Goal: Task Accomplishment & Management: Complete application form

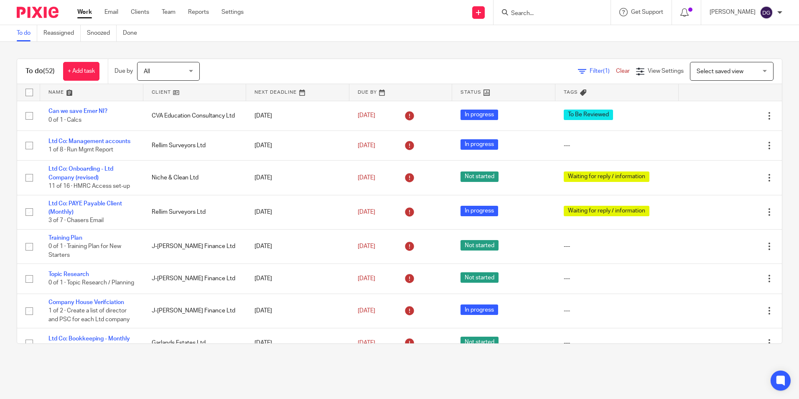
click at [254, 63] on div "Filter (1) Clear View Settings View Settings (1) Filters Clear Save Manage save…" at bounding box center [498, 71] width 568 height 19
click at [238, 13] on link "Settings" at bounding box center [233, 12] width 22 height 8
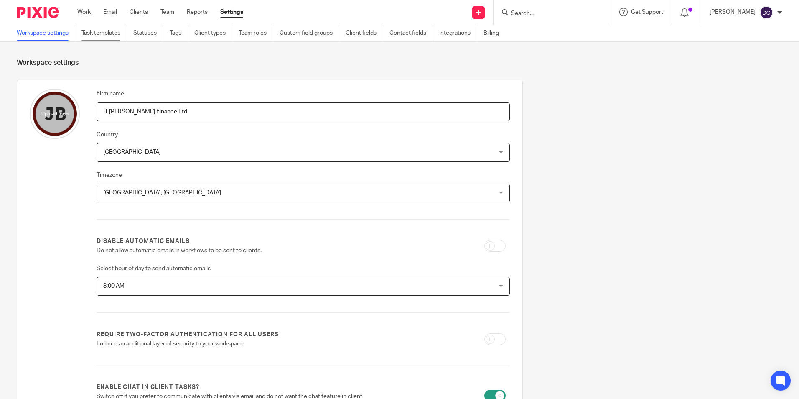
click at [115, 33] on link "Task templates" at bounding box center [105, 33] width 46 height 16
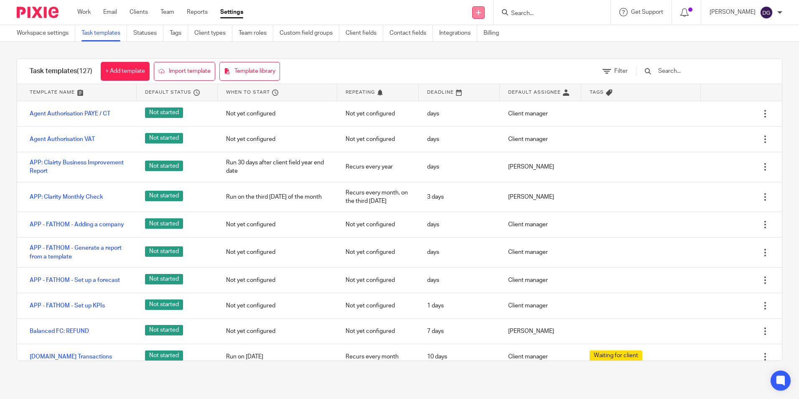
click at [475, 15] on link at bounding box center [478, 12] width 13 height 13
click at [135, 70] on link "+ Add template" at bounding box center [125, 71] width 49 height 19
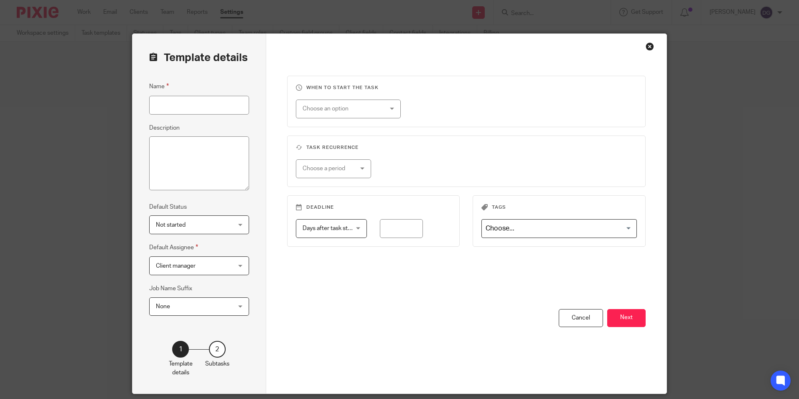
click at [187, 109] on input "Name" at bounding box center [199, 105] width 100 height 19
click at [218, 103] on input "Niche and Clean Payroll 28th (Month)" at bounding box center [199, 105] width 100 height 19
click at [231, 106] on input "Niche and Clean Payroll 28th (Month)" at bounding box center [199, 105] width 100 height 19
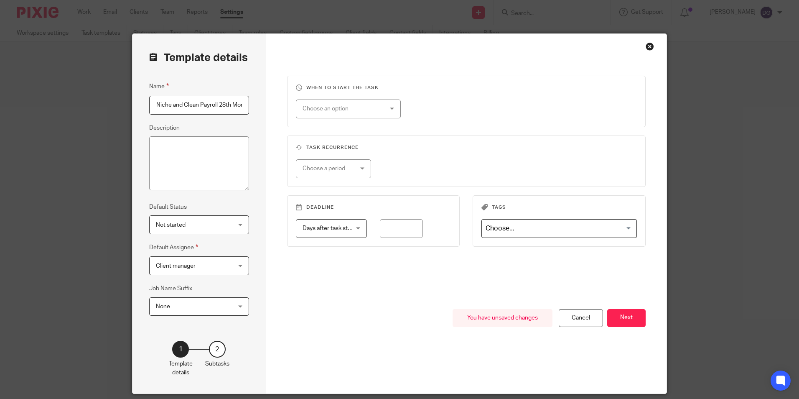
click at [218, 109] on input "Niche and Clean Payroll 28th Month)" at bounding box center [199, 105] width 100 height 19
click at [217, 105] on input "Niche and Clean Payroll 28th Month)" at bounding box center [199, 105] width 100 height 19
drag, startPoint x: 222, startPoint y: 105, endPoint x: 161, endPoint y: 109, distance: 60.8
click at [150, 110] on input "Niche and Clean Payroll (28th Month)" at bounding box center [199, 105] width 100 height 19
click at [181, 103] on input "Niche and Clean Payroll (28th Month)" at bounding box center [199, 105] width 100 height 19
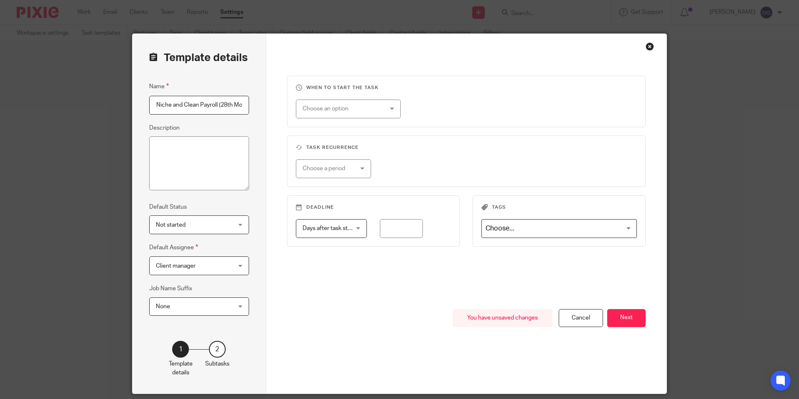
click at [178, 105] on input "Niche and Clean Payroll (28th Month)" at bounding box center [199, 105] width 100 height 19
click at [210, 106] on input "Niche & Clean Payroll (28th Month)" at bounding box center [199, 105] width 100 height 19
type input "Niche & Clean Payroll (28th Month)"
click at [350, 108] on div "Choose an option" at bounding box center [342, 109] width 78 height 18
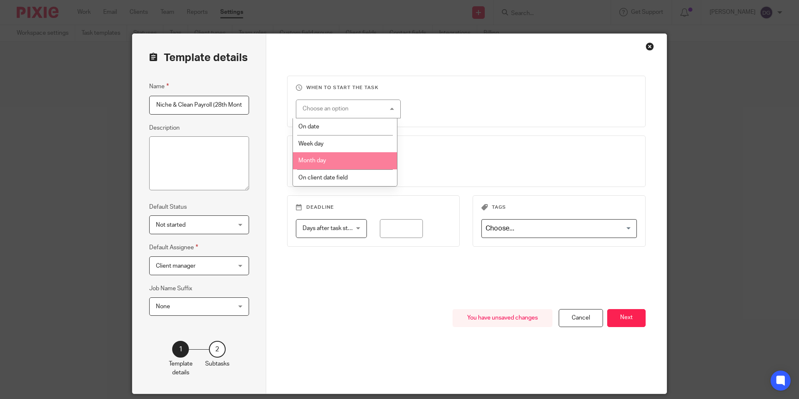
click at [336, 163] on li "Month day" at bounding box center [345, 160] width 104 height 17
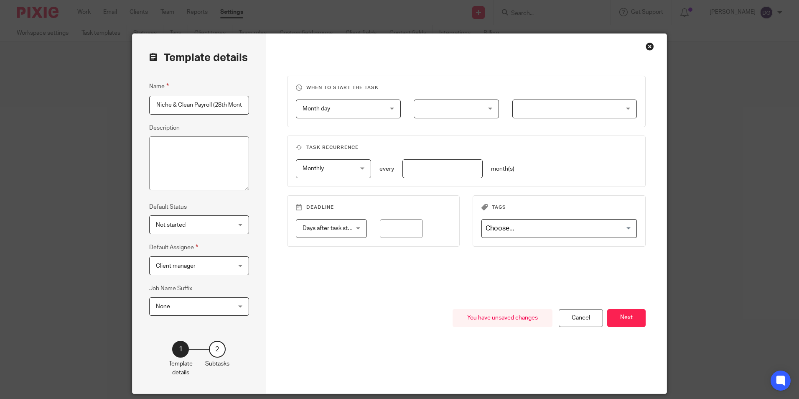
click at [422, 113] on div at bounding box center [456, 109] width 85 height 19
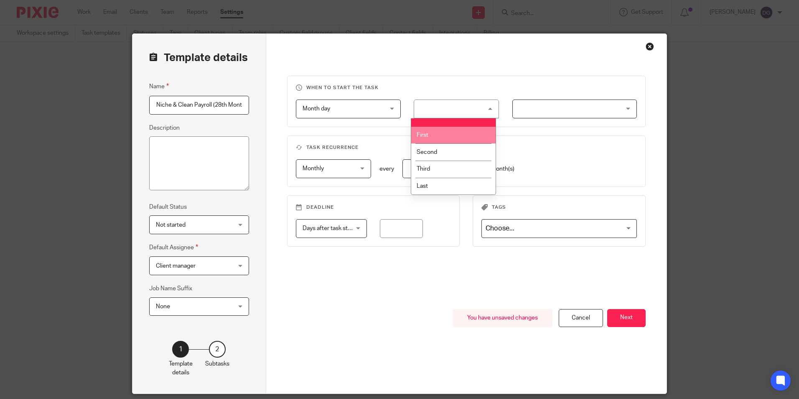
click at [524, 109] on div at bounding box center [575, 109] width 125 height 19
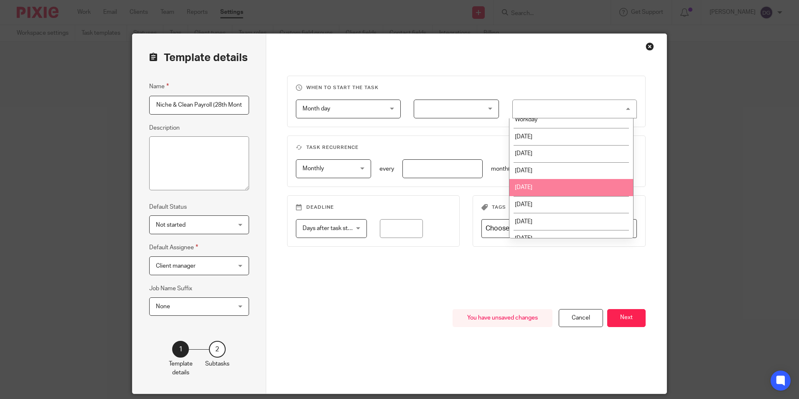
scroll to position [24, 0]
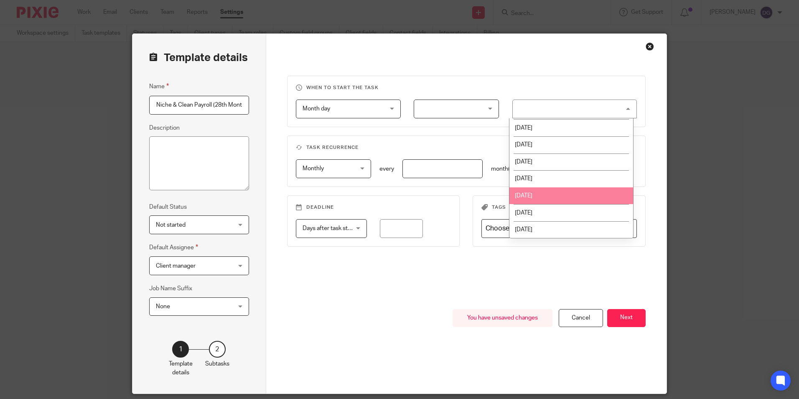
click at [406, 298] on div "When to start the task Month day Month day Disable On date Week day Month day O…" at bounding box center [466, 192] width 359 height 233
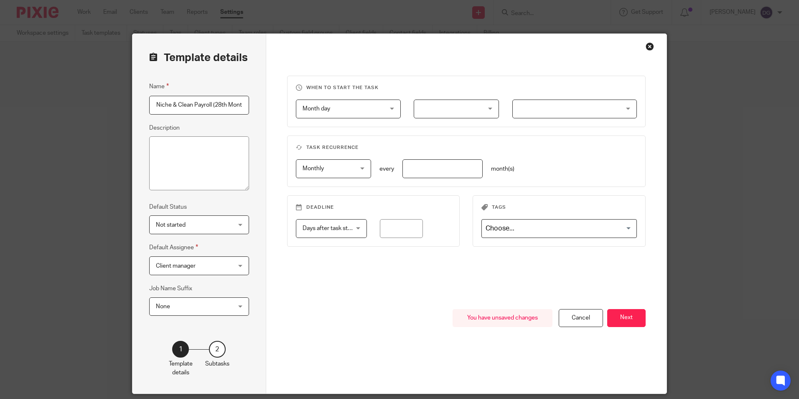
click at [370, 114] on span "Month day" at bounding box center [342, 109] width 78 height 18
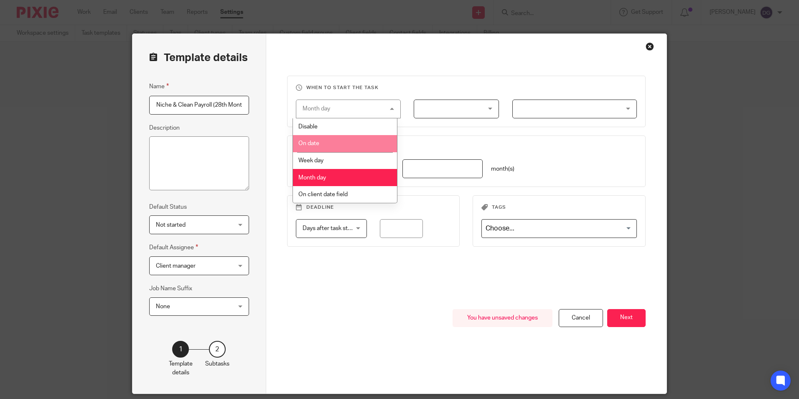
click at [332, 145] on li "On date" at bounding box center [345, 143] width 104 height 17
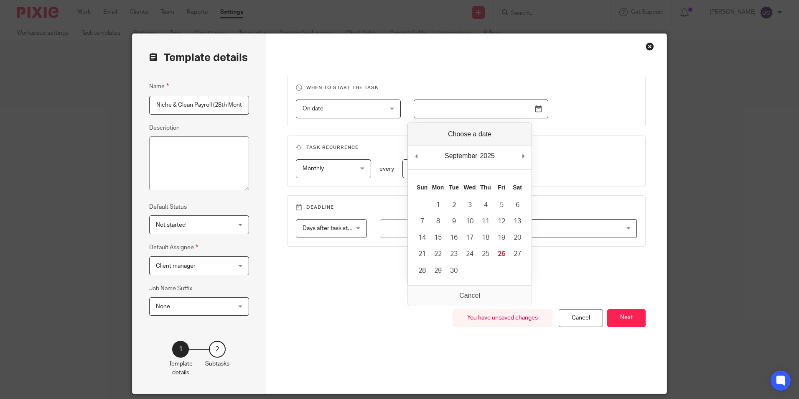
click at [419, 110] on input "Use the arrow keys to pick a date" at bounding box center [481, 109] width 135 height 19
type input "2025-10-22"
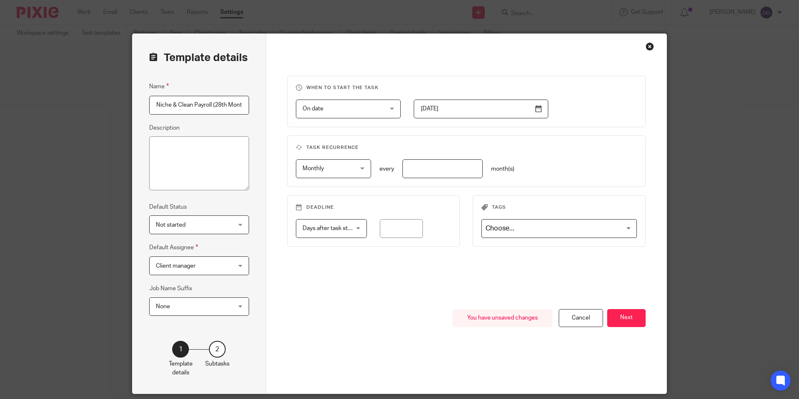
click at [413, 169] on input "number" at bounding box center [443, 168] width 80 height 19
click at [335, 171] on span "Monthly" at bounding box center [330, 169] width 55 height 18
click at [335, 171] on div "Monthly Monthly" at bounding box center [334, 168] width 76 height 19
click at [390, 317] on div "You have unsaved changes Cancel Next" at bounding box center [466, 351] width 359 height 84
click at [298, 161] on div "Monthly Monthly" at bounding box center [334, 168] width 76 height 19
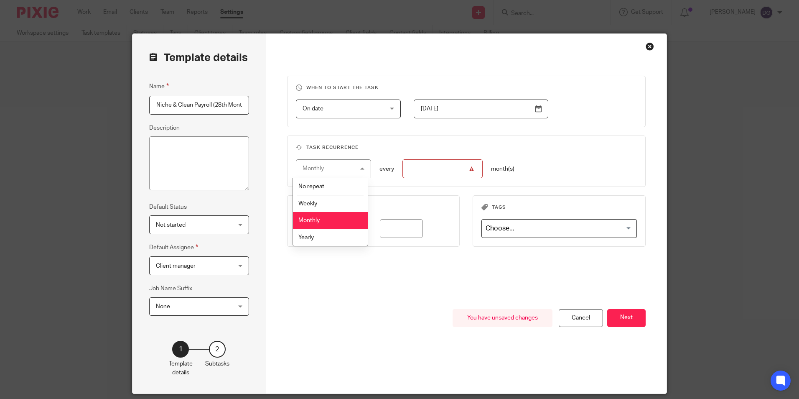
click at [322, 215] on li "Monthly" at bounding box center [330, 220] width 75 height 17
click at [332, 170] on span "Monthly" at bounding box center [330, 169] width 55 height 18
click at [378, 324] on div "You have unsaved changes Cancel Next" at bounding box center [466, 351] width 359 height 84
click at [406, 268] on div "When to start the task On date On date Disable On date Week day Month day On cl…" at bounding box center [466, 192] width 359 height 233
click at [534, 171] on div "Monthly Monthly No repeat Weekly Monthly Yearly monthly every month(s)" at bounding box center [460, 168] width 355 height 19
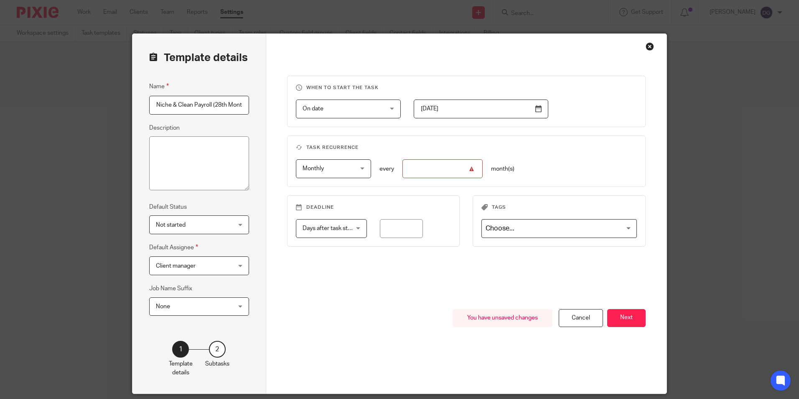
click at [456, 169] on input "number" at bounding box center [443, 168] width 80 height 19
click at [419, 182] on fieldset "Task recurrence Monthly Monthly No repeat Weekly Monthly Yearly monthly every m…" at bounding box center [466, 160] width 359 height 51
click at [421, 191] on div "When to start the task On date On date Disable On date Week day Month day On cl…" at bounding box center [466, 192] width 359 height 233
click at [318, 232] on span "Days after task starts" at bounding box center [328, 229] width 51 height 18
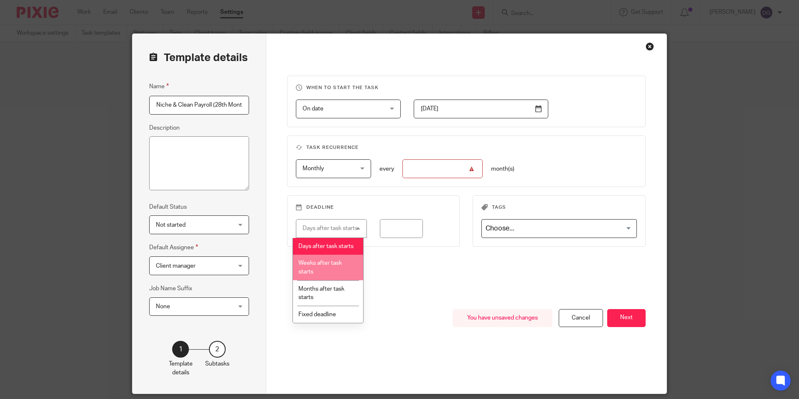
click at [317, 277] on li "Weeks after task starts" at bounding box center [328, 268] width 70 height 26
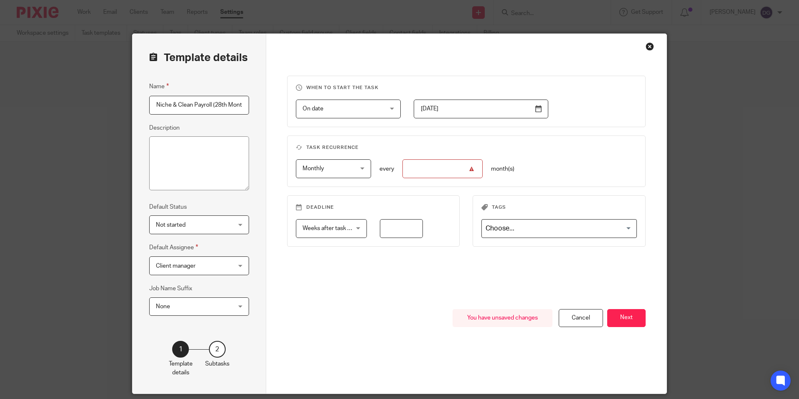
click at [388, 224] on input "number" at bounding box center [401, 228] width 43 height 19
type input "1"
click at [394, 287] on div "When to start the task On date On date Disable On date Week day Month day On cl…" at bounding box center [466, 192] width 359 height 233
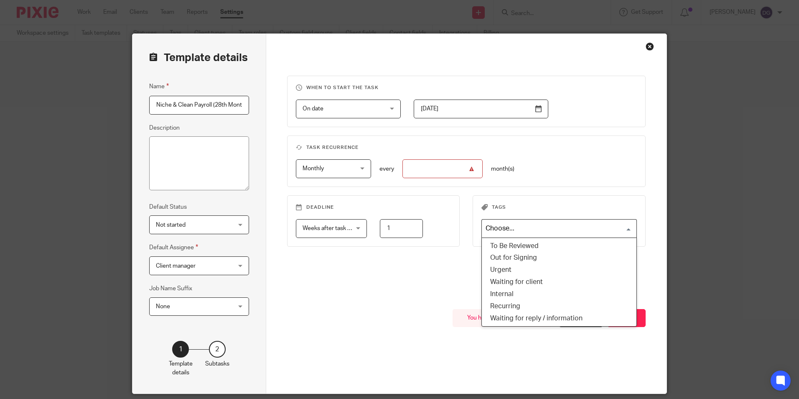
click at [567, 232] on input "Search for option" at bounding box center [557, 228] width 149 height 15
click at [567, 231] on input "Search for option" at bounding box center [557, 228] width 149 height 15
click at [460, 271] on div "When to start the task On date On date Disable On date Week day Month day On cl…" at bounding box center [466, 192] width 359 height 233
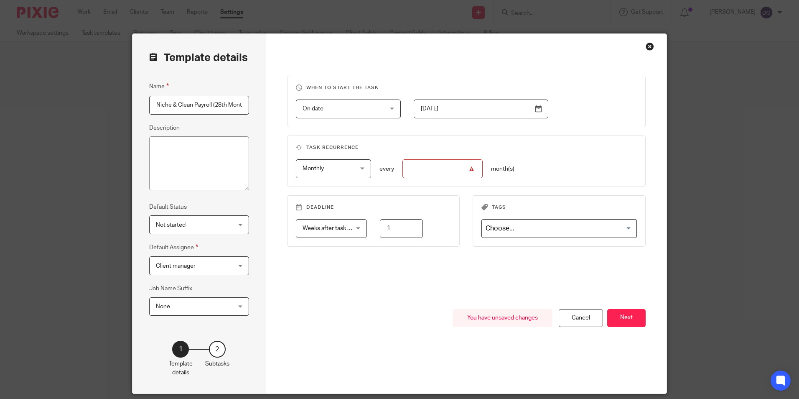
click at [461, 167] on input "number" at bounding box center [443, 168] width 80 height 19
click at [628, 322] on button "Next" at bounding box center [627, 318] width 38 height 18
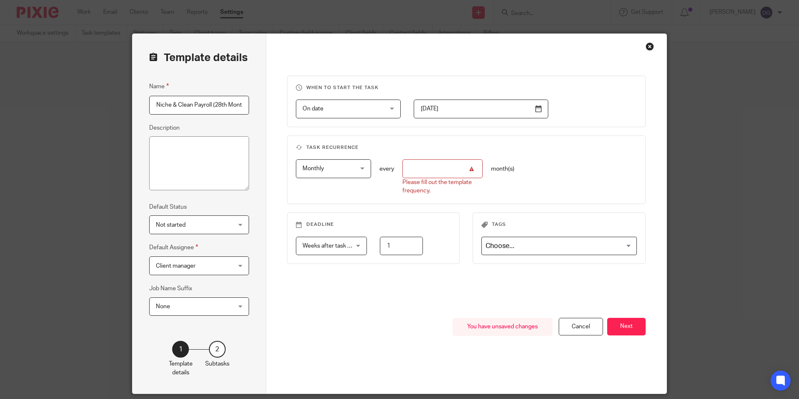
click at [445, 173] on input "number" at bounding box center [443, 168] width 80 height 19
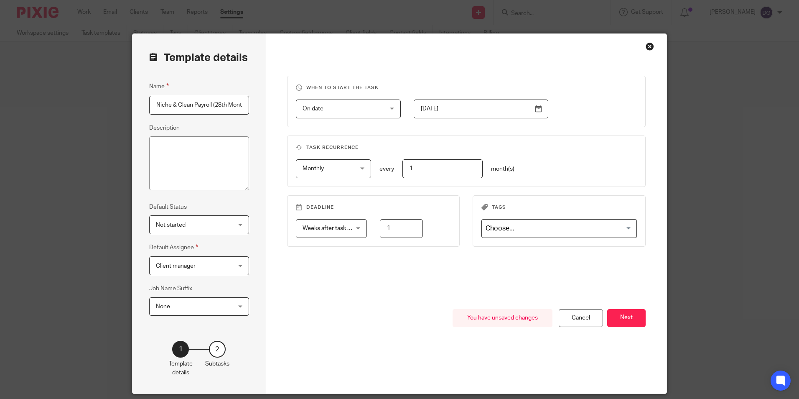
type input "1"
click at [449, 259] on div "Deadline Weeks after task starts Weeks after task starts Days after task starts…" at bounding box center [460, 229] width 372 height 68
click at [618, 319] on button "Next" at bounding box center [627, 318] width 38 height 18
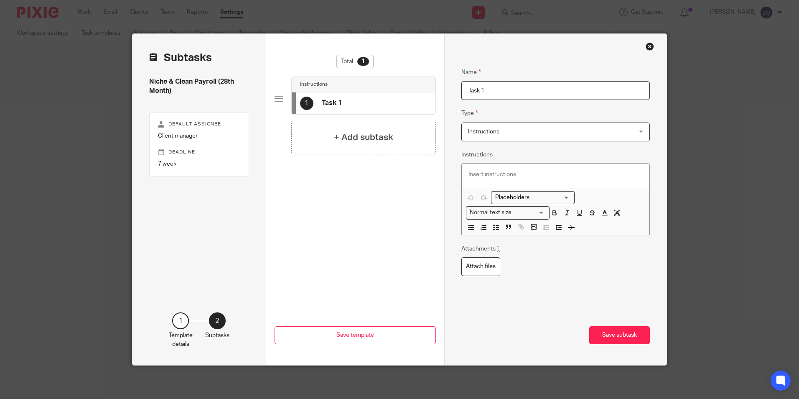
drag, startPoint x: 481, startPoint y: 97, endPoint x: 442, endPoint y: 104, distance: 39.9
click at [444, 104] on div "Name Task 1 Type Instructions Instructions Instructions Send automated email Se…" at bounding box center [555, 199] width 223 height 331
click at [494, 178] on p at bounding box center [556, 174] width 175 height 8
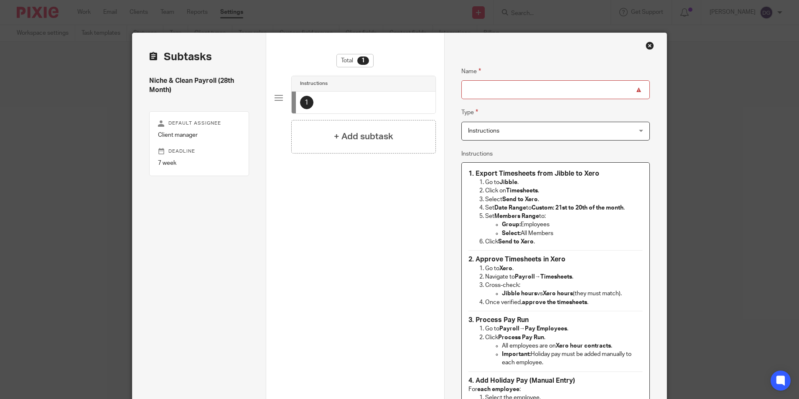
scroll to position [0, 0]
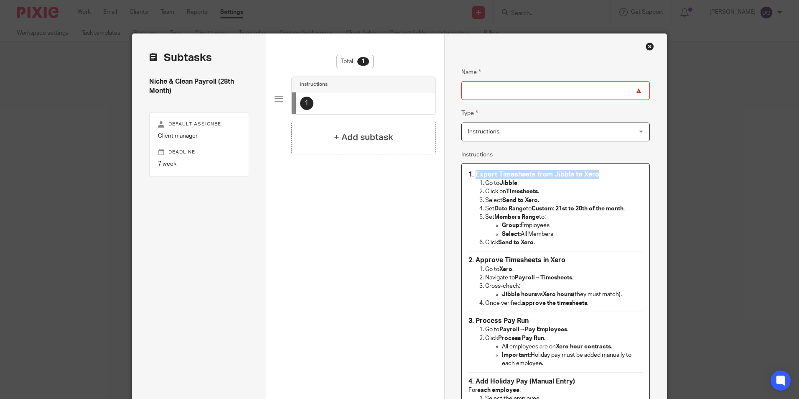
drag, startPoint x: 595, startPoint y: 174, endPoint x: 472, endPoint y: 168, distance: 123.1
click at [472, 168] on div "1. Export Timesheets from Jibble to Xero Go to Jibble . Click on Timesheets . S…" at bounding box center [556, 347] width 188 height 369
click at [498, 94] on input "Name" at bounding box center [556, 90] width 189 height 19
paste input "Export Timesheets from Jibble to Xero"
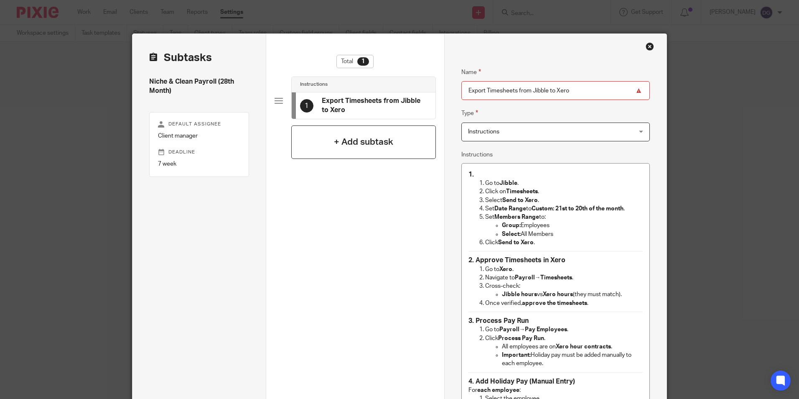
type input "Export Timesheets from Jibble to Xero"
click at [354, 143] on h4 "+ Add subtask" at bounding box center [363, 141] width 59 height 13
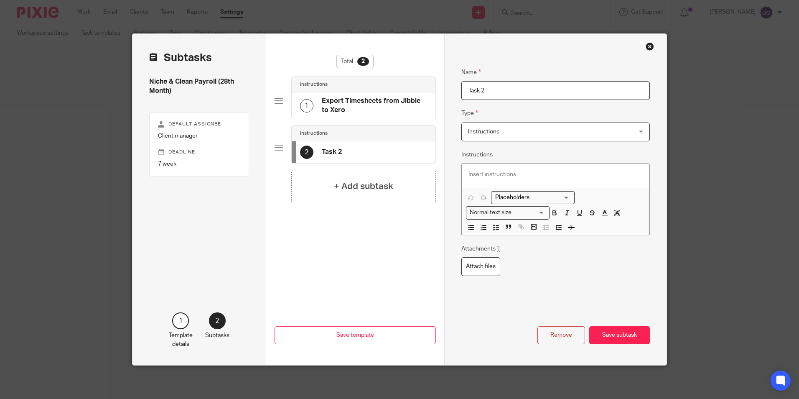
click at [354, 107] on h4 "Export Timesheets from Jibble to Xero" at bounding box center [374, 106] width 105 height 18
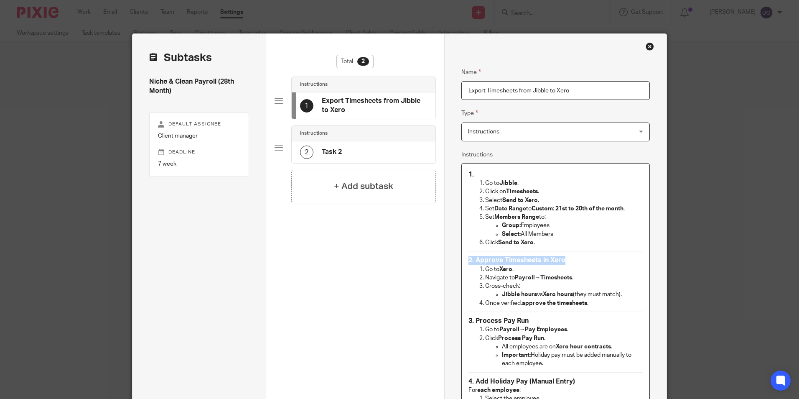
drag, startPoint x: 565, startPoint y: 259, endPoint x: 460, endPoint y: 258, distance: 105.0
click at [462, 258] on div "1. Go to Jibble . Click on Timesheets . Select Send to Xero . Set Date Range to…" at bounding box center [556, 347] width 188 height 369
click at [390, 153] on div "2 Task 2" at bounding box center [364, 152] width 144 height 22
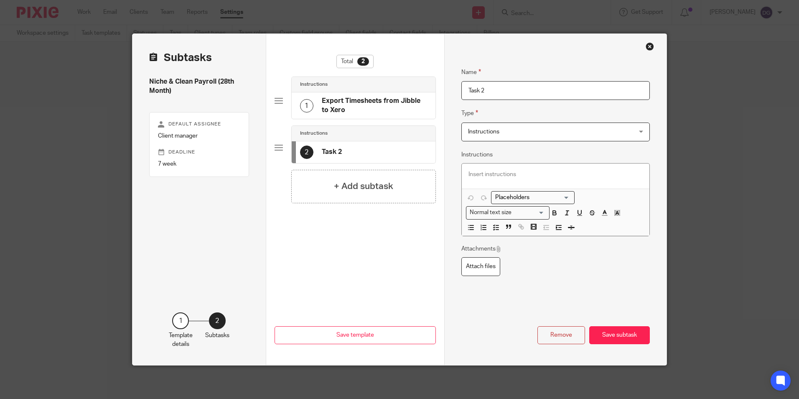
drag, startPoint x: 498, startPoint y: 93, endPoint x: 426, endPoint y: 100, distance: 72.7
click at [413, 106] on div "Subtasks Niche & Clean Payroll (28th Month) Default assignee Client manager Dea…" at bounding box center [400, 199] width 534 height 331
paste input "2. Approve Timesheets in Xero"
click at [471, 90] on input "2. Approve Timesheets in Xero" at bounding box center [556, 90] width 189 height 19
type input "Approve Timesheets in Xero"
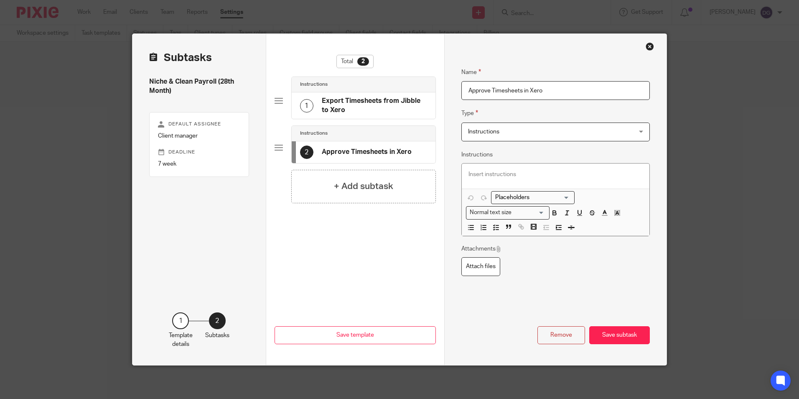
click at [361, 222] on div "Total 2 Instructions 1 Export Timesheets from Jibble to Xero Instructions 2 App…" at bounding box center [355, 165] width 161 height 220
click at [364, 193] on div "+ Add subtask" at bounding box center [363, 186] width 145 height 33
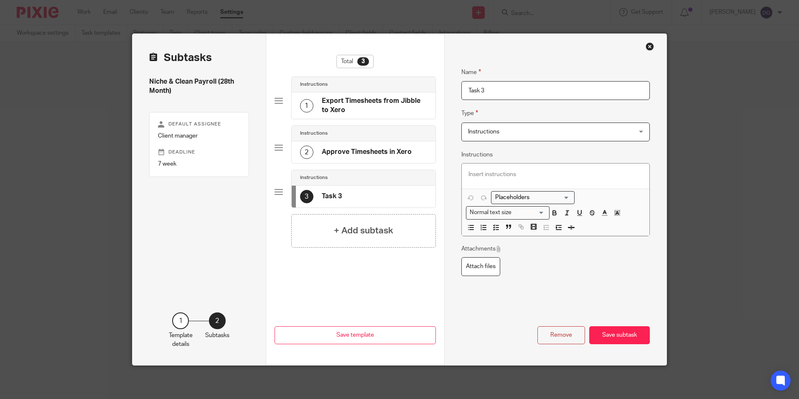
click at [367, 102] on h4 "Export Timesheets from Jibble to Xero" at bounding box center [374, 106] width 105 height 18
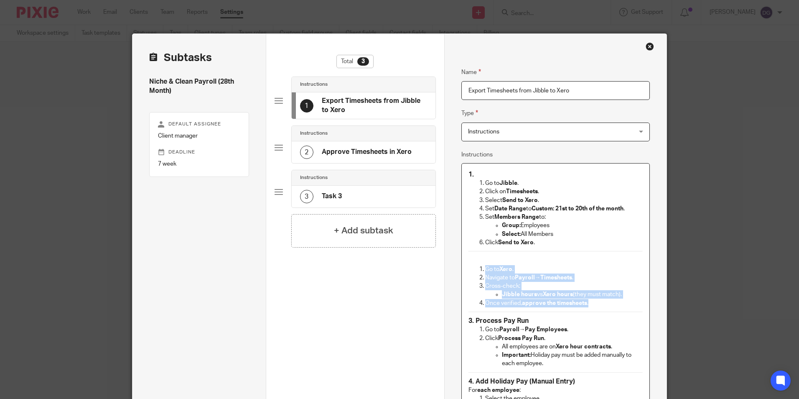
drag, startPoint x: 592, startPoint y: 302, endPoint x: 473, endPoint y: 267, distance: 124.2
click at [473, 267] on ol "Go to Xero . Navigate to Payroll → Timesheets . Cross-check: Jibble hours vs Xe…" at bounding box center [556, 286] width 175 height 42
copy ol "Go to Xero . Navigate to Payroll → Timesheets . Cross-check: Jibble hours vs Xe…"
click at [354, 155] on h4 "Approve Timesheets in Xero" at bounding box center [367, 152] width 90 height 9
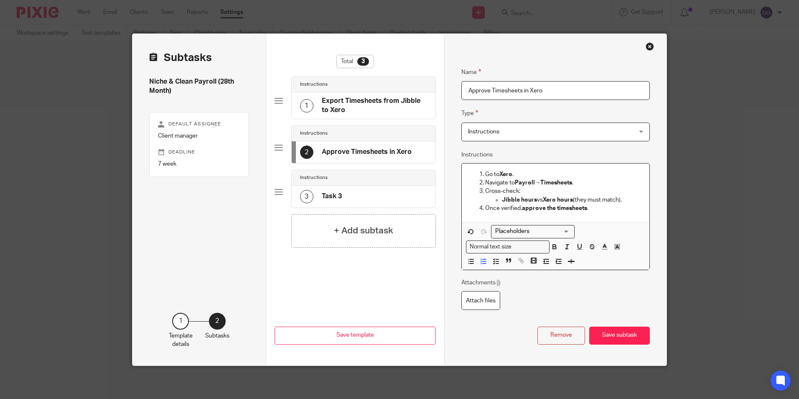
click at [380, 298] on div "Previous Save template Save template" at bounding box center [355, 332] width 161 height 68
click at [502, 199] on li "Jibble hours vs Xero hours (they must match)." at bounding box center [572, 200] width 141 height 8
click at [490, 198] on ul "Jibble hours vs Xero hours (they must match)." at bounding box center [564, 200] width 158 height 8
click at [365, 106] on h4 "Export Timesheets from Jibble to Xero" at bounding box center [374, 106] width 105 height 18
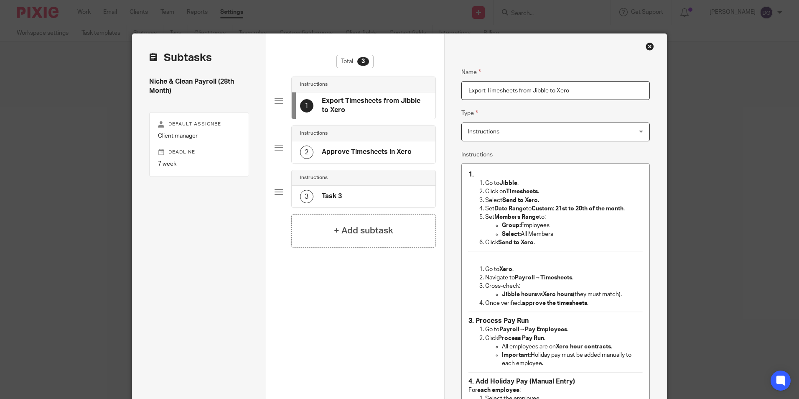
click at [343, 147] on div "2 Approve Timesheets in Xero" at bounding box center [356, 152] width 112 height 13
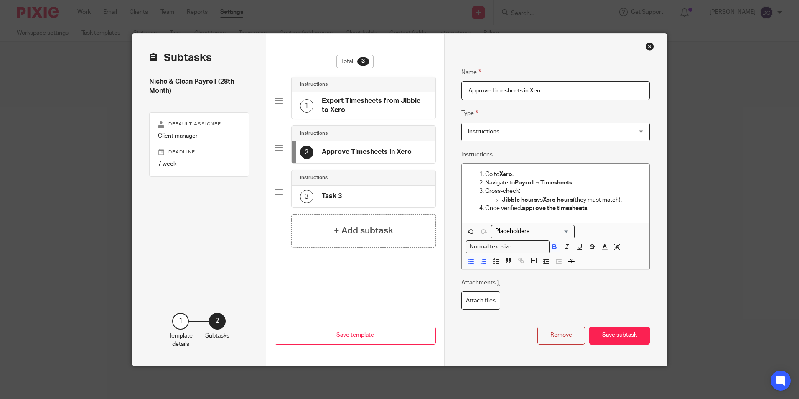
click at [352, 110] on h4 "Export Timesheets from Jibble to Xero" at bounding box center [374, 106] width 105 height 18
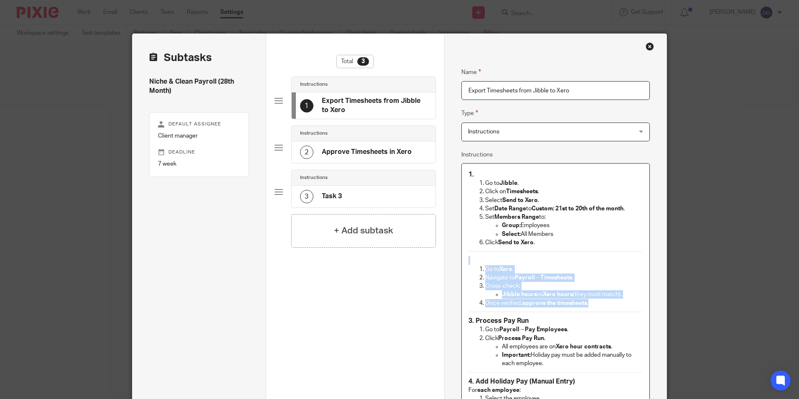
drag, startPoint x: 595, startPoint y: 300, endPoint x: 446, endPoint y: 261, distance: 154.7
click at [446, 261] on div "Name Export Timesheets from Jibble to Xero Type Instructions Instructions Instr…" at bounding box center [555, 355] width 223 height 642
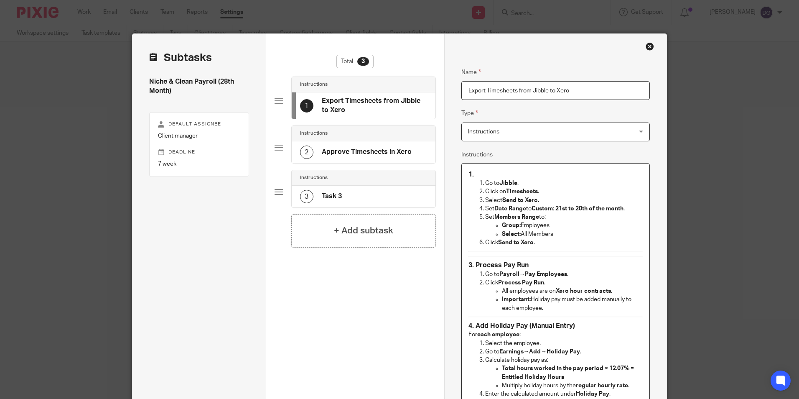
click at [612, 258] on div "1. Go to Jibble . Click on Timesheets . Select Send to Xero . Set Date Range to…" at bounding box center [556, 320] width 188 height 314
click at [469, 265] on strong "3. Process Pay Run" at bounding box center [499, 265] width 60 height 7
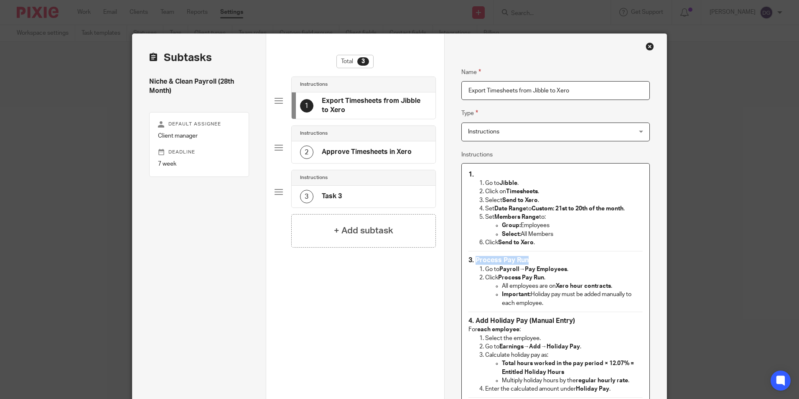
drag, startPoint x: 527, startPoint y: 258, endPoint x: 472, endPoint y: 256, distance: 55.2
click at [472, 256] on h3 "3. Process Pay Run" at bounding box center [556, 260] width 175 height 9
copy strong "Process Pay Run"
click at [377, 186] on div "3 Task 3" at bounding box center [364, 197] width 144 height 22
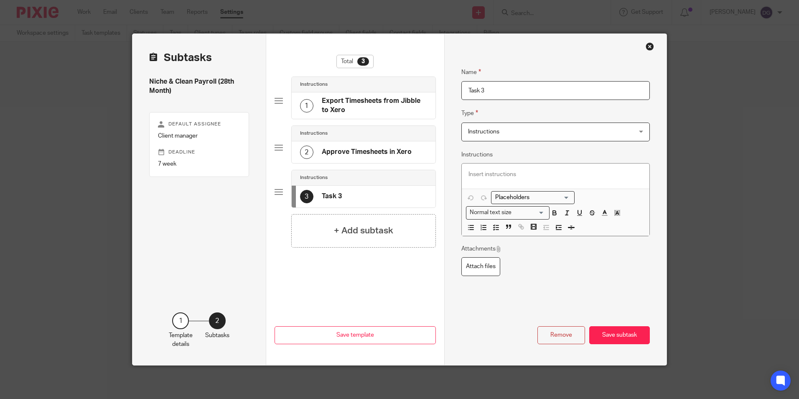
drag, startPoint x: 463, startPoint y: 93, endPoint x: 415, endPoint y: 102, distance: 49.3
click at [417, 102] on div "Subtasks Niche & Clean Payroll (28th Month) Default assignee Client manager Dea…" at bounding box center [400, 199] width 534 height 331
paste input "Process Pay Run"
type input "Process Pay Run"
click at [500, 172] on p at bounding box center [556, 174] width 175 height 8
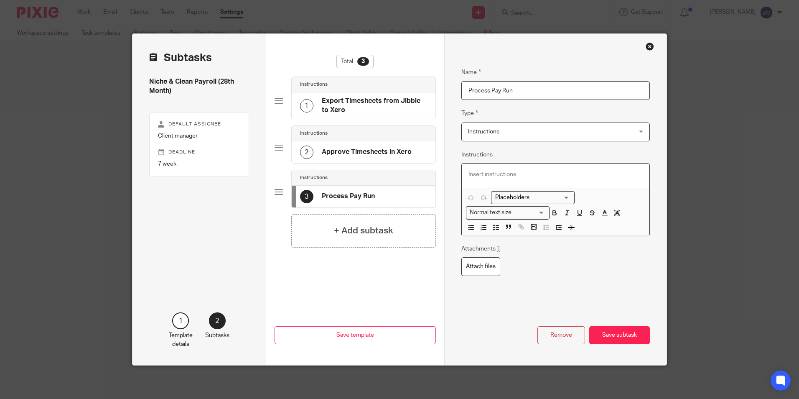
click at [389, 158] on div "2 Approve Timesheets in Xero" at bounding box center [356, 152] width 112 height 13
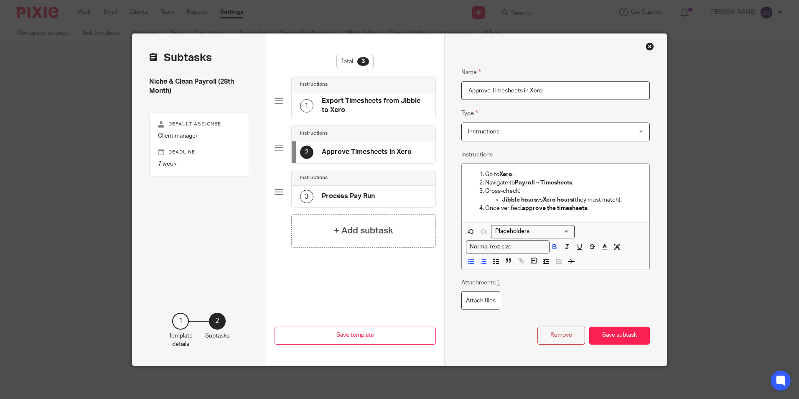
click at [369, 95] on div "1 Export Timesheets from Jibble to Xero" at bounding box center [364, 105] width 144 height 26
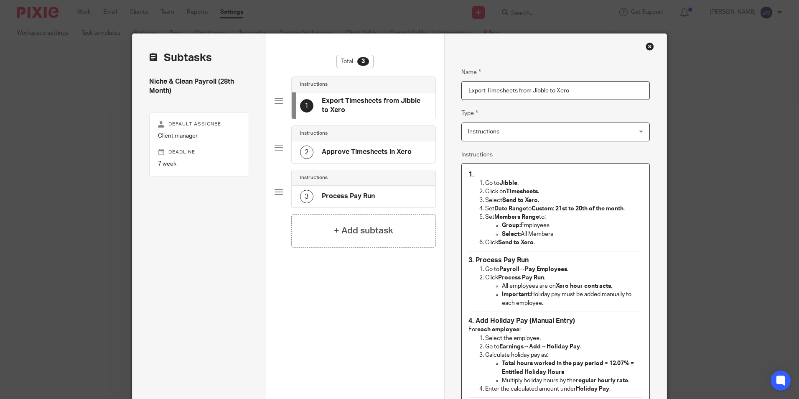
drag, startPoint x: 564, startPoint y: 305, endPoint x: 480, endPoint y: 267, distance: 92.1
click at [480, 267] on ol "Go to Payroll → Pay Employees . Click Process Pay Run . All employees are on Xe…" at bounding box center [556, 286] width 175 height 42
copy ol "Go to Payroll → Pay Employees . Click Process Pay Run . All employees are on Xe…"
click at [348, 151] on h4 "Approve Timesheets in Xero" at bounding box center [367, 152] width 90 height 9
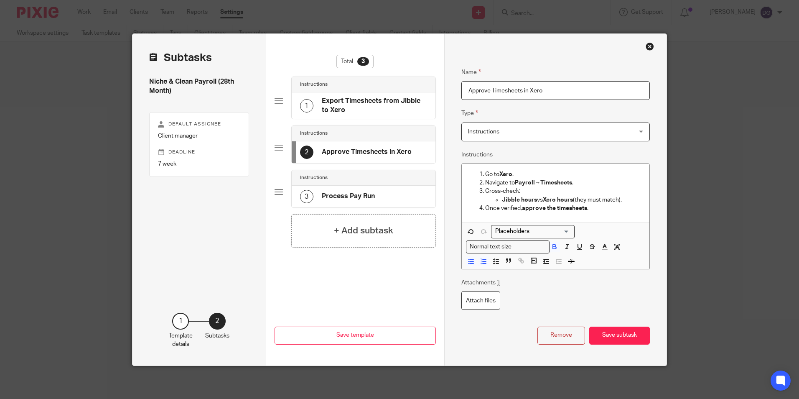
click at [371, 197] on h4 "Process Pay Run" at bounding box center [348, 196] width 53 height 9
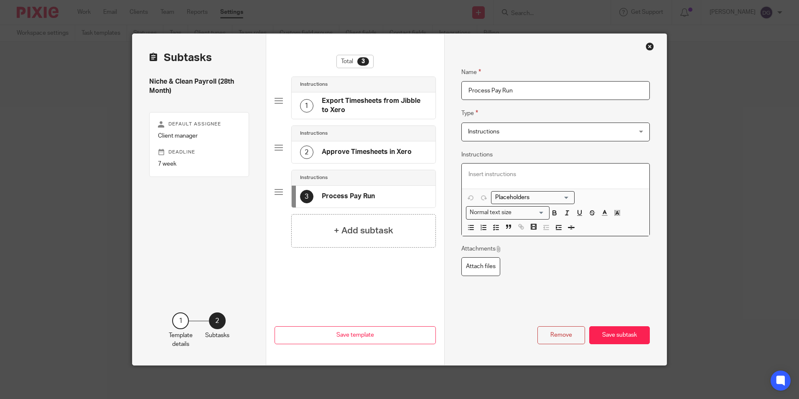
click at [504, 173] on p at bounding box center [556, 174] width 175 height 8
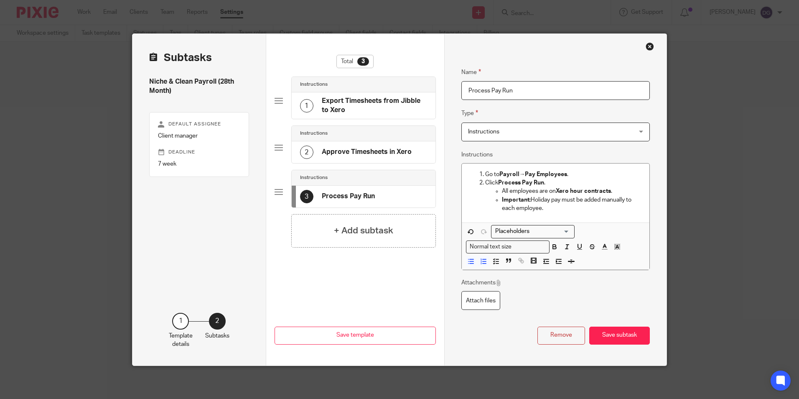
click at [335, 142] on div "2 Approve Timesheets in Xero" at bounding box center [364, 152] width 144 height 22
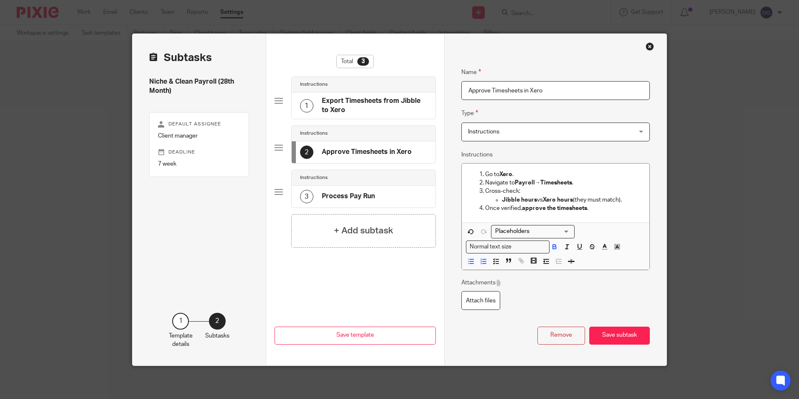
click at [338, 100] on h4 "Export Timesheets from Jibble to Xero" at bounding box center [374, 106] width 105 height 18
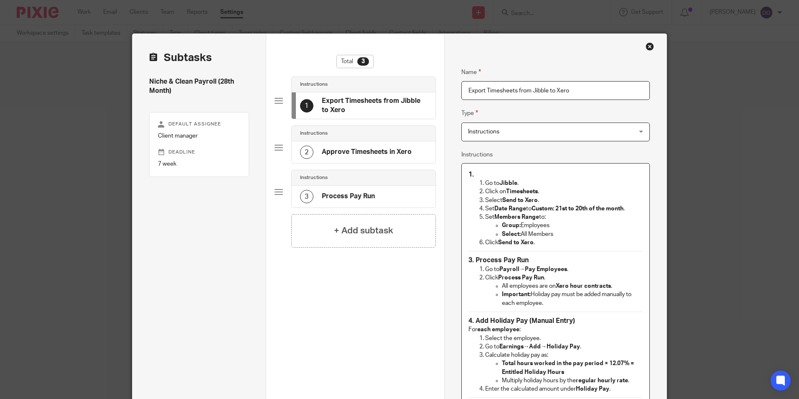
drag, startPoint x: 550, startPoint y: 302, endPoint x: 460, endPoint y: 261, distance: 99.2
click at [462, 261] on div "1. Go to Jibble . Click on Timesheets . Select Send to Xero . Set Date Range to…" at bounding box center [556, 317] width 188 height 309
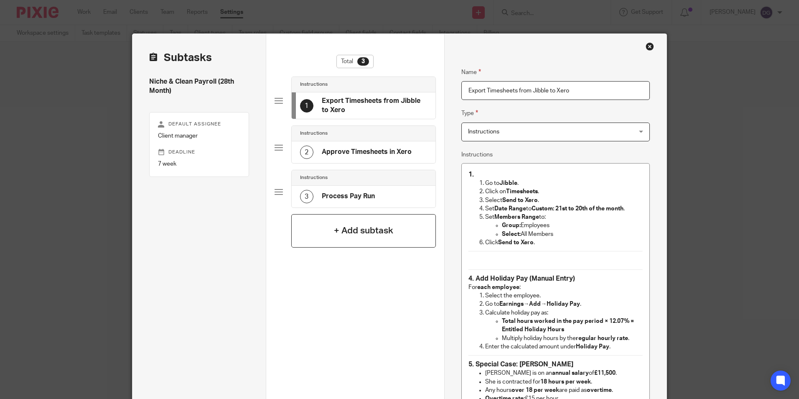
click at [362, 228] on h4 "+ Add subtask" at bounding box center [363, 230] width 59 height 13
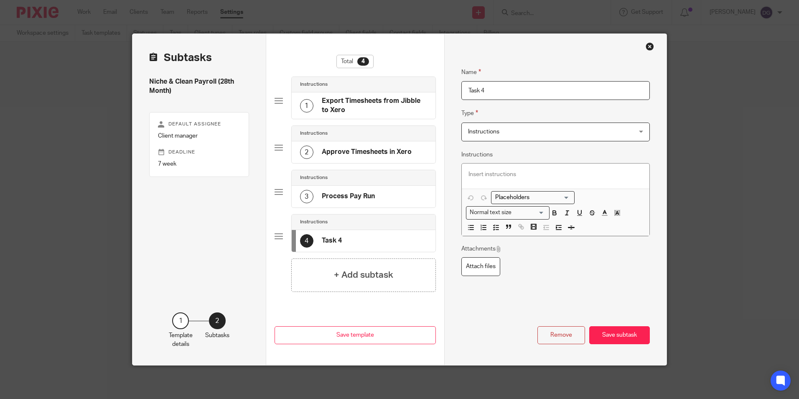
drag, startPoint x: 489, startPoint y: 97, endPoint x: 435, endPoint y: 96, distance: 53.5
click at [435, 96] on div "Subtasks Niche & Clean Payroll (28th Month) Default assignee Client manager Dea…" at bounding box center [400, 199] width 534 height 331
click at [371, 101] on h4 "Export Timesheets from Jibble to Xero" at bounding box center [374, 106] width 105 height 18
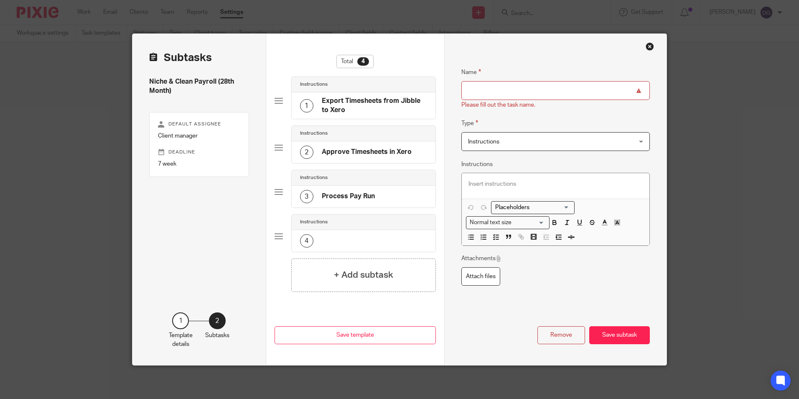
click at [378, 154] on h4 "Approve Timesheets in Xero" at bounding box center [367, 152] width 90 height 9
click at [380, 196] on div "3 Process Pay Run" at bounding box center [364, 197] width 144 height 22
click at [379, 156] on h4 "Approve Timesheets in Xero" at bounding box center [367, 152] width 90 height 9
click at [370, 100] on h4 "Export Timesheets from Jibble to Xero" at bounding box center [374, 106] width 105 height 18
click at [484, 89] on input "Name" at bounding box center [556, 90] width 189 height 19
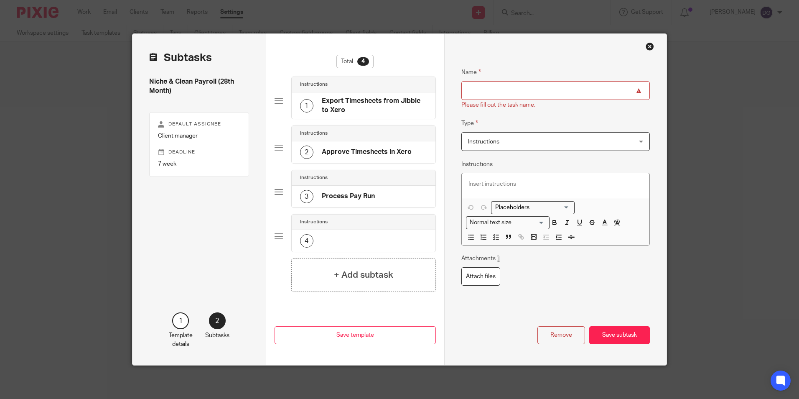
click at [532, 280] on div "Attachments Attach files" at bounding box center [556, 269] width 189 height 31
click at [329, 269] on div "+ Add subtask" at bounding box center [363, 274] width 145 height 33
click at [344, 282] on div "+ Add subtask" at bounding box center [363, 274] width 145 height 33
click at [527, 92] on input "Name" at bounding box center [556, 90] width 189 height 19
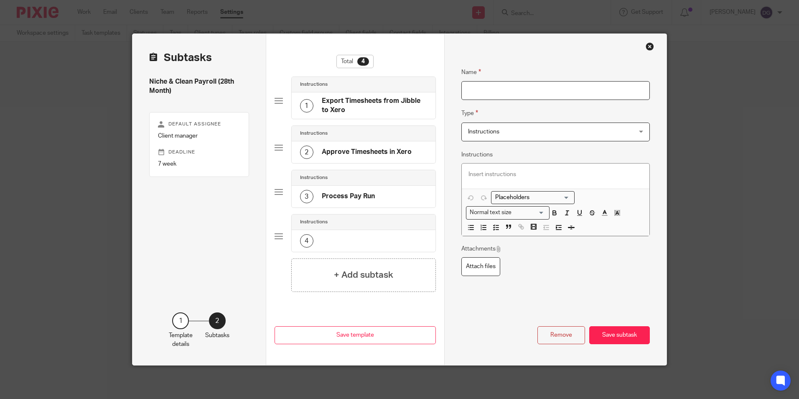
click at [372, 99] on h4 "Export Timesheets from Jibble to Xero" at bounding box center [374, 106] width 105 height 18
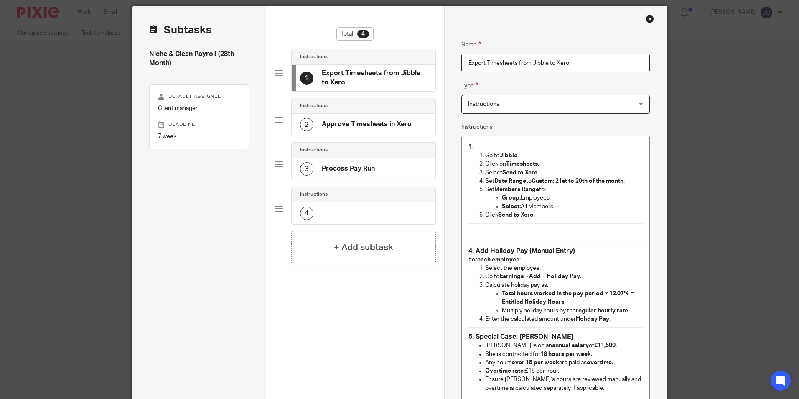
scroll to position [84, 0]
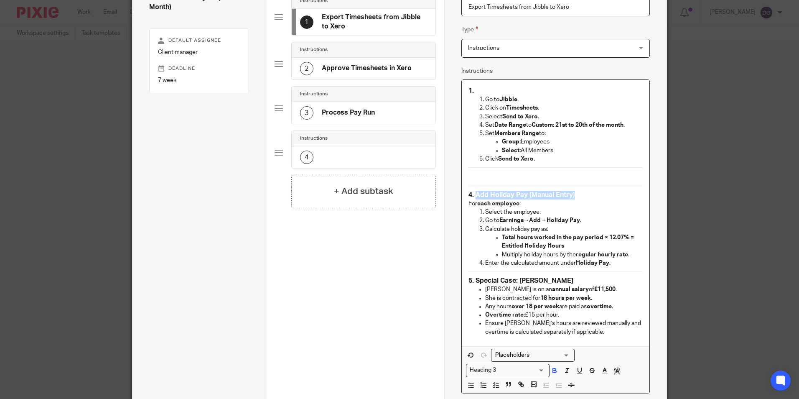
drag, startPoint x: 577, startPoint y: 196, endPoint x: 475, endPoint y: 195, distance: 102.9
click at [475, 195] on h3 "4. Add Holiday Pay (Manual Entry)" at bounding box center [556, 195] width 175 height 9
copy strong "Add Holiday Pay (Manual Entry)"
click at [368, 150] on div "4" at bounding box center [364, 157] width 144 height 22
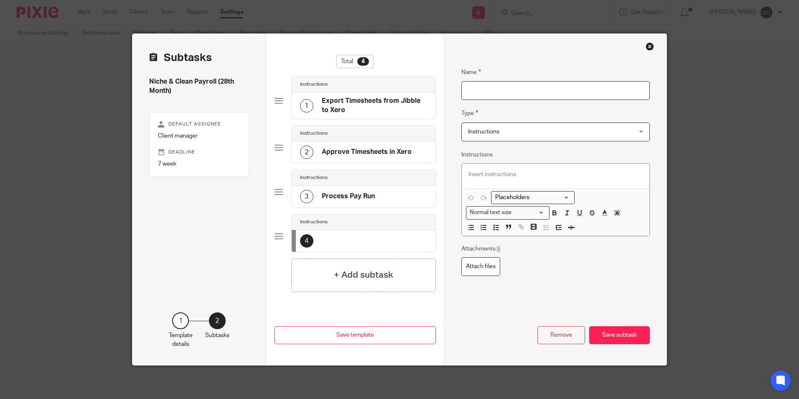
scroll to position [0, 0]
paste input "Add Holiday Pay (Manual Entry)"
type input "Add Holiday Pay (Manual Entry)"
click at [350, 194] on h4 "Process Pay Run" at bounding box center [348, 196] width 53 height 9
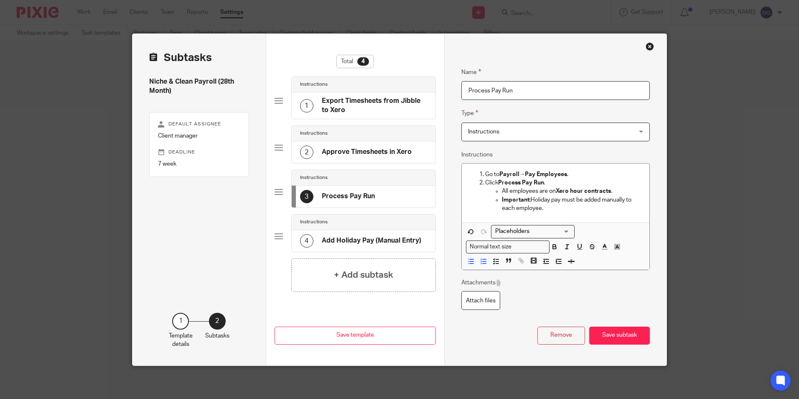
click at [357, 238] on h4 "Add Holiday Pay (Manual Entry)" at bounding box center [372, 240] width 100 height 9
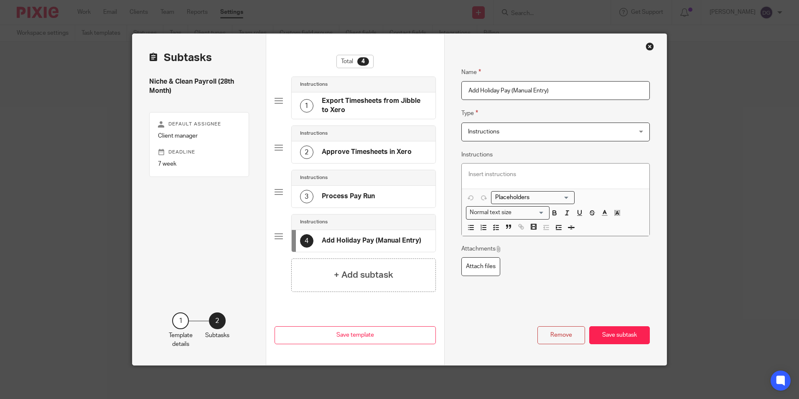
click at [356, 101] on h4 "Export Timesheets from Jibble to Xero" at bounding box center [374, 106] width 105 height 18
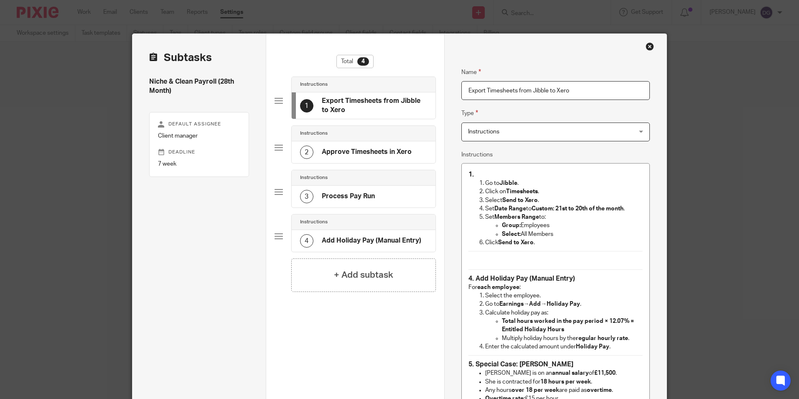
scroll to position [42, 0]
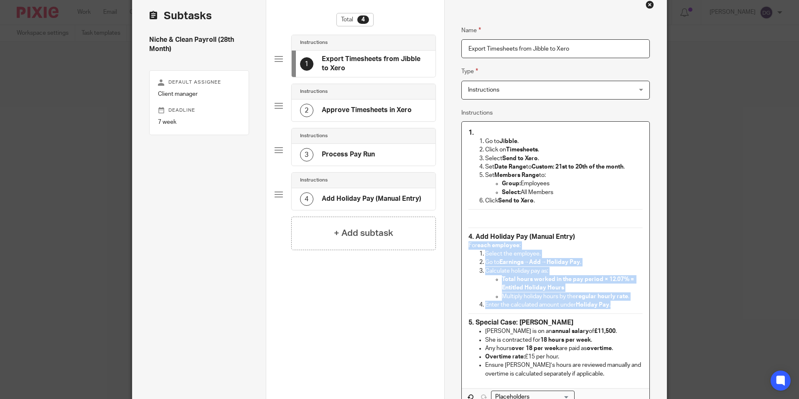
drag, startPoint x: 613, startPoint y: 303, endPoint x: 461, endPoint y: 248, distance: 161.2
click at [462, 248] on div "1. Go to Jibble . Click on Timesheets . Select Send to Xero . Set Date Range to…" at bounding box center [556, 255] width 188 height 266
copy div "For each employee : Select the employee. Go to Earnings → Add → Holiday Pay . C…"
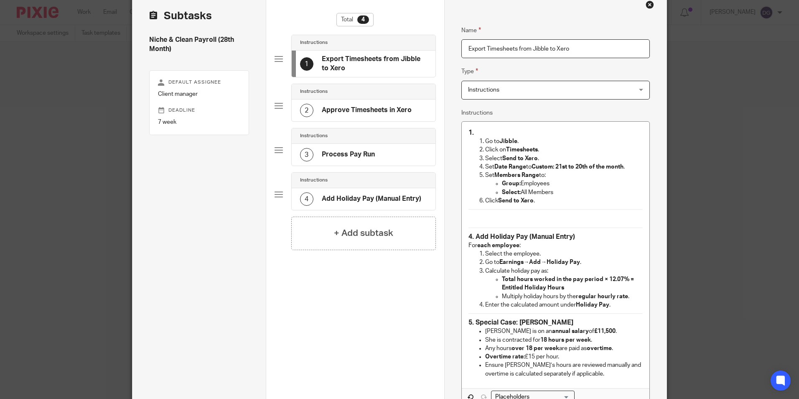
click at [372, 203] on h4 "Add Holiday Pay (Manual Entry)" at bounding box center [372, 198] width 100 height 9
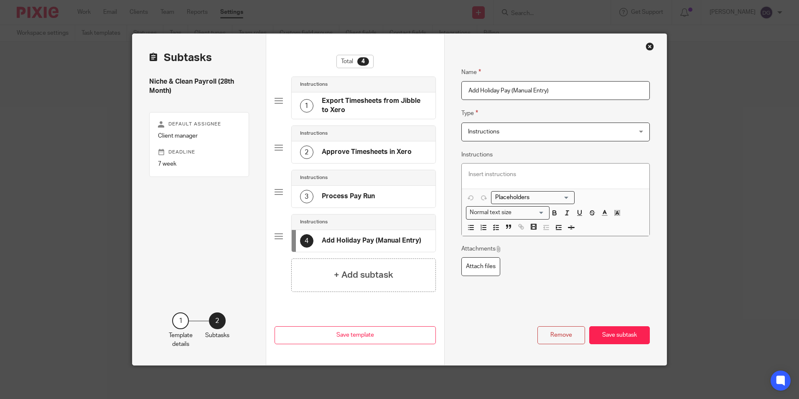
click at [493, 179] on p at bounding box center [556, 174] width 175 height 8
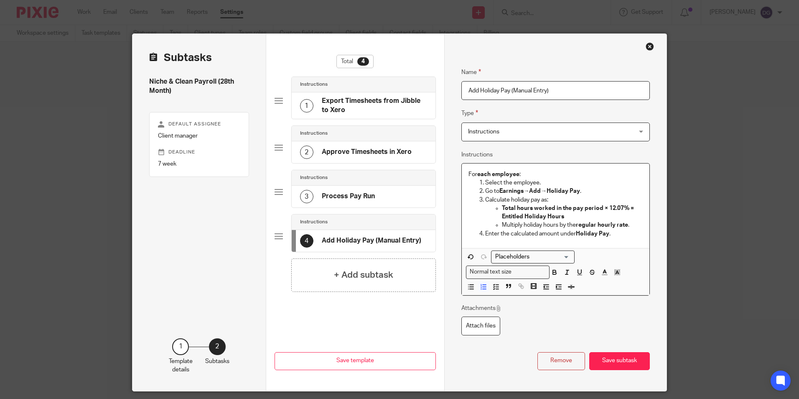
click at [539, 333] on div "Attachments Attach files" at bounding box center [556, 319] width 189 height 31
click at [365, 202] on div "3 Process Pay Run" at bounding box center [337, 196] width 75 height 13
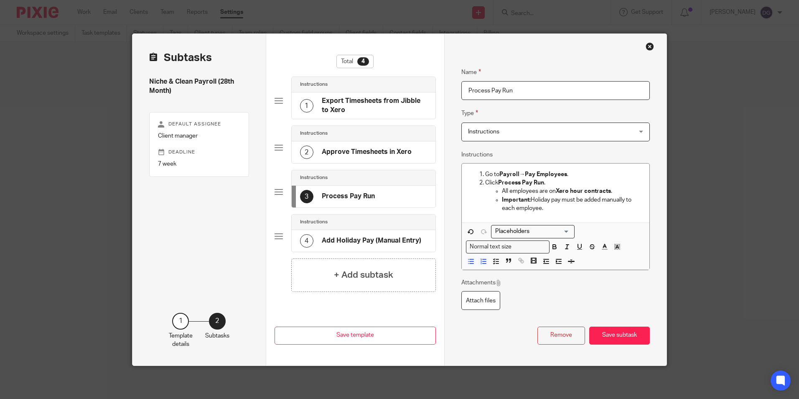
click at [367, 244] on h4 "Add Holiday Pay (Manual Entry)" at bounding box center [372, 240] width 100 height 9
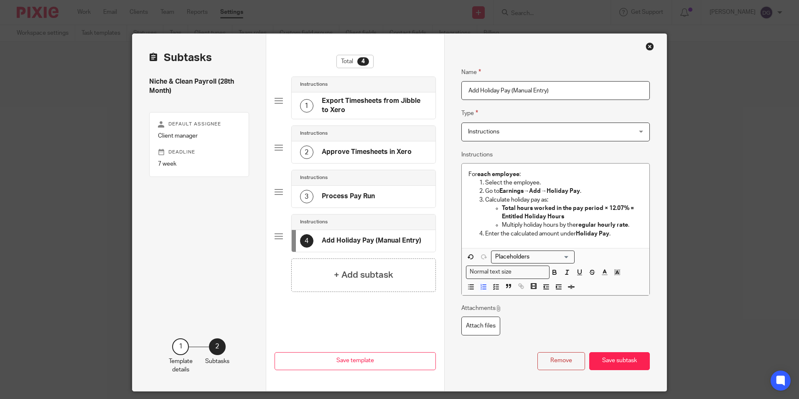
click at [360, 199] on h4 "Process Pay Run" at bounding box center [348, 196] width 53 height 9
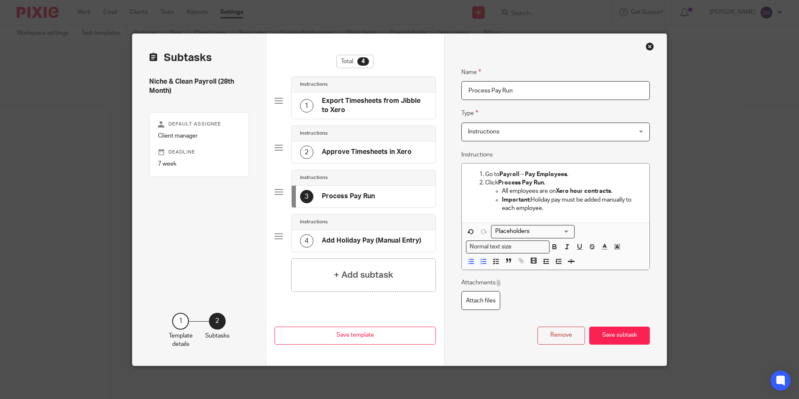
click at [369, 237] on h4 "Add Holiday Pay (Manual Entry)" at bounding box center [372, 240] width 100 height 9
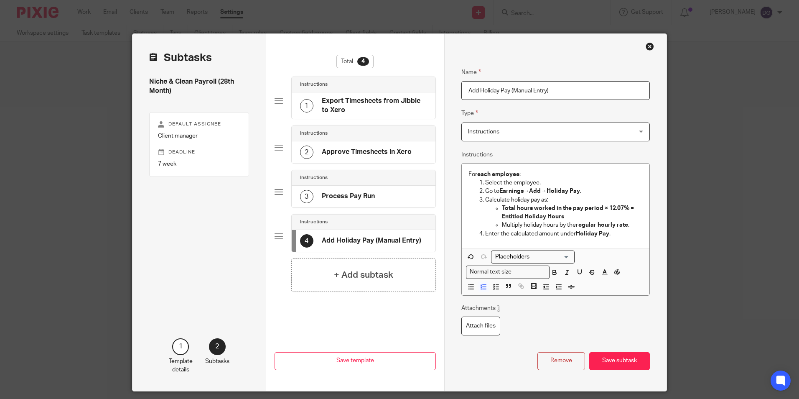
click at [370, 199] on h4 "Process Pay Run" at bounding box center [348, 196] width 53 height 9
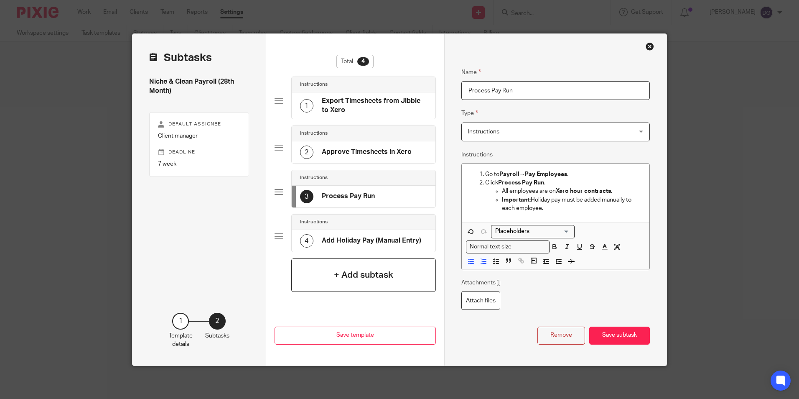
click at [345, 277] on h4 "+ Add subtask" at bounding box center [363, 274] width 59 height 13
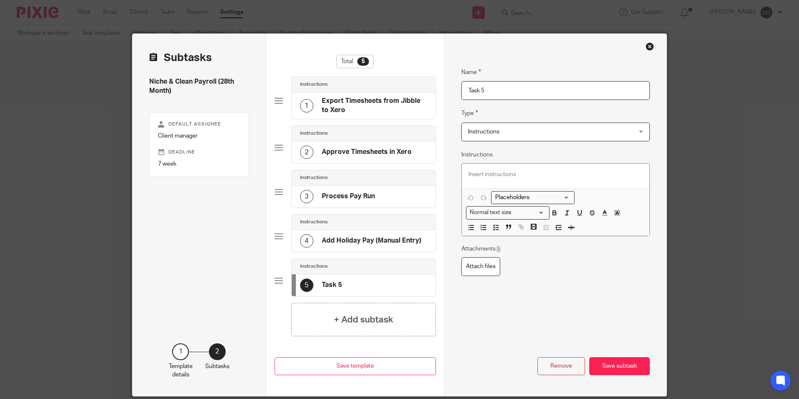
click at [367, 110] on h4 "Export Timesheets from Jibble to Xero" at bounding box center [374, 106] width 105 height 18
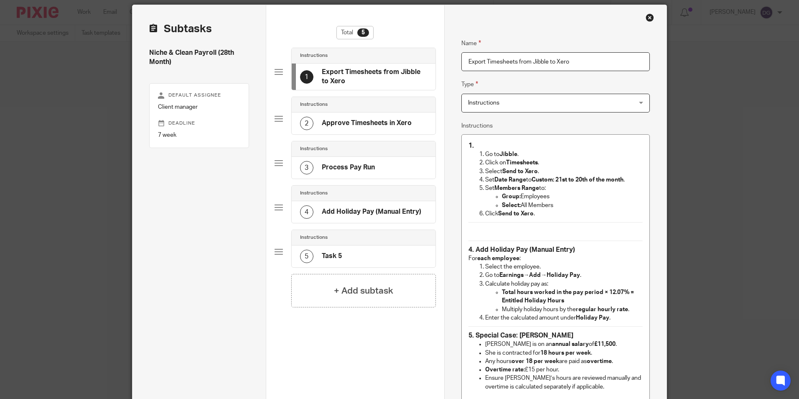
scroll to position [42, 0]
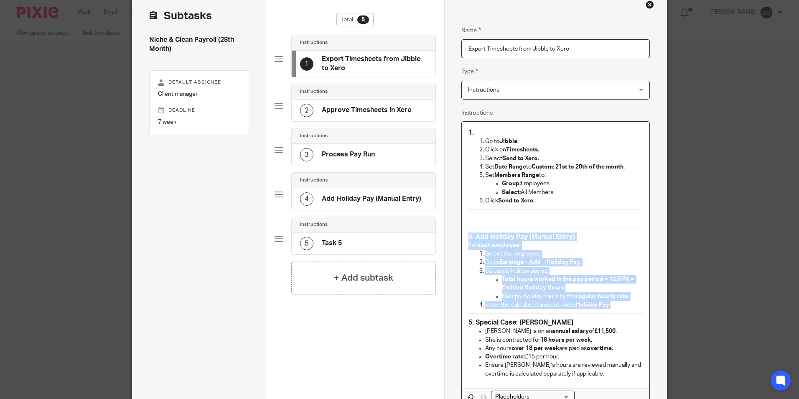
drag, startPoint x: 616, startPoint y: 308, endPoint x: 433, endPoint y: 232, distance: 198.5
click at [433, 232] on div "Subtasks Niche & Clean Payroll (28th Month) Default assignee Client manager Dea…" at bounding box center [400, 261] width 534 height 539
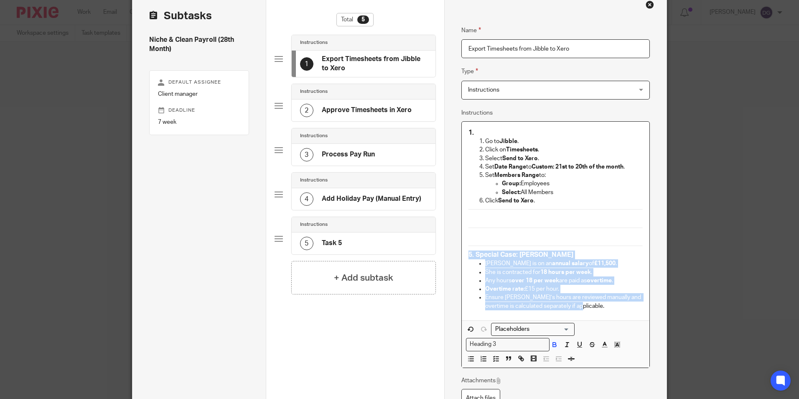
drag, startPoint x: 579, startPoint y: 305, endPoint x: 465, endPoint y: 254, distance: 125.2
click at [465, 254] on div "1. Go to Jibble . Click on Timesheets . Select Send to Xero . Set Date Range to…" at bounding box center [556, 221] width 188 height 199
drag, startPoint x: 517, startPoint y: 285, endPoint x: 593, endPoint y: 316, distance: 82.0
click at [593, 316] on div "1. Go to Jibble . Click on Timesheets . Select Send to Xero . Set Date Range to…" at bounding box center [556, 221] width 188 height 199
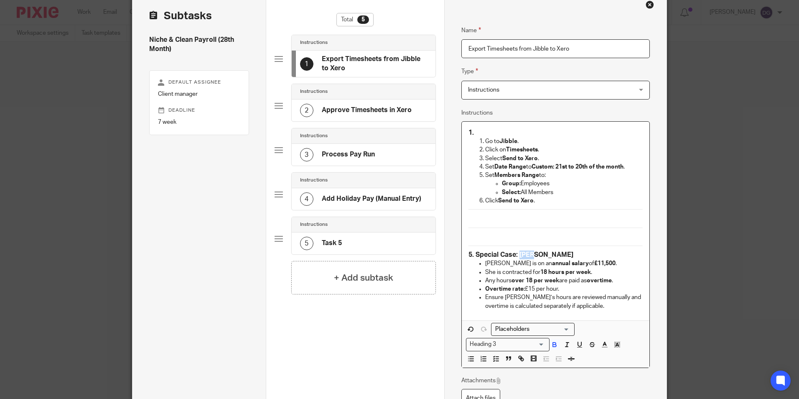
drag, startPoint x: 539, startPoint y: 253, endPoint x: 518, endPoint y: 255, distance: 21.0
click at [518, 255] on h3 "5. Special Case: Lynn" at bounding box center [556, 254] width 175 height 9
copy strong "Lynn"
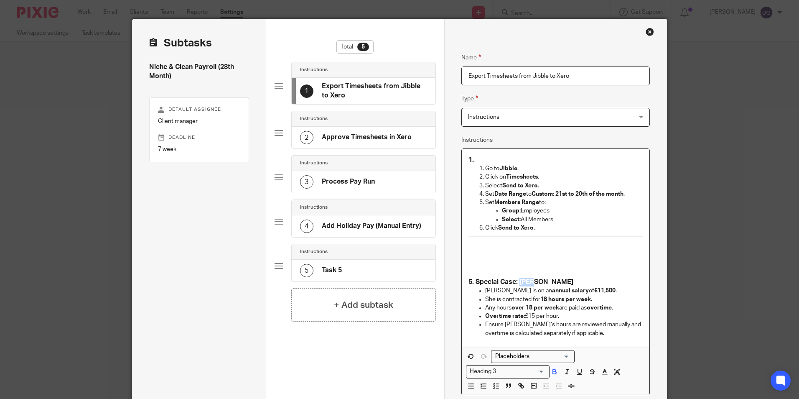
scroll to position [0, 0]
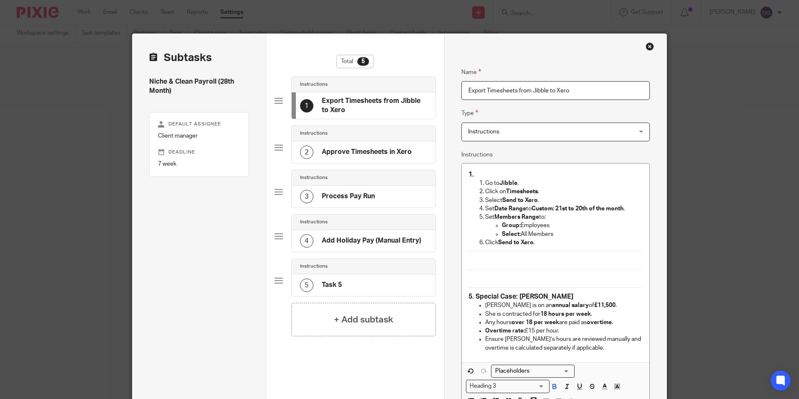
click at [359, 286] on div "5 Task 5" at bounding box center [364, 285] width 144 height 22
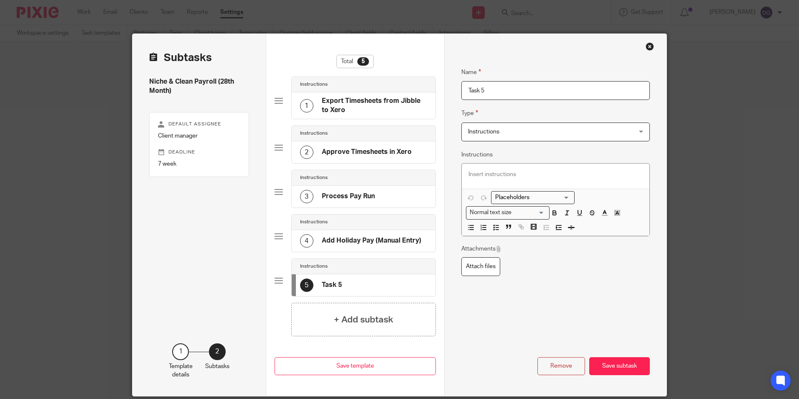
drag, startPoint x: 501, startPoint y: 95, endPoint x: 435, endPoint y: 108, distance: 67.8
click at [435, 108] on div "Subtasks Niche & Clean Payroll (28th Month) Default assignee Client manager Dea…" at bounding box center [400, 215] width 534 height 362
paste input "Lynn"
type input "Lynn"
click at [528, 325] on div "Remove Save subtask" at bounding box center [556, 350] width 189 height 50
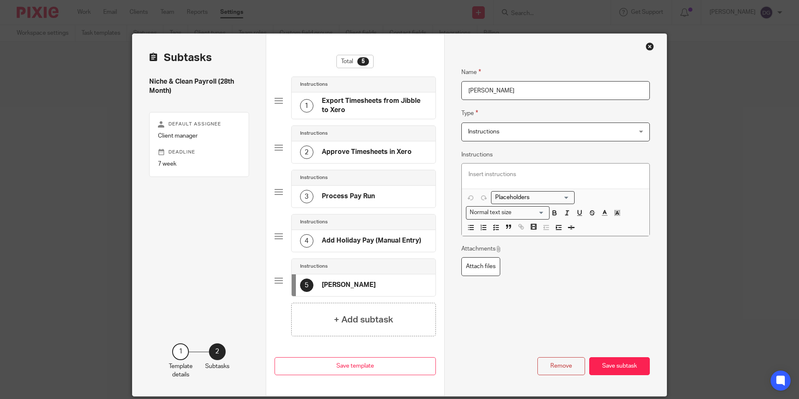
click at [357, 287] on div "5 Lynn" at bounding box center [364, 285] width 144 height 22
click at [492, 181] on div at bounding box center [556, 175] width 188 height 25
click at [388, 106] on h4 "Export Timesheets from Jibble to Xero" at bounding box center [374, 106] width 105 height 18
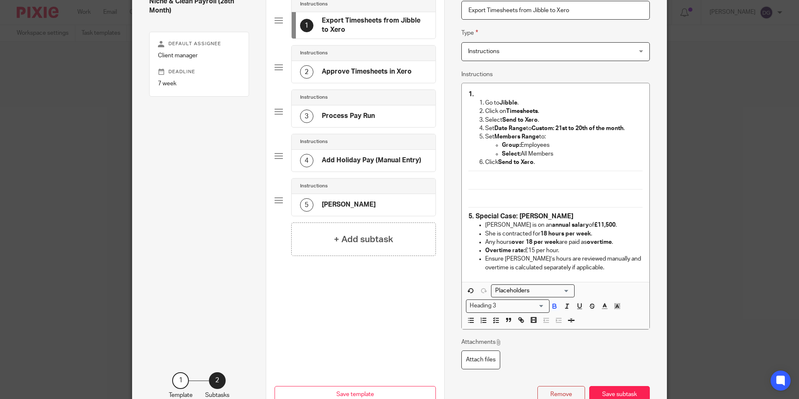
scroll to position [84, 0]
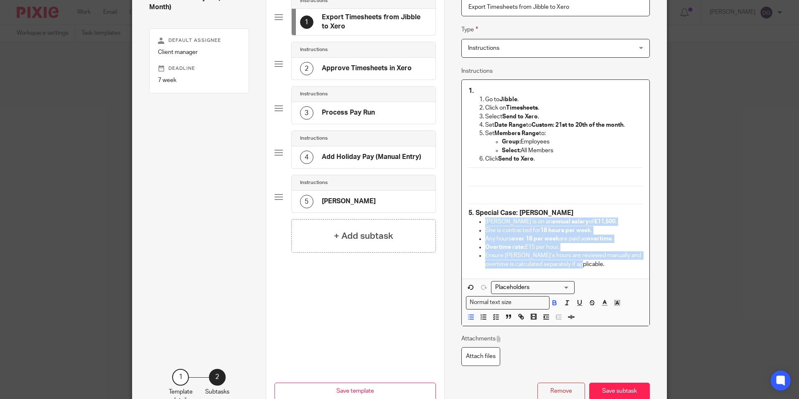
drag, startPoint x: 585, startPoint y: 262, endPoint x: 477, endPoint y: 223, distance: 115.1
click at [477, 223] on ul "Lynn is on an annual salary of £11,500 . She is contracted for 18 hours per wee…" at bounding box center [556, 242] width 175 height 51
copy ul "Lynn is on an annual salary of £11,500 . She is contracted for 18 hours per wee…"
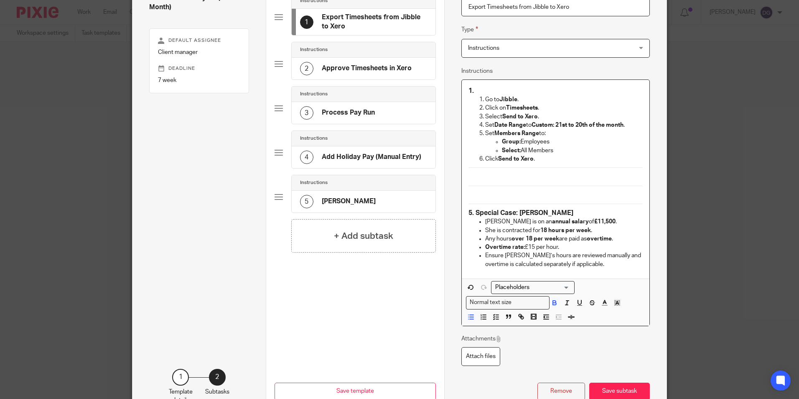
click at [379, 198] on div "5 Lynn" at bounding box center [364, 202] width 144 height 22
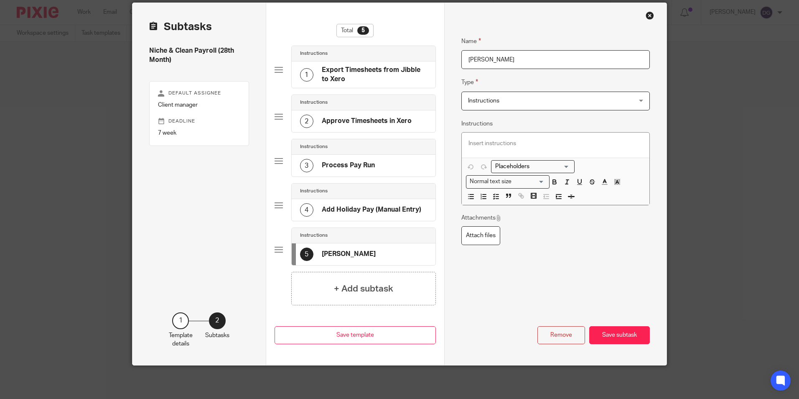
scroll to position [31, 0]
click at [505, 148] on p at bounding box center [556, 143] width 175 height 8
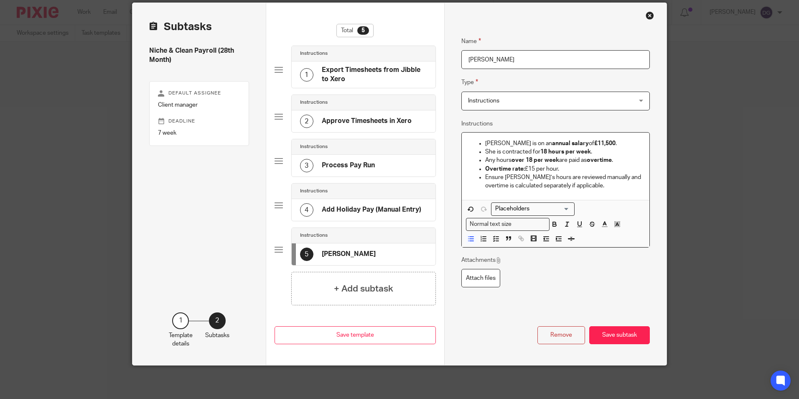
click at [552, 273] on div "Attachments Attach files" at bounding box center [556, 271] width 189 height 31
click at [361, 243] on div "Instructions" at bounding box center [364, 235] width 144 height 15
click at [346, 253] on div "5 Lynn" at bounding box center [364, 254] width 144 height 22
click at [317, 257] on div "5 Lynn" at bounding box center [338, 254] width 76 height 13
click at [546, 187] on p "Ensure Lynn’s hours are reviewed manually and overtime is calculated separately…" at bounding box center [564, 181] width 158 height 17
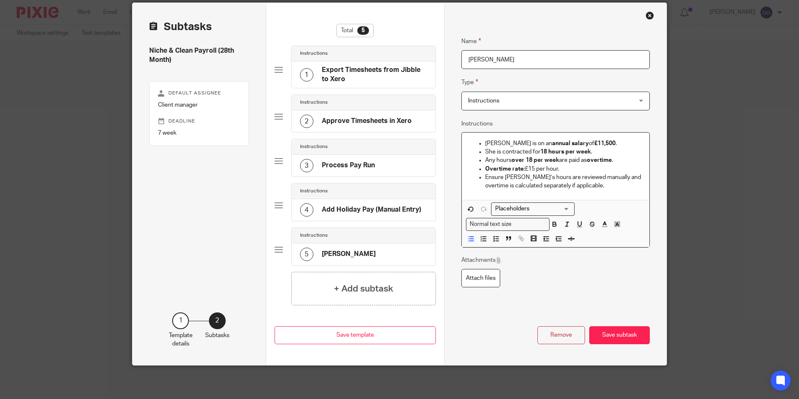
click at [582, 186] on p "Ensure Lynn’s hours are reviewed manually and overtime is calculated separately…" at bounding box center [564, 181] width 158 height 17
click at [353, 79] on h4 "Export Timesheets from Jibble to Xero" at bounding box center [374, 75] width 105 height 18
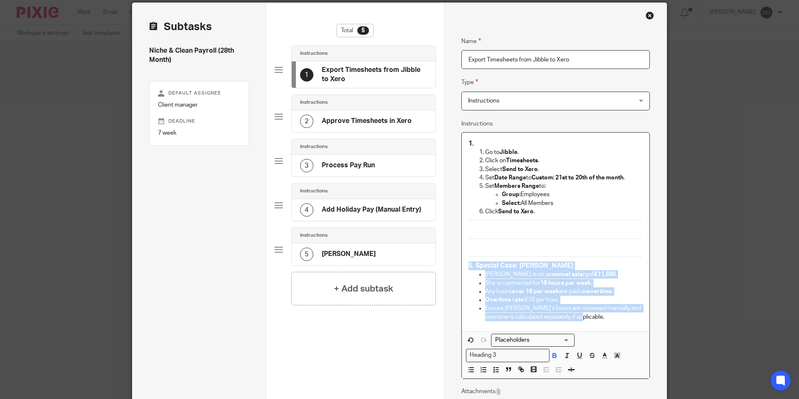
drag, startPoint x: 551, startPoint y: 321, endPoint x: 463, endPoint y: 267, distance: 103.2
click at [463, 267] on div "1. Go to Jibble . Click on Timesheets . Select Send to Xero . Set Date Range to…" at bounding box center [556, 232] width 188 height 199
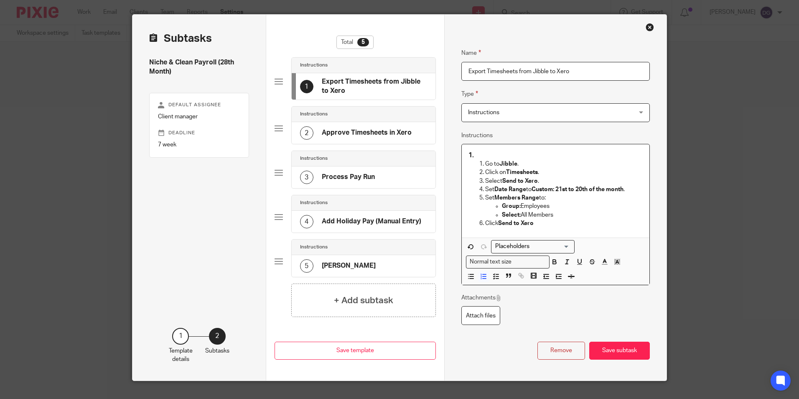
scroll to position [0, 0]
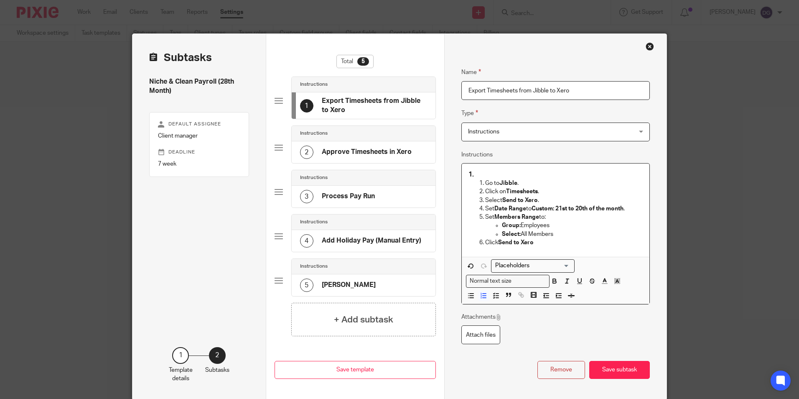
click at [475, 180] on ol "Go to Jibble . Click on Timesheets . Select Send to Xero . Set Date Range to Cu…" at bounding box center [556, 213] width 175 height 68
click at [475, 174] on h3 "1." at bounding box center [556, 174] width 175 height 9
click at [474, 182] on ol "Go to Jibble . Click on Timesheets . Select Send to Xero . Set Date Range to Cu…" at bounding box center [556, 213] width 175 height 68
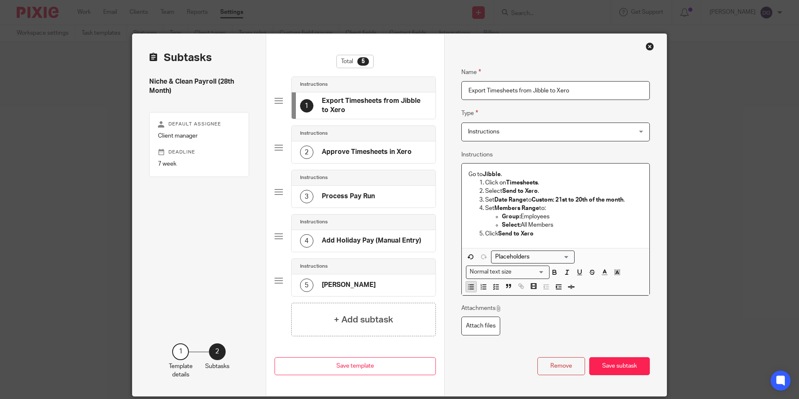
click at [468, 291] on button "button" at bounding box center [471, 286] width 10 height 10
click at [497, 288] on button "button" at bounding box center [496, 286] width 10 height 10
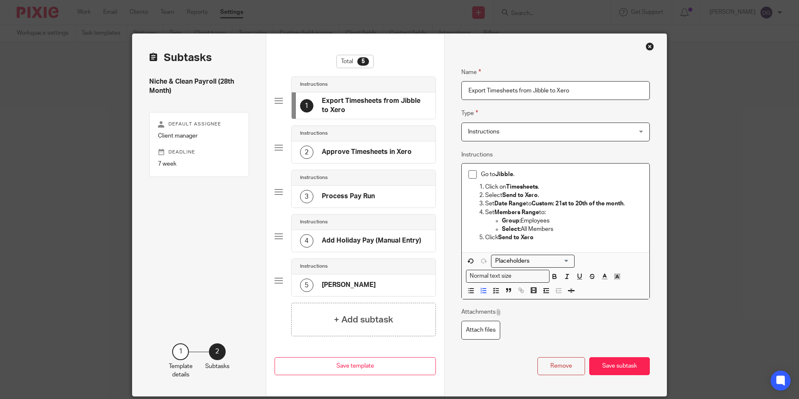
click at [485, 187] on p "Click on Timesheets ." at bounding box center [564, 187] width 158 height 8
click at [496, 290] on icon "button" at bounding box center [497, 291] width 8 height 8
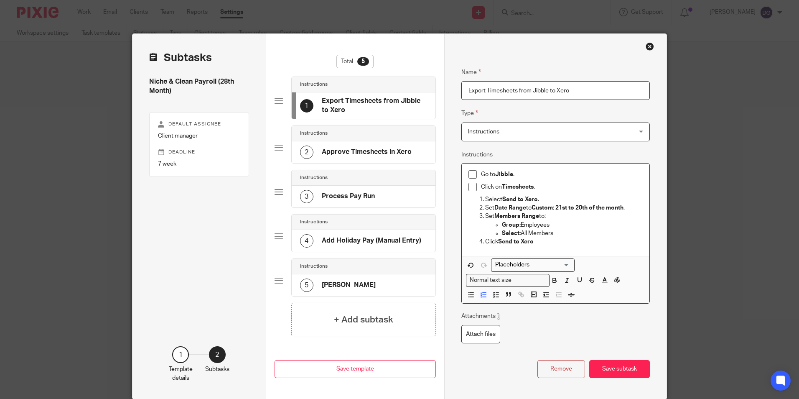
click at [485, 201] on li "Select Send to Xero ." at bounding box center [564, 199] width 158 height 8
drag, startPoint x: 481, startPoint y: 241, endPoint x: 477, endPoint y: 202, distance: 39.5
click at [477, 202] on ol "Select Send to Xero . Set Date Range to Custom: 21st to 20th of the month . Set…" at bounding box center [556, 220] width 175 height 51
click at [493, 296] on icon "button" at bounding box center [497, 295] width 8 height 8
click at [587, 240] on p "Click Send to Xero" at bounding box center [564, 241] width 158 height 8
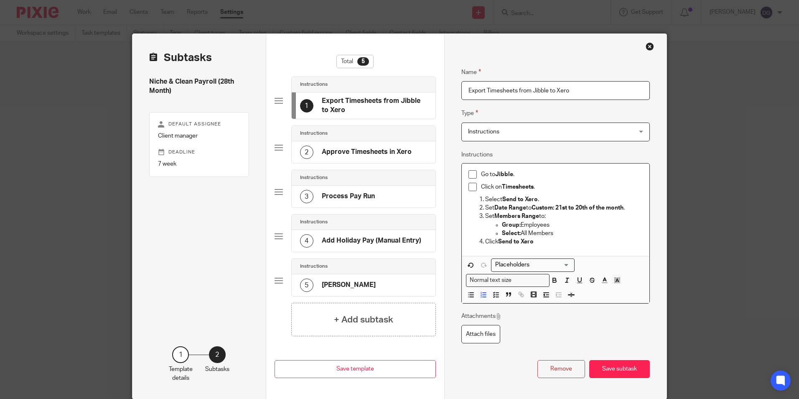
click at [485, 199] on p "Select Send to Xero ." at bounding box center [564, 199] width 158 height 8
click at [496, 293] on line "button" at bounding box center [497, 293] width 3 height 0
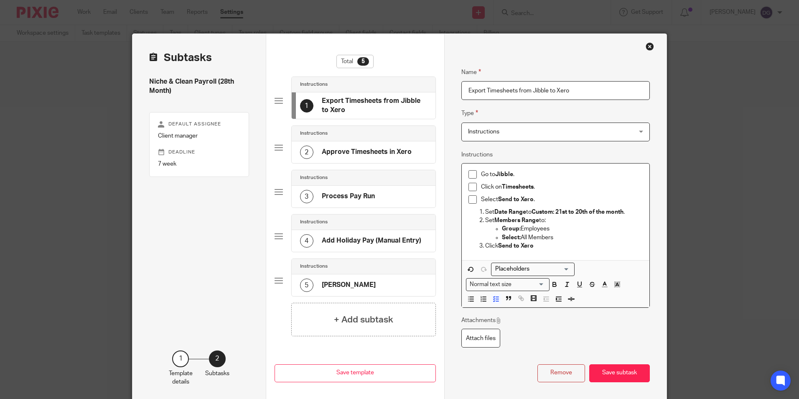
click at [485, 212] on li "Set Date Range to Custom: 21st to 20th of the month ." at bounding box center [564, 212] width 158 height 8
click at [491, 299] on button "button" at bounding box center [496, 299] width 10 height 10
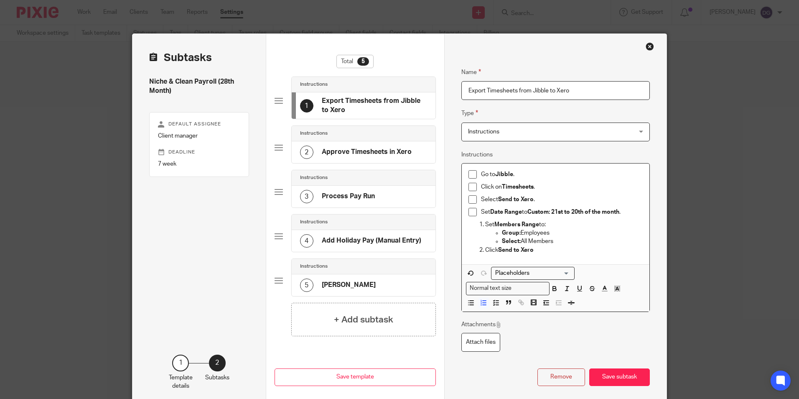
click at [485, 226] on li "Set Members Range to: Group: Employees Select: All Members" at bounding box center [564, 233] width 158 height 26
click at [469, 272] on icon "button" at bounding box center [471, 273] width 4 height 4
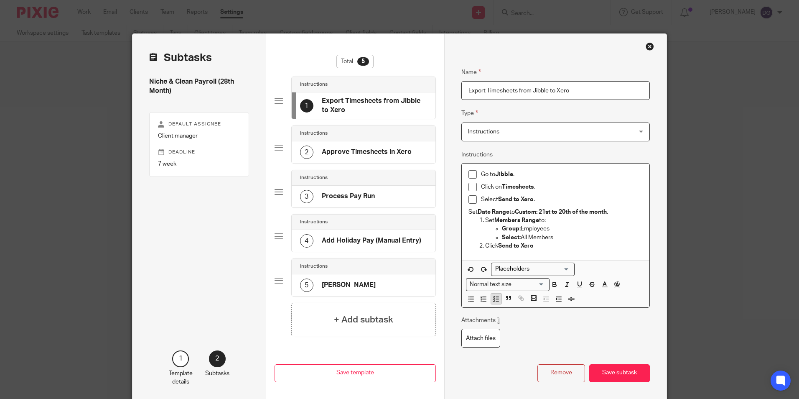
click at [496, 301] on line "button" at bounding box center [497, 301] width 3 height 0
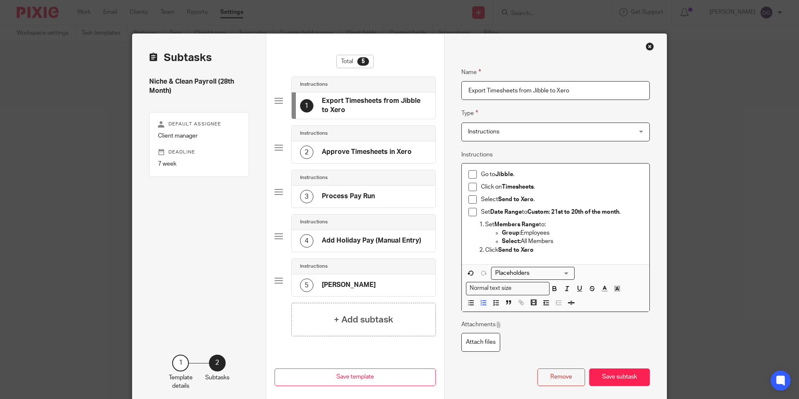
click at [485, 227] on p "Set Members Range to:" at bounding box center [564, 224] width 158 height 8
click at [494, 303] on polyline "button" at bounding box center [494, 303] width 1 height 1
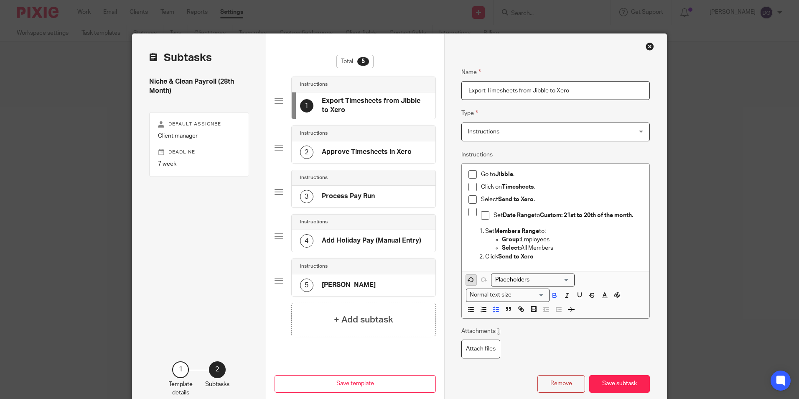
click at [468, 280] on icon "button" at bounding box center [471, 280] width 8 height 8
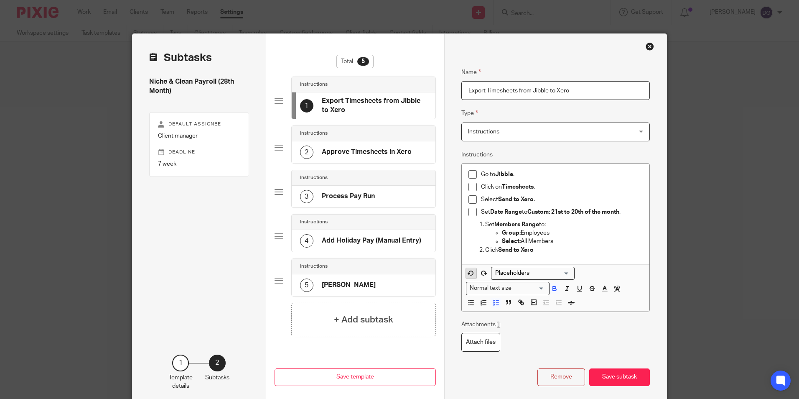
click at [468, 280] on span at bounding box center [476, 274] width 25 height 13
click at [485, 226] on li "Set Members Range to: Group: Employees Select: All Members" at bounding box center [564, 233] width 158 height 26
click at [466, 273] on button "button" at bounding box center [471, 273] width 10 height 10
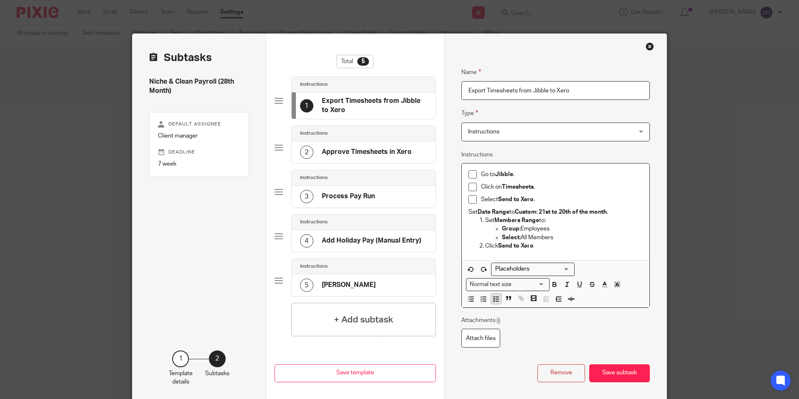
click at [493, 300] on icon "button" at bounding box center [497, 299] width 8 height 8
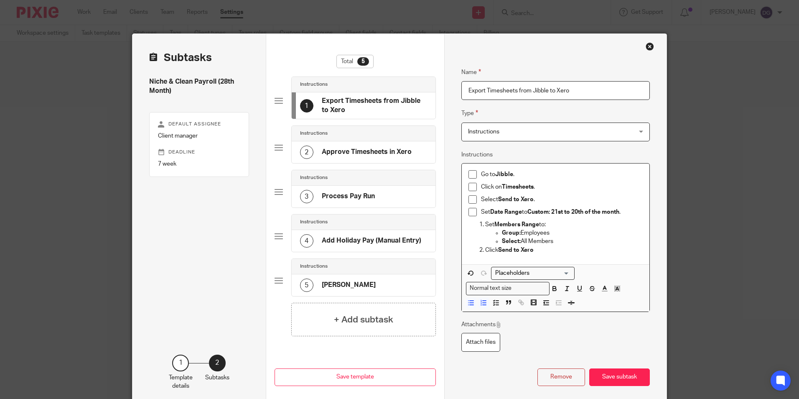
click at [527, 230] on p "Group: Employees" at bounding box center [572, 233] width 141 height 8
click at [485, 226] on p "Set Members Range to:" at bounding box center [564, 224] width 158 height 8
click at [485, 223] on li "Set Members Range to: Group: Employees Select: All Members" at bounding box center [564, 233] width 158 height 26
click at [485, 225] on li "Set Members Range to: Group: Employees Select: All Members" at bounding box center [564, 233] width 158 height 26
click at [471, 269] on button "button" at bounding box center [471, 273] width 10 height 10
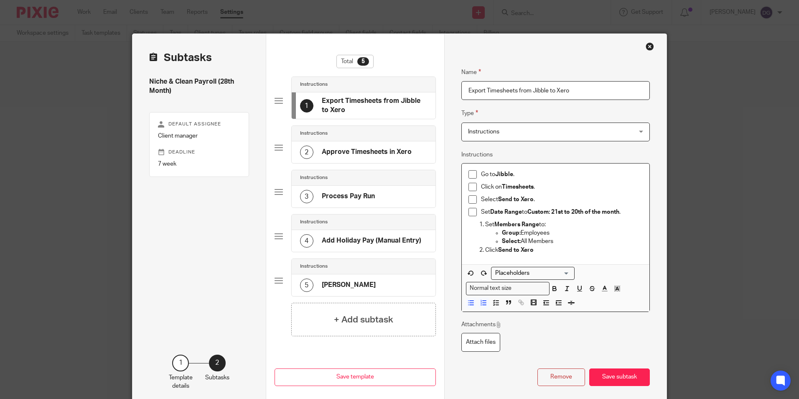
click at [587, 239] on p "Select: All Members" at bounding box center [572, 241] width 141 height 8
click at [485, 250] on li "Click Send to Xero" at bounding box center [564, 250] width 158 height 8
click at [493, 302] on icon "button" at bounding box center [497, 303] width 8 height 8
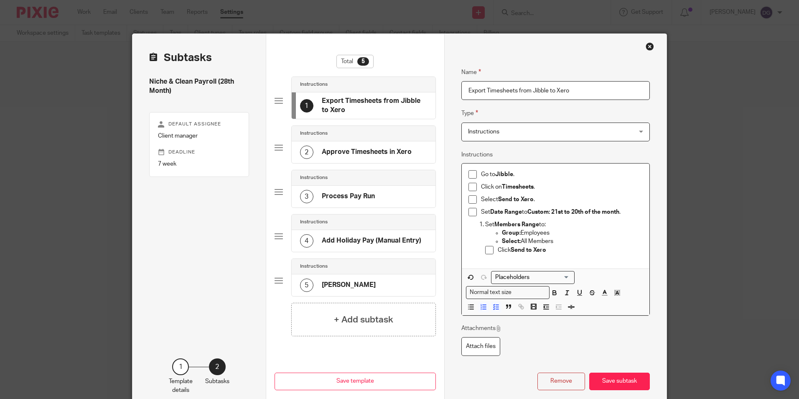
click at [479, 255] on ol "Set Members Range to: Group: Employees Select: All Members Click Send to Xero" at bounding box center [556, 239] width 175 height 38
click at [480, 254] on ol "Set Members Range to: Group: Employees Select: All Members Click Send to Xero" at bounding box center [556, 239] width 175 height 38
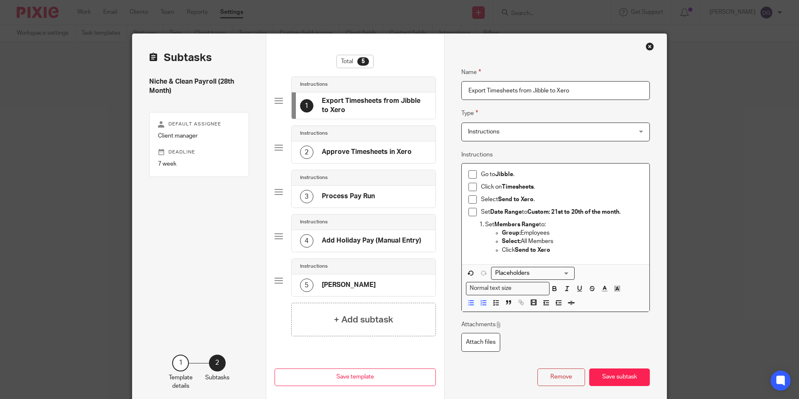
click at [485, 226] on li "Set Members Range to: Group: Employees Select: All Members Click Send to Xero" at bounding box center [564, 237] width 158 height 34
click at [476, 225] on ol "Set Members Range to: Group: Employees Select: All Members Click Send to Xero" at bounding box center [556, 237] width 175 height 34
click at [485, 228] on li "Set Members Range to: Group: Employees Select: All Members Click Send to Xero" at bounding box center [564, 237] width 158 height 34
click at [475, 225] on ol "Set Members Range to: Group: Employees Select: All Members Click Send to Xero" at bounding box center [556, 237] width 175 height 34
click at [485, 225] on li "Set Members Range to: Group: Employees Select: All Members Click Send to Xero" at bounding box center [564, 237] width 158 height 34
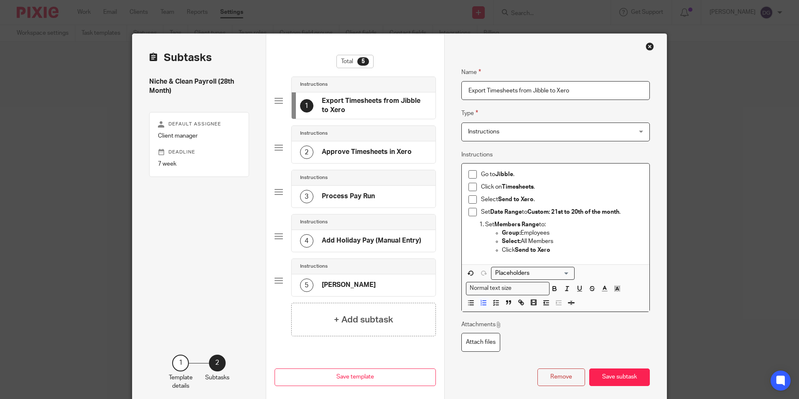
click at [610, 228] on p "Set Members Range to:" at bounding box center [564, 224] width 158 height 8
click at [491, 240] on ul "Group: Employees Select: All Members Click Send to Xero" at bounding box center [564, 242] width 158 height 26
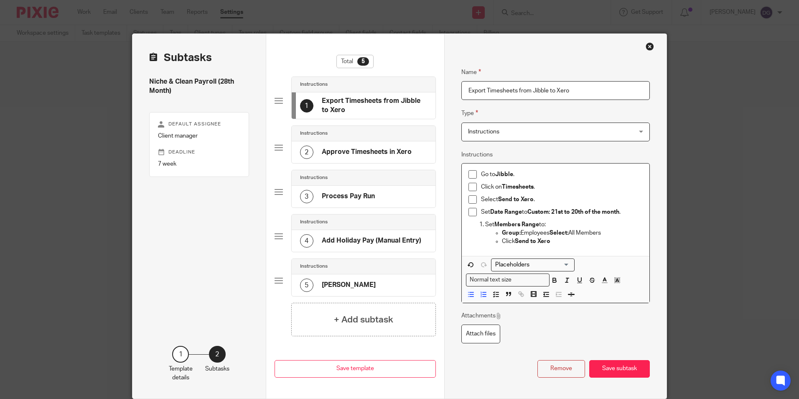
click at [502, 232] on li "Group: Employees Select: All Members" at bounding box center [572, 233] width 141 height 8
click at [485, 224] on p "Set Members Range to: Group: Employees Select: All Members" at bounding box center [564, 228] width 158 height 17
click at [467, 266] on icon "button" at bounding box center [471, 265] width 8 height 8
click at [523, 213] on p "Set Date Range to Custom: 21st to 20th of the month ." at bounding box center [562, 212] width 162 height 8
click at [527, 212] on p "Set Date Range to Custom: 21st to 20th of the month ." at bounding box center [562, 212] width 162 height 8
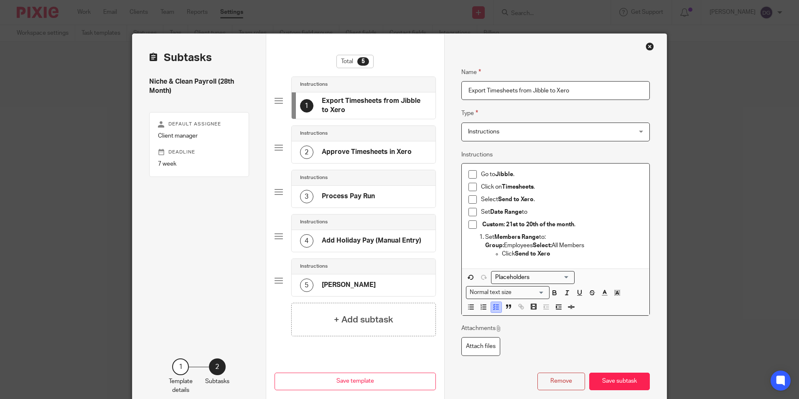
click at [493, 308] on icon "button" at bounding box center [497, 307] width 8 height 8
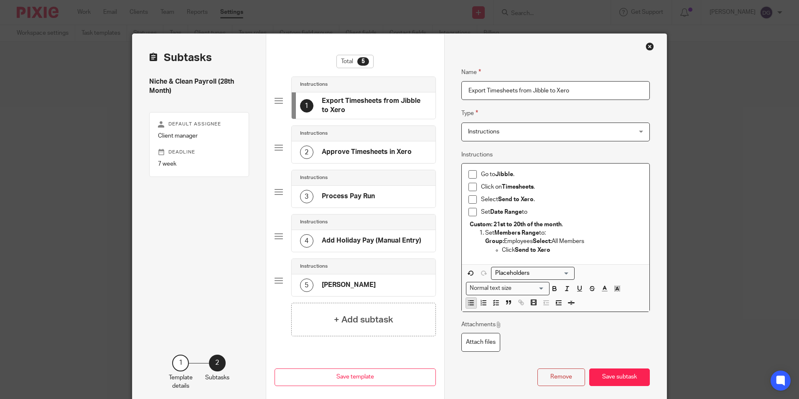
click at [471, 304] on icon "button" at bounding box center [471, 303] width 8 height 8
click at [485, 235] on li "Set Members Range to: Group: Employees Select: All Members Click Send to Xero" at bounding box center [564, 242] width 158 height 26
click at [493, 302] on icon "button" at bounding box center [497, 303] width 8 height 8
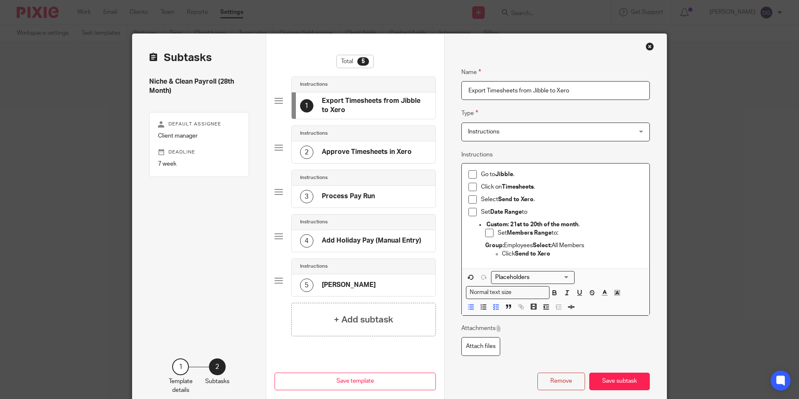
click at [479, 235] on ul "Custom: 21st to 20th of the month . Set Members Range to: Group: Employees Sele…" at bounding box center [556, 239] width 175 height 38
click at [481, 235] on ul "Custom: 21st to 20th of the month . Set Members Range to: Group: Employees Sele…" at bounding box center [556, 239] width 175 height 38
click at [597, 227] on p "Custom: 21st to 20th of the month ." at bounding box center [564, 224] width 158 height 8
click at [498, 234] on p "Set Members Range to:" at bounding box center [571, 233] width 146 height 8
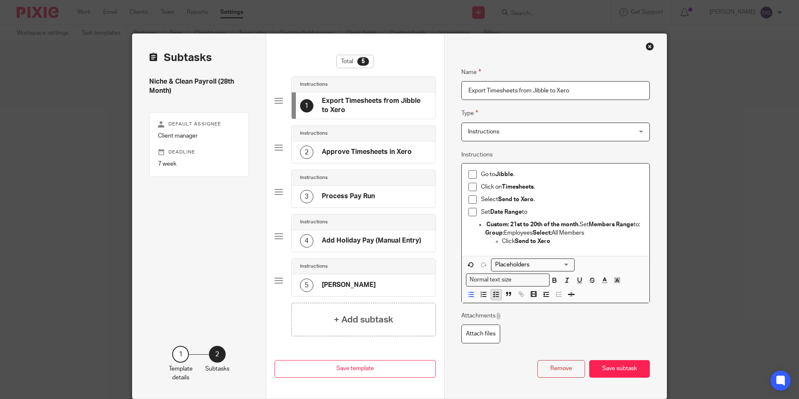
click at [494, 298] on button "button" at bounding box center [496, 294] width 10 height 10
click at [494, 298] on icon "button" at bounding box center [497, 295] width 8 height 8
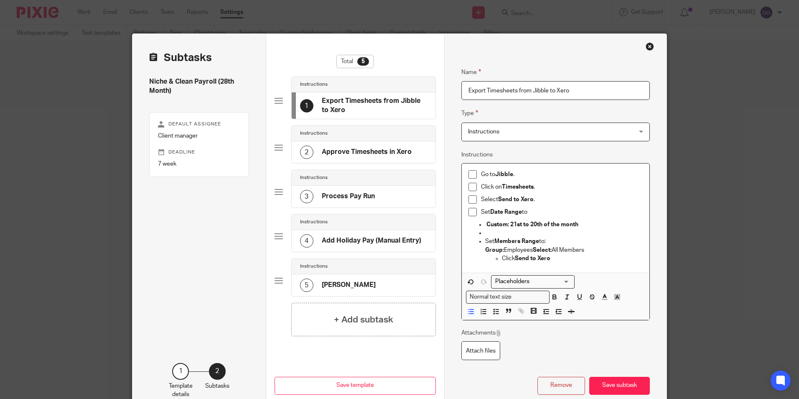
click at [480, 235] on ul "Custom: 21st to 20th of the month Set Members Range to: Group: Employees Select…" at bounding box center [556, 241] width 175 height 42
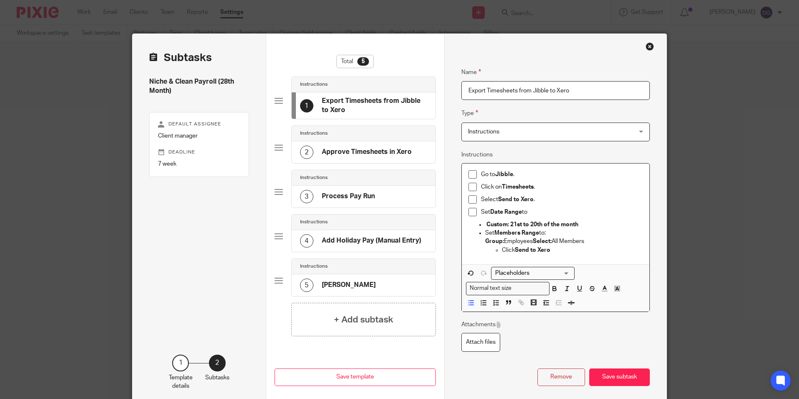
click at [485, 220] on p "Custom: 21st to 20th of the month" at bounding box center [564, 224] width 158 height 8
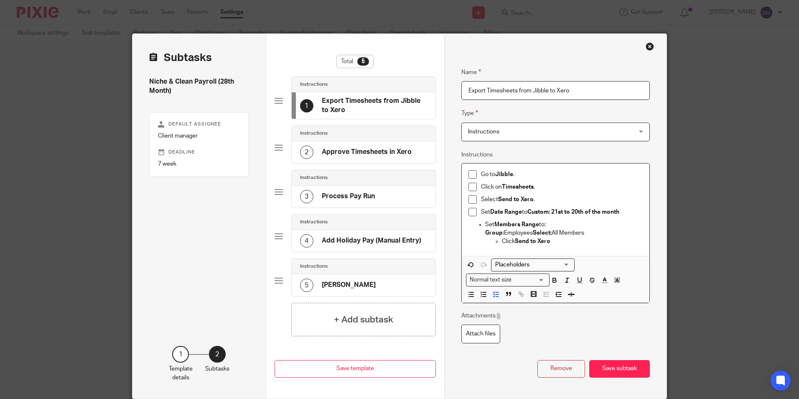
click at [485, 225] on p "Set Members Range to:" at bounding box center [564, 224] width 158 height 8
click at [493, 294] on icon "button" at bounding box center [497, 295] width 8 height 8
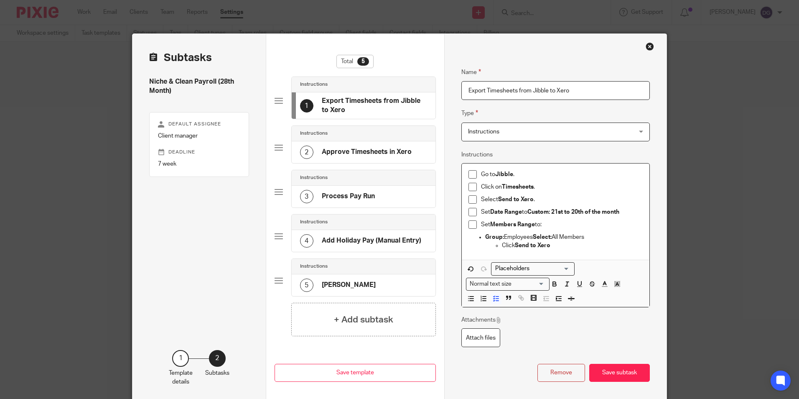
click at [502, 243] on p "Click Send to Xero" at bounding box center [572, 245] width 141 height 8
click at [485, 237] on strong "Group:" at bounding box center [494, 237] width 19 height 6
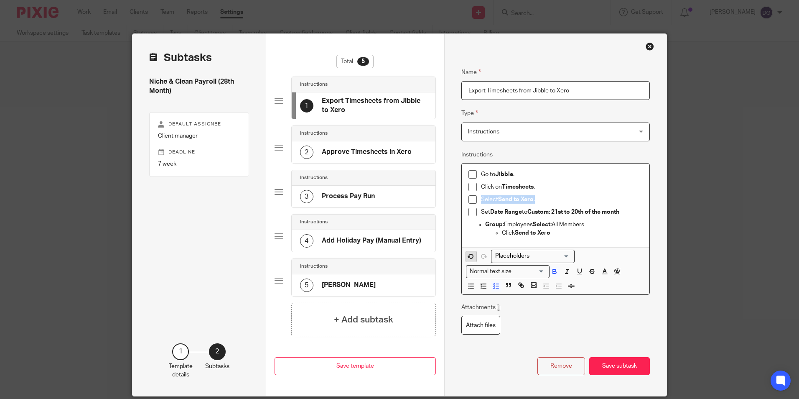
click at [470, 257] on icon "button" at bounding box center [471, 256] width 4 height 4
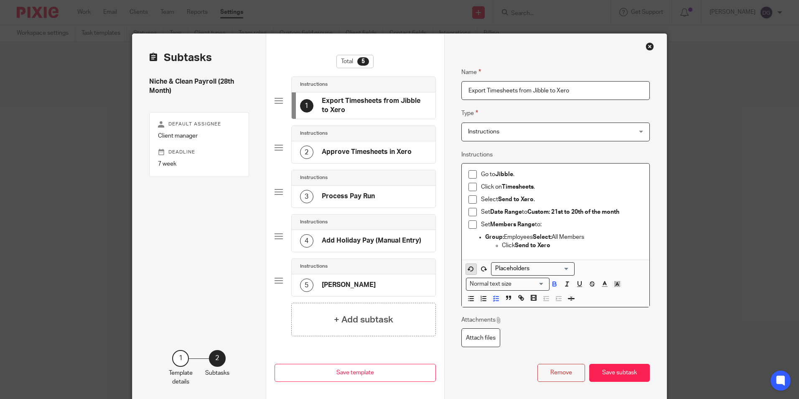
click at [470, 257] on div "Go to Jibble . Click on Timesheets . Select Send to Xero . Set Date Range to Cu…" at bounding box center [556, 211] width 188 height 97
click at [482, 237] on ul "Group: Employees Select: All Members Click Send to Xero" at bounding box center [556, 241] width 175 height 17
click at [464, 270] on span at bounding box center [476, 270] width 25 height 13
click at [468, 270] on polygon "button" at bounding box center [469, 269] width 2 height 1
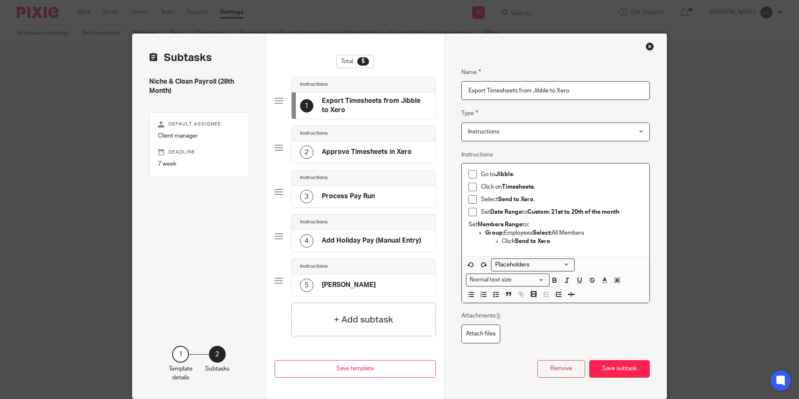
click at [502, 243] on p "Click Send to Xero" at bounding box center [572, 241] width 141 height 8
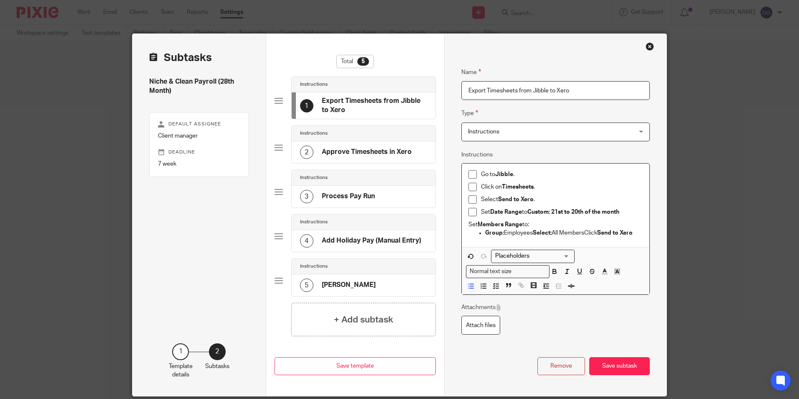
click at [485, 233] on strong "Group:" at bounding box center [494, 233] width 19 height 6
click at [469, 225] on p "Set Members Range to:" at bounding box center [556, 224] width 175 height 8
click at [494, 284] on polyline "button" at bounding box center [494, 283] width 1 height 1
click at [465, 236] on div "Go to Jibble . Click on Timesheets . Select Send to Xero . Set Date Range to Cu…" at bounding box center [556, 207] width 188 height 88
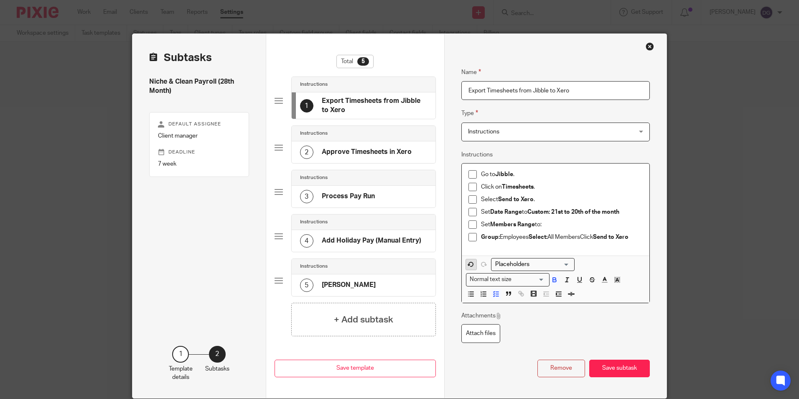
click at [469, 263] on icon "button" at bounding box center [471, 264] width 4 height 4
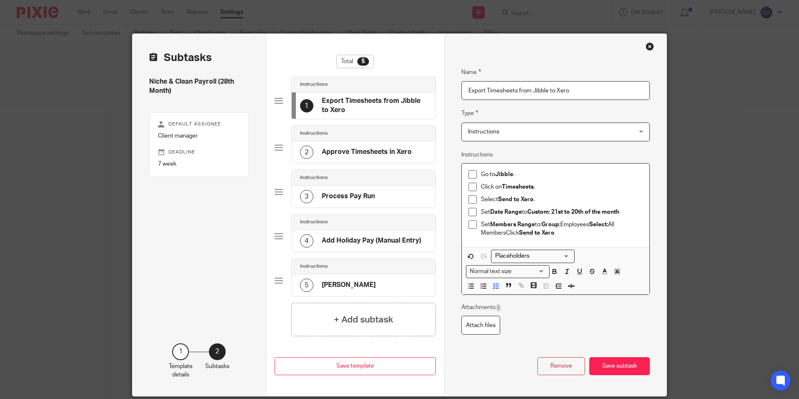
click at [592, 225] on strong "Select:" at bounding box center [599, 225] width 19 height 6
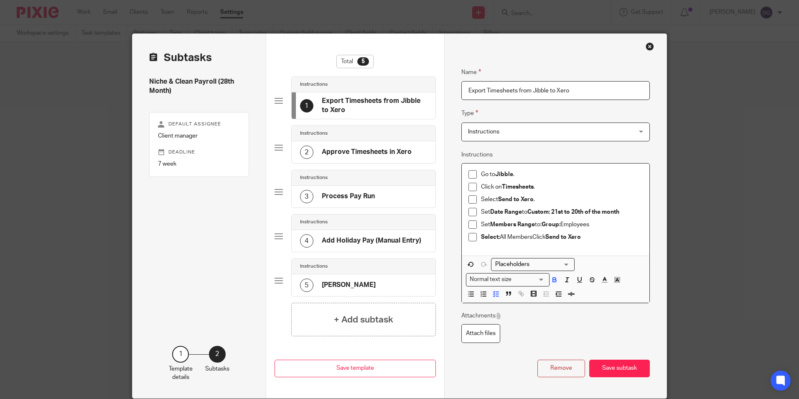
click at [531, 238] on p "Select: All MembersClick Send to Xero" at bounding box center [562, 237] width 162 height 8
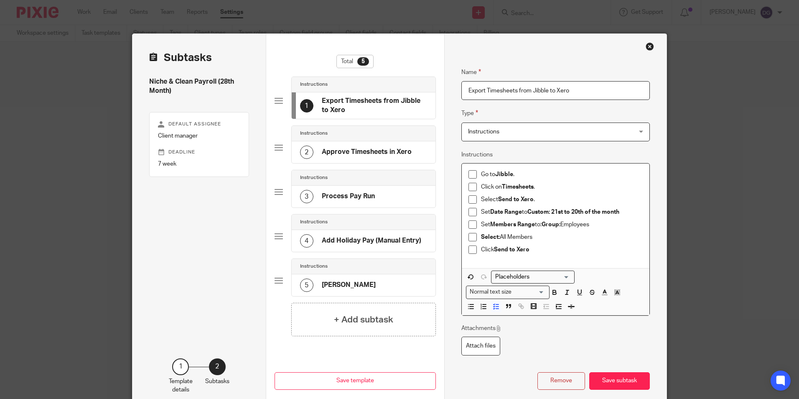
click at [630, 243] on div "Select: All Members" at bounding box center [562, 239] width 162 height 13
click at [367, 149] on h4 "Approve Timesheets in Xero" at bounding box center [367, 152] width 90 height 9
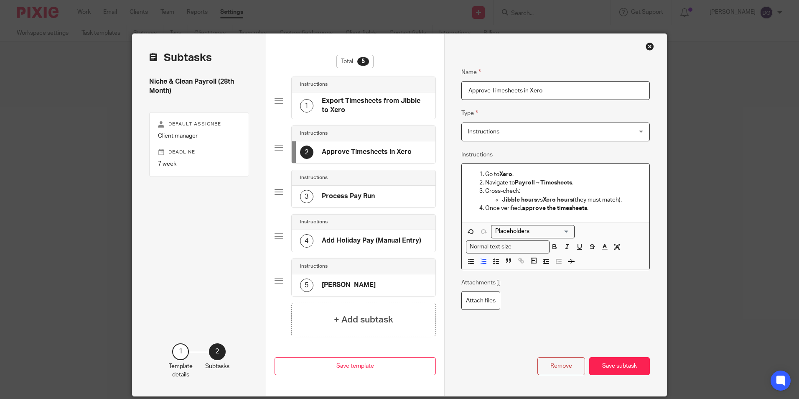
click at [485, 175] on p "Go to Xero ." at bounding box center [564, 174] width 158 height 8
click at [493, 262] on icon "button" at bounding box center [497, 262] width 8 height 8
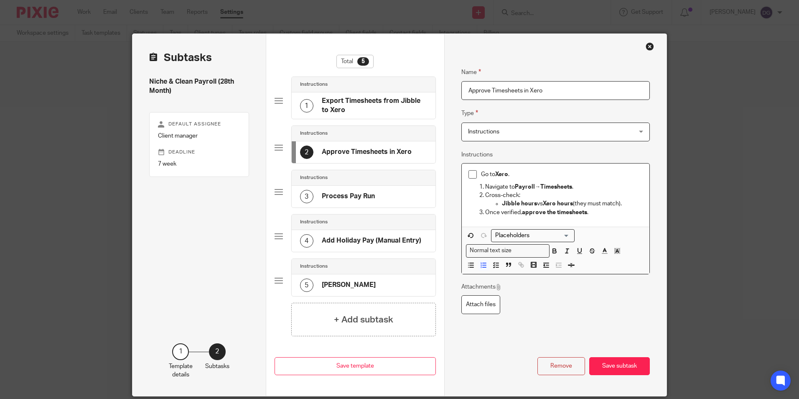
click at [485, 187] on p "Navigate to Payroll → Timesheets ." at bounding box center [564, 187] width 158 height 8
click at [496, 266] on line "button" at bounding box center [497, 266] width 3 height 0
click at [485, 199] on li "Cross-check: Jibble hours vs Xero hours (they must match)." at bounding box center [564, 203] width 158 height 17
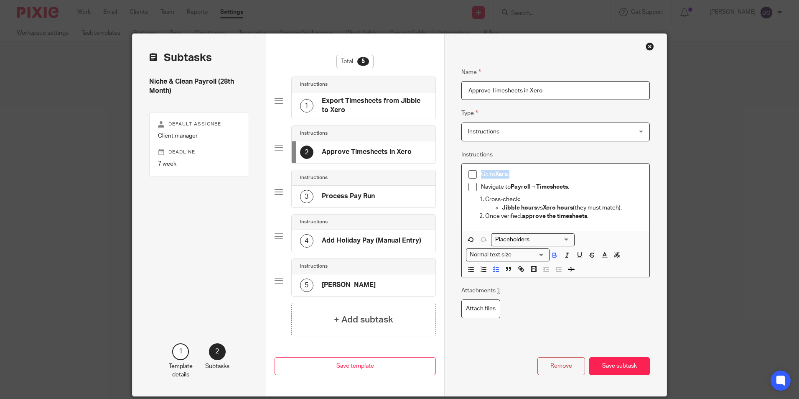
click at [485, 197] on li "Cross-check: Jibble hours vs Xero hours (they must match)." at bounding box center [564, 203] width 158 height 17
click at [485, 199] on li "Cross-check: Jibble hours vs Xero hours (they must match)." at bounding box center [564, 203] width 158 height 17
click at [468, 238] on icon "button" at bounding box center [471, 240] width 8 height 8
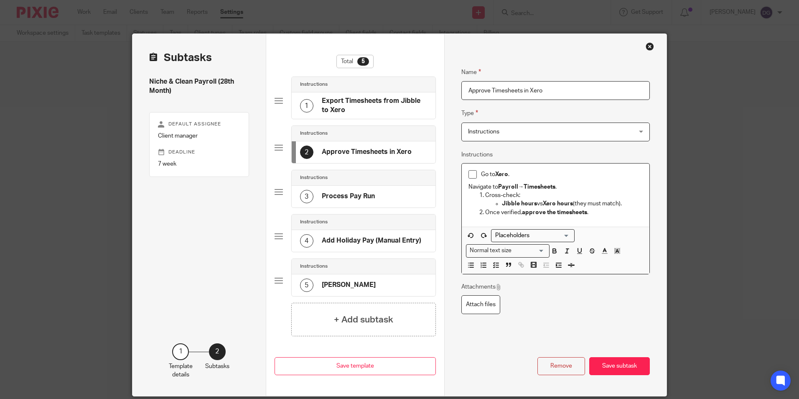
click at [521, 237] on input "Search for option" at bounding box center [531, 235] width 77 height 9
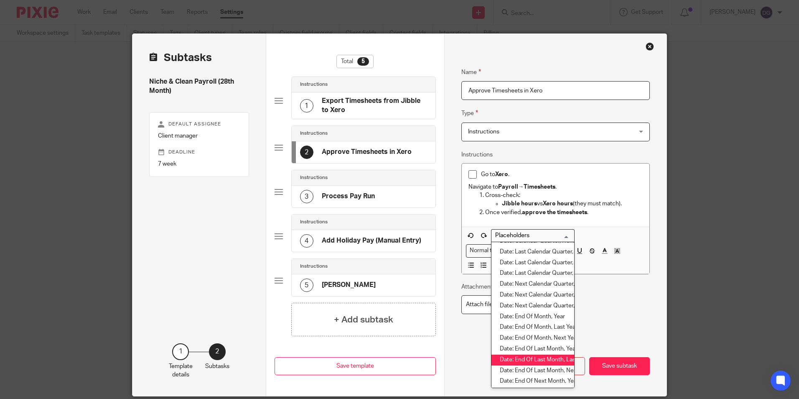
scroll to position [1149, 0]
click at [618, 324] on div "Name Approve Timesheets in Xero Type Instructions Instructions Instructions Sen…" at bounding box center [556, 199] width 189 height 289
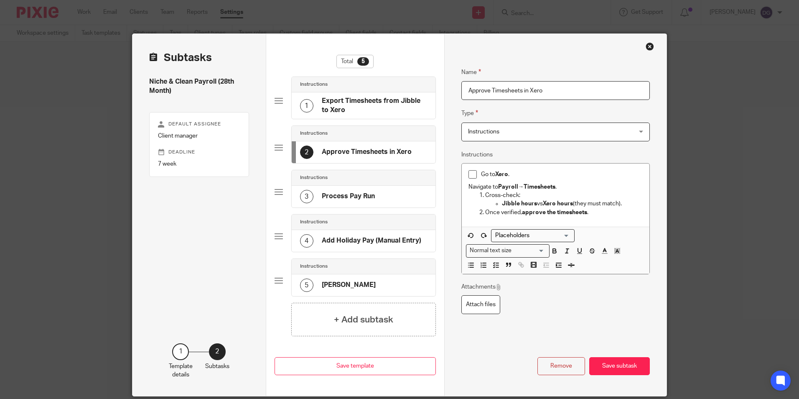
click at [485, 196] on li "Cross-check: Jibble hours vs Xero hours (they must match)." at bounding box center [564, 199] width 158 height 17
click at [469, 186] on p "Navigate to Payroll → Timesheets ." at bounding box center [556, 187] width 175 height 8
click at [465, 185] on div "Go to Xero . Navigate to Payroll → Timesheets . Cross-check: Jibble hours vs Xe…" at bounding box center [556, 194] width 188 height 63
click at [494, 262] on icon "button" at bounding box center [497, 265] width 8 height 8
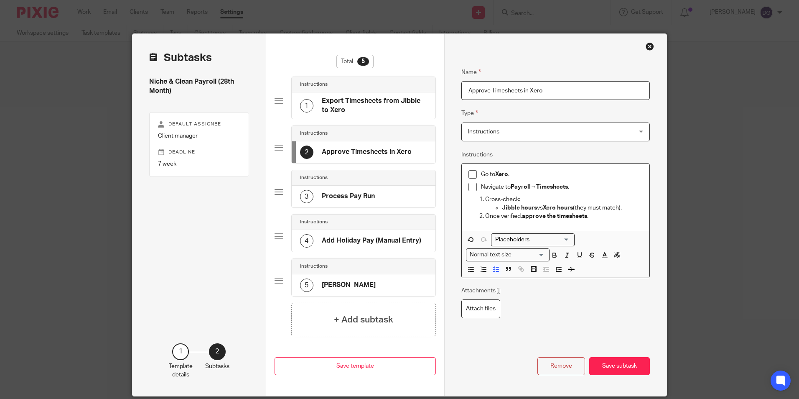
click at [485, 201] on li "Cross-check: Jibble hours vs Xero hours (they must match)." at bounding box center [564, 203] width 158 height 17
click at [485, 199] on li "Cross-check: Jibble hours vs Xero hours (they must match)." at bounding box center [564, 203] width 158 height 17
click at [485, 200] on li "Cross-check: Jibble hours vs Xero hours (they must match)." at bounding box center [564, 203] width 158 height 17
click at [502, 207] on li "Jibble hours vs Xero hours (they must match)." at bounding box center [572, 208] width 141 height 8
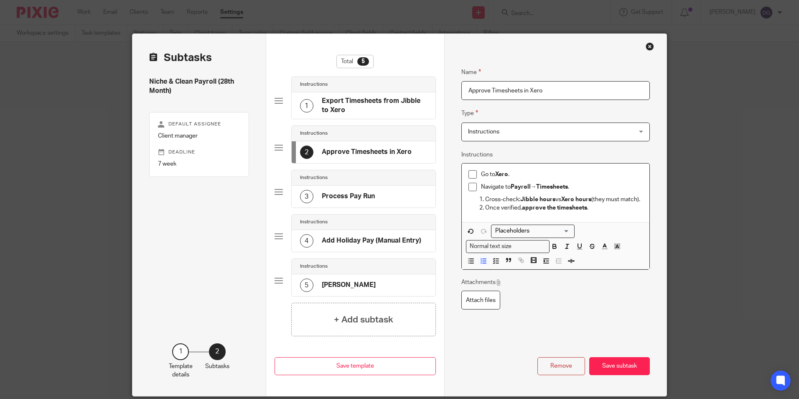
click at [485, 199] on li "Cross-check: Jibble hours vs Xero hours (they must match)." at bounding box center [564, 199] width 158 height 8
click at [493, 260] on icon "button" at bounding box center [497, 261] width 8 height 8
click at [516, 200] on strong "Jibble hours" at bounding box center [533, 200] width 35 height 6
click at [485, 212] on li "Once verified, approve the timesheets ." at bounding box center [564, 212] width 158 height 8
click at [495, 262] on icon "button" at bounding box center [497, 265] width 8 height 8
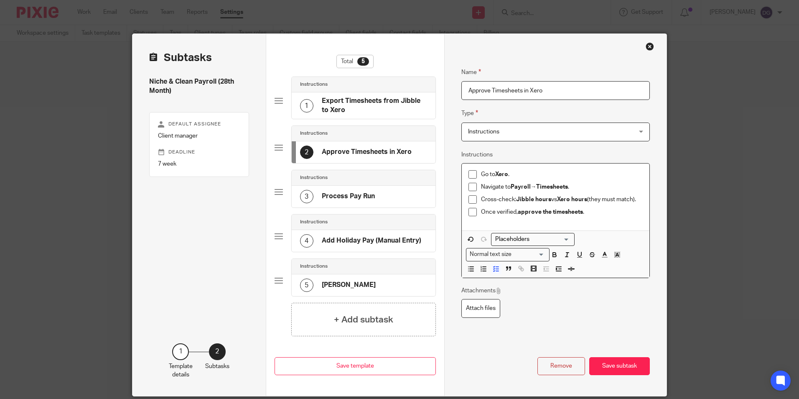
click at [571, 315] on div "Attachments Attach files" at bounding box center [556, 301] width 189 height 31
click at [388, 192] on div "3 Process Pay Run" at bounding box center [364, 197] width 144 height 22
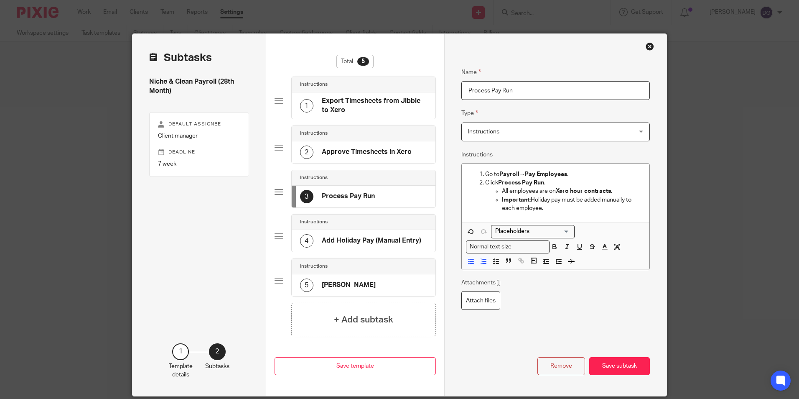
click at [485, 174] on p "Go to Payroll → Pay Employees ." at bounding box center [564, 174] width 158 height 8
click at [493, 264] on icon "button" at bounding box center [497, 262] width 8 height 8
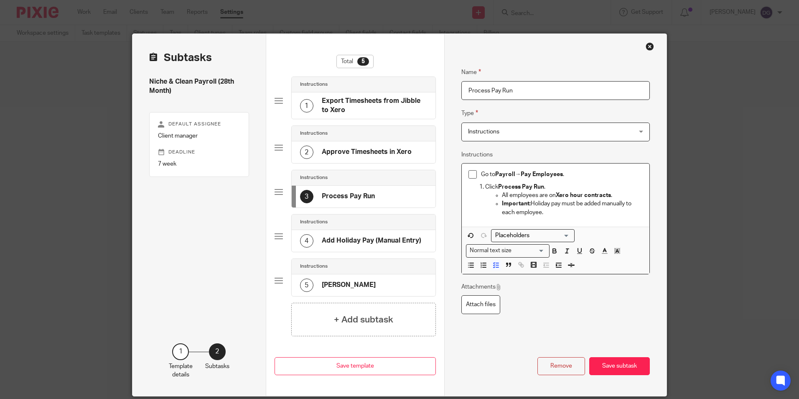
click at [485, 186] on p "Click Process Pay Run ." at bounding box center [564, 187] width 158 height 8
click at [467, 233] on icon "button" at bounding box center [471, 236] width 8 height 8
click at [495, 262] on icon "button" at bounding box center [497, 262] width 8 height 8
click at [561, 181] on div "Go to Payroll → Pay Employees ." at bounding box center [562, 176] width 162 height 13
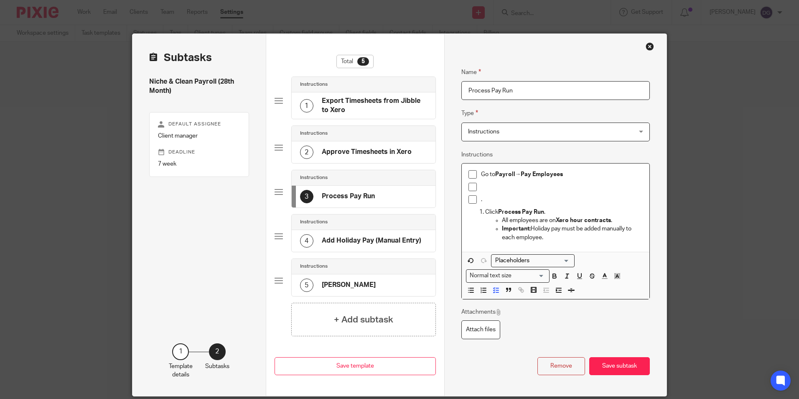
click at [485, 214] on li "Click Process Pay Run . All employees are on Xero hour contracts . Important: H…" at bounding box center [564, 225] width 158 height 34
click at [469, 260] on icon "button" at bounding box center [471, 261] width 8 height 8
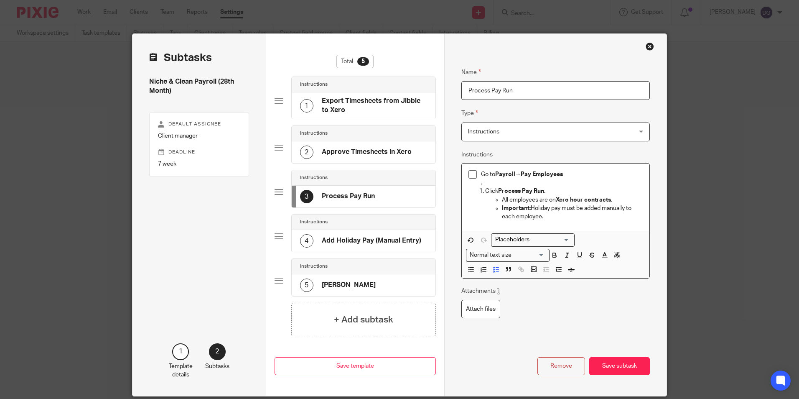
click at [485, 187] on p "Click Process Pay Run ." at bounding box center [564, 191] width 158 height 8
click at [486, 183] on p "." at bounding box center [562, 183] width 162 height 8
click at [485, 191] on p "Click Process Pay Run ." at bounding box center [564, 191] width 158 height 8
drag, startPoint x: 482, startPoint y: 191, endPoint x: 472, endPoint y: 191, distance: 10.0
click at [472, 191] on ol "Click Process Pay Run . All employees are on Xero hour contracts . Important: H…" at bounding box center [556, 204] width 175 height 34
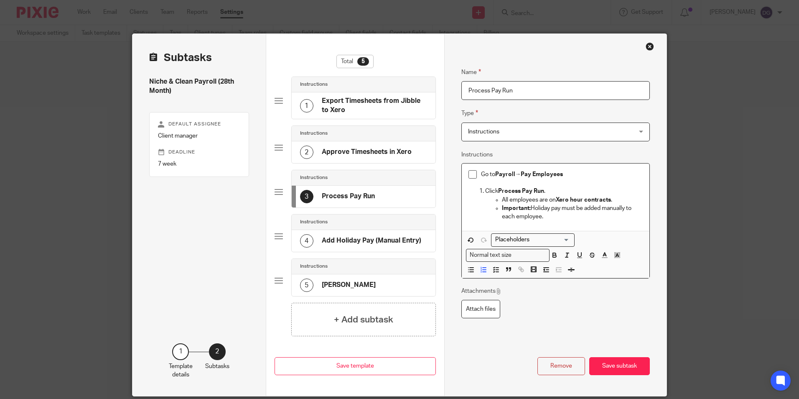
drag, startPoint x: 479, startPoint y: 191, endPoint x: 469, endPoint y: 191, distance: 10.0
click at [469, 191] on ol "Click Process Pay Run . All employees are on Xero hour contracts . Important: H…" at bounding box center [556, 204] width 175 height 34
click at [468, 243] on icon "button" at bounding box center [471, 240] width 8 height 8
click at [495, 200] on ul "All employees are on Xero hour contracts . Important: Holiday pay must be added…" at bounding box center [564, 209] width 158 height 26
click at [498, 207] on ul "Important: Holiday pay must be added manually to each employee." at bounding box center [564, 212] width 158 height 17
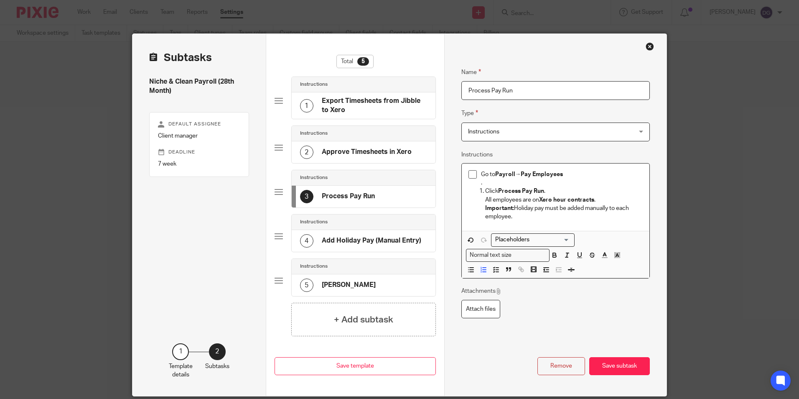
click at [485, 192] on p "Click Process Pay Run ." at bounding box center [564, 191] width 158 height 8
click at [496, 272] on line "button" at bounding box center [497, 272] width 3 height 0
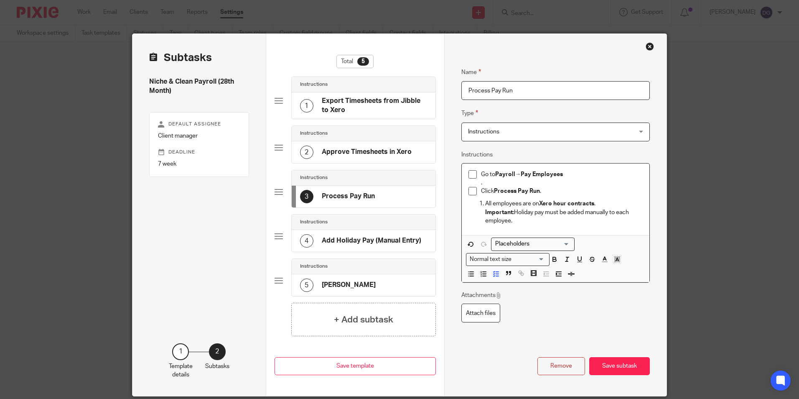
click at [483, 184] on p "." at bounding box center [562, 183] width 162 height 8
click at [485, 201] on li "All employees are on Xero hour contracts . Important: Holiday pay must be added…" at bounding box center [564, 212] width 158 height 26
click at [594, 201] on p "All employees are on Xero hour contracts ." at bounding box center [564, 203] width 158 height 8
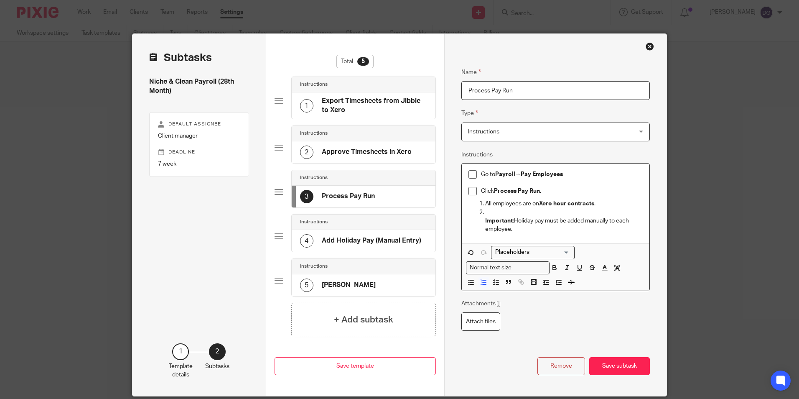
click at [485, 218] on strong "Important:" at bounding box center [499, 221] width 29 height 6
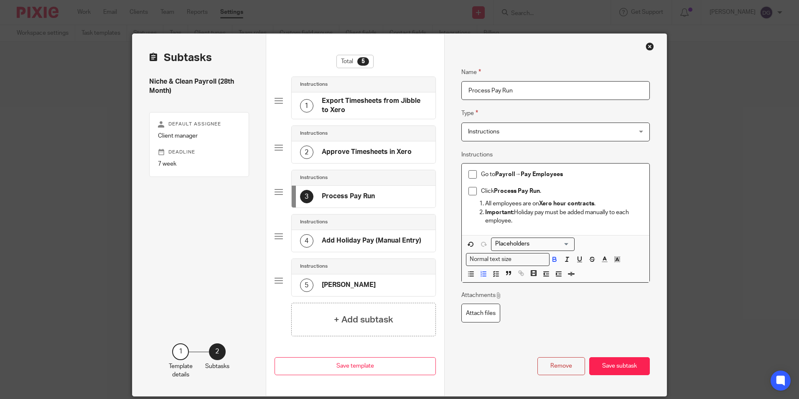
click at [577, 222] on p "Important: Holiday pay must be added manually to each employee." at bounding box center [564, 216] width 158 height 17
click at [367, 247] on div "4 Add Holiday Pay (Manual Entry)" at bounding box center [360, 240] width 121 height 13
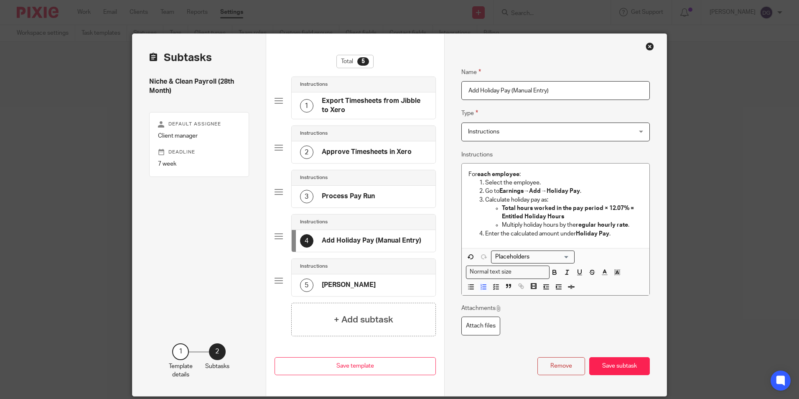
click at [485, 184] on p "Select the employee." at bounding box center [564, 183] width 158 height 8
click at [485, 191] on li "Go to Earnings → Add → Holiday Pay ." at bounding box center [564, 191] width 158 height 8
click at [485, 182] on li "Select the employee." at bounding box center [564, 183] width 158 height 8
click at [485, 193] on p "Go to Earnings → Add → Holiday Pay ." at bounding box center [564, 191] width 158 height 8
click at [500, 199] on p "Calculate holiday pay as:" at bounding box center [564, 200] width 158 height 8
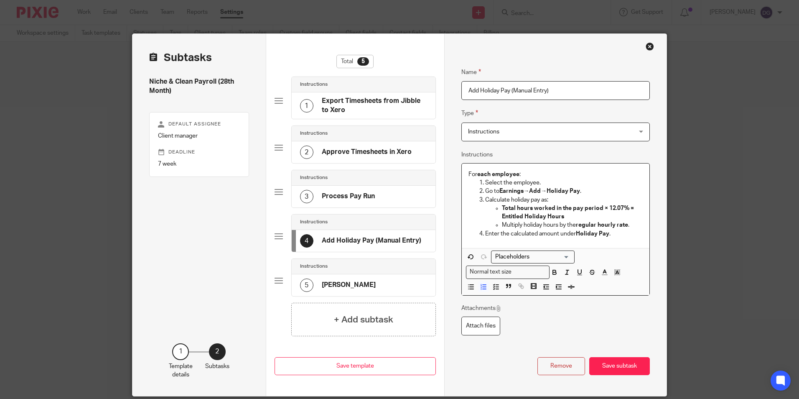
click at [534, 203] on p "Calculate holiday pay as:" at bounding box center [564, 200] width 158 height 8
click at [534, 218] on strong "Total hours worked in the pay period × 12.07% = Entitled Holiday Hours" at bounding box center [568, 212] width 133 height 14
click at [539, 236] on p "Enter the calculated amount under Holiday Pay ." at bounding box center [564, 234] width 158 height 8
click at [495, 240] on div "For each employee : Select the employee. Go to Earnings → Add → Holiday Pay . C…" at bounding box center [556, 205] width 188 height 84
click at [559, 235] on p "Enter the calculated amount under Holiday Pay ." at bounding box center [564, 234] width 158 height 8
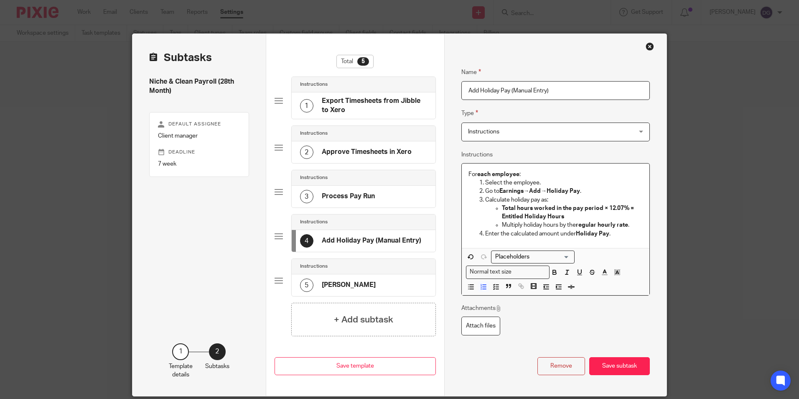
click at [610, 234] on p "Enter the calculated amount under Holiday Pay ." at bounding box center [564, 234] width 158 height 8
click at [379, 282] on div "5 Lynn" at bounding box center [364, 285] width 144 height 22
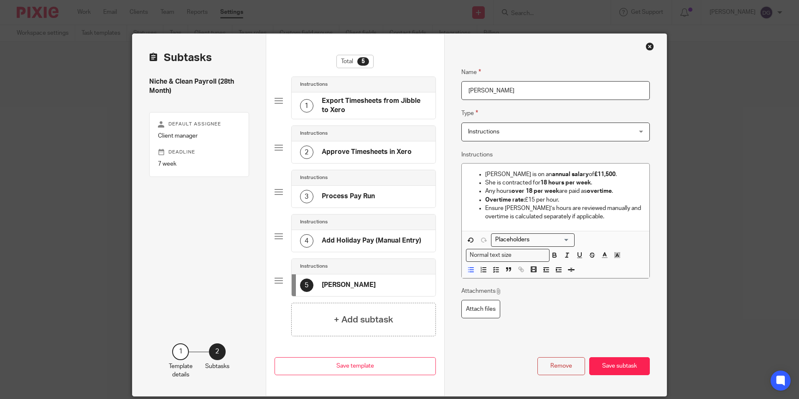
type input "Lynn Lucchesi"
click at [606, 156] on div "Name Lynn Lucchesi Type Instructions Instructions Instructions Send automated e…" at bounding box center [556, 200] width 189 height 291
click at [379, 322] on h4 "+ Add subtask" at bounding box center [363, 319] width 59 height 13
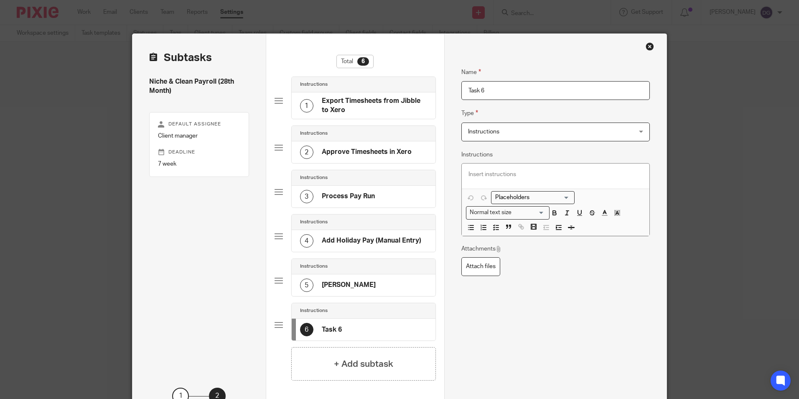
click at [581, 322] on div "Name Task 6 Type Instructions Instructions Instructions Send automated email Se…" at bounding box center [556, 201] width 189 height 292
click at [507, 179] on p at bounding box center [556, 174] width 175 height 8
drag, startPoint x: 518, startPoint y: 87, endPoint x: 440, endPoint y: 92, distance: 78.3
click at [440, 92] on div "Subtasks Niche & Clean Payroll (28th Month) Default assignee Client manager Dea…" at bounding box center [400, 237] width 534 height 406
paste input "Send Payroll for Review"
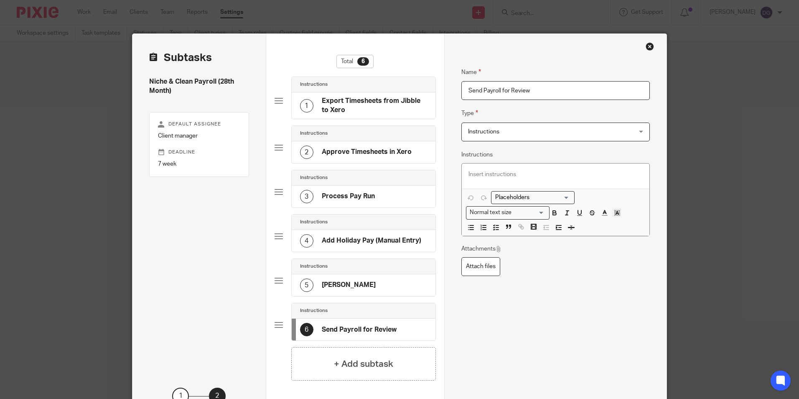
type input "Send Payroll for Review"
click at [509, 175] on p at bounding box center [556, 174] width 175 height 8
click at [484, 166] on div at bounding box center [556, 175] width 188 height 25
click at [526, 349] on div "Remove Save subtask" at bounding box center [556, 383] width 189 height 72
click at [362, 361] on h4 "+ Add subtask" at bounding box center [363, 363] width 59 height 13
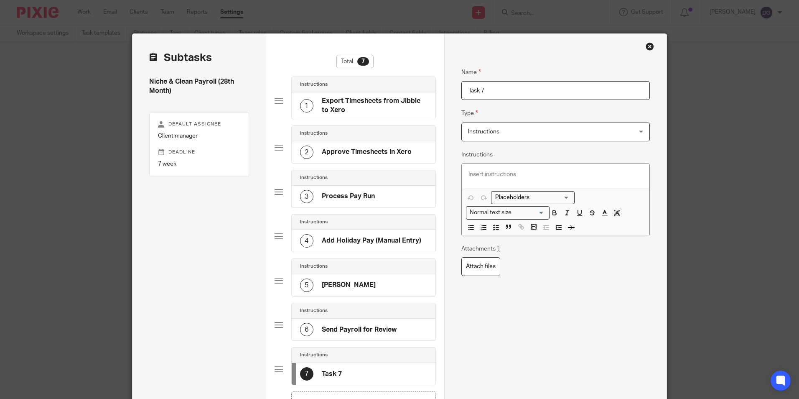
drag, startPoint x: 487, startPoint y: 93, endPoint x: 404, endPoint y: 92, distance: 83.2
click at [404, 92] on div "Subtasks Niche & Clean Payroll (28th Month) Default assignee Client manager Dea…" at bounding box center [400, 259] width 534 height 451
paste input "Review"
type input "Review"
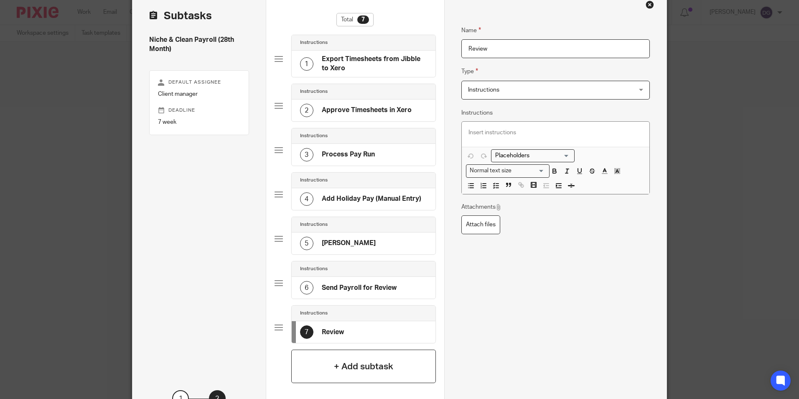
click at [342, 367] on h4 "+ Add subtask" at bounding box center [363, 366] width 59 height 13
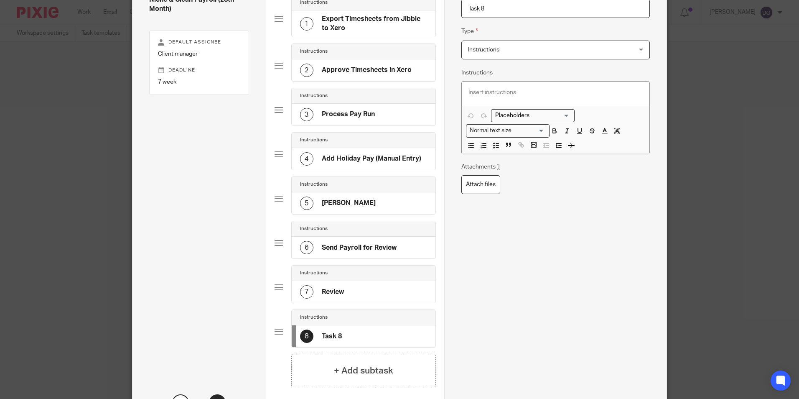
scroll to position [42, 0]
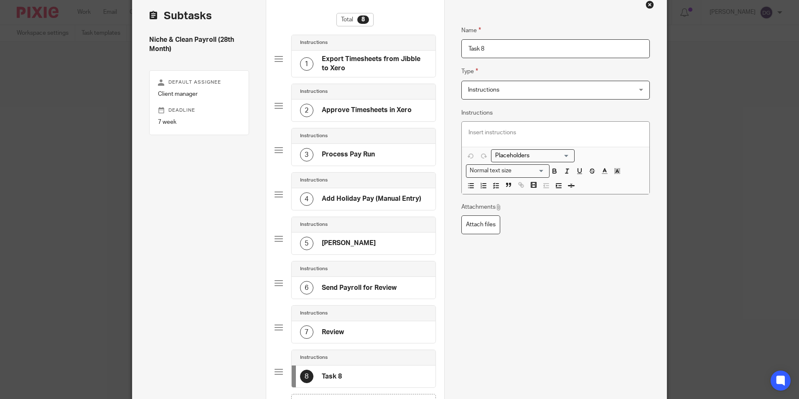
drag, startPoint x: 503, startPoint y: 53, endPoint x: 443, endPoint y: 52, distance: 59.4
click at [444, 52] on div "Name Export Timesheets from Jibble to Xero Type Instructions Instructions Instr…" at bounding box center [555, 239] width 223 height 495
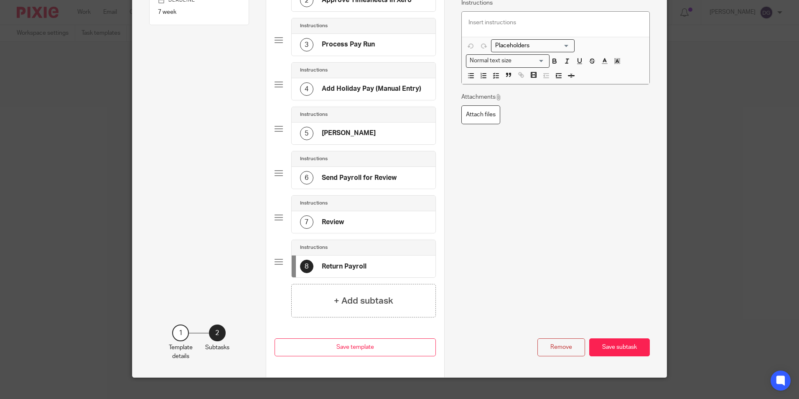
scroll to position [164, 0]
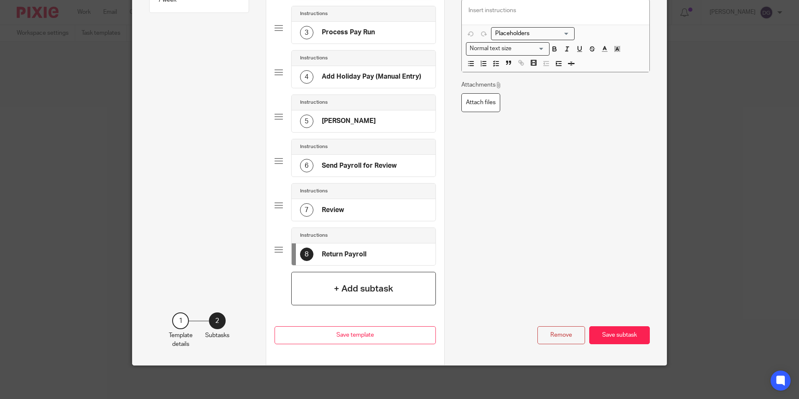
type input "Return Payroll"
click at [372, 291] on h4 "+ Add subtask" at bounding box center [363, 288] width 59 height 13
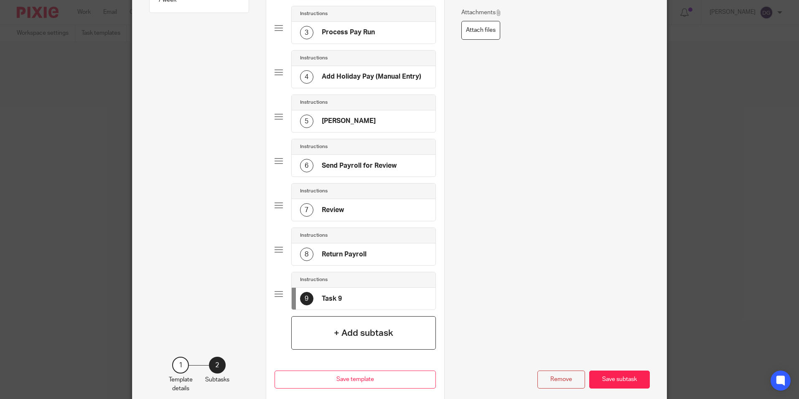
scroll to position [0, 0]
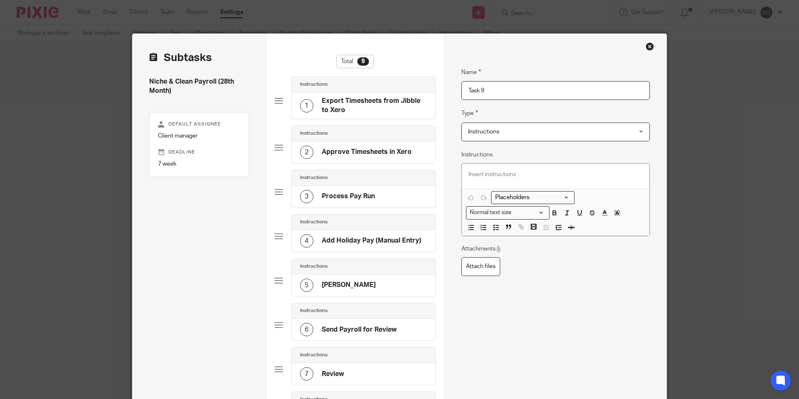
drag, startPoint x: 496, startPoint y: 88, endPoint x: 425, endPoint y: 78, distance: 71.8
click at [429, 78] on div "Subtasks Niche & Clean Payroll (28th Month) Default assignee Client manager Dea…" at bounding box center [400, 303] width 534 height 539
type input "u"
type input "Submit Payroll"
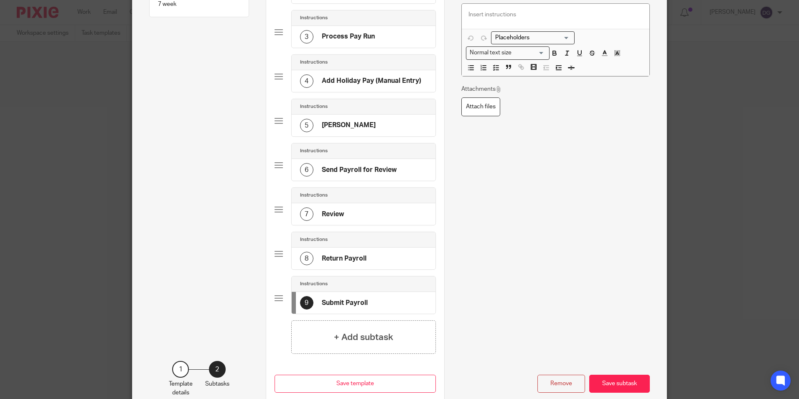
scroll to position [167, 0]
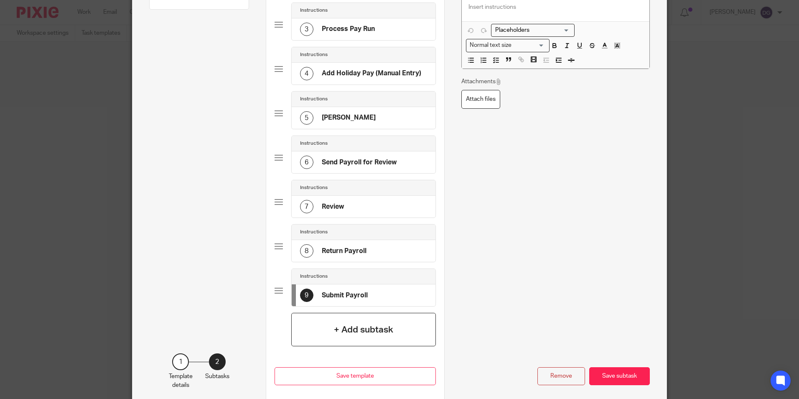
click at [356, 326] on h4 "+ Add subtask" at bounding box center [363, 329] width 59 height 13
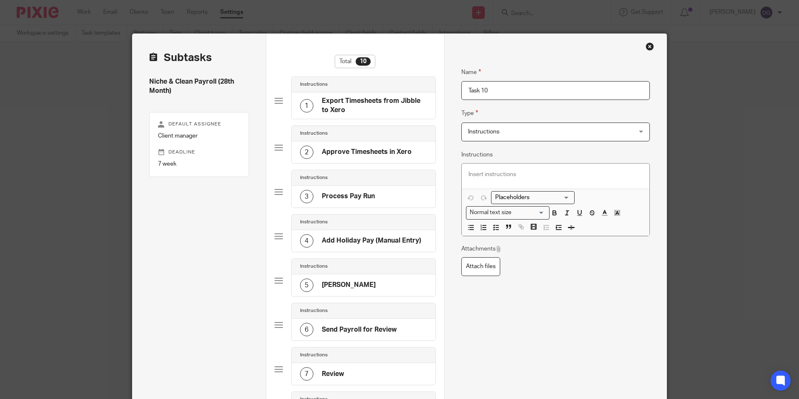
click at [414, 94] on div "Subtasks Niche & Clean Payroll (28th Month) Default assignee Client manager Dea…" at bounding box center [400, 326] width 534 height 584
type input "Save Files"
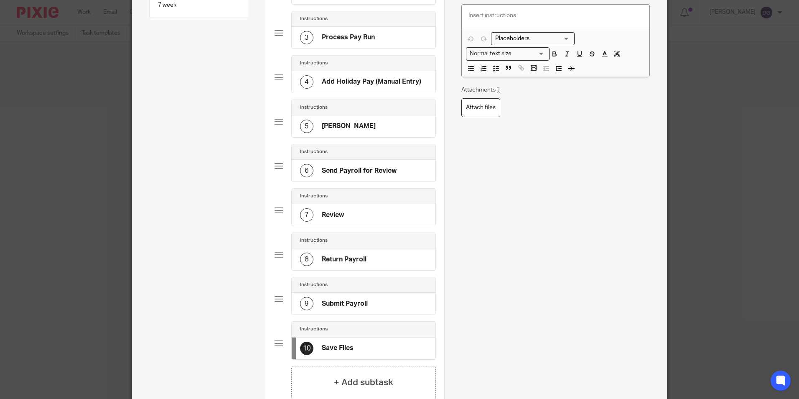
scroll to position [209, 0]
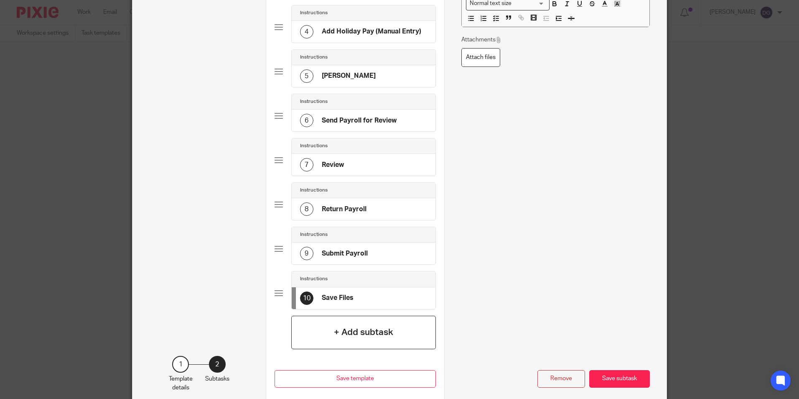
click at [345, 337] on h4 "+ Add subtask" at bounding box center [363, 332] width 59 height 13
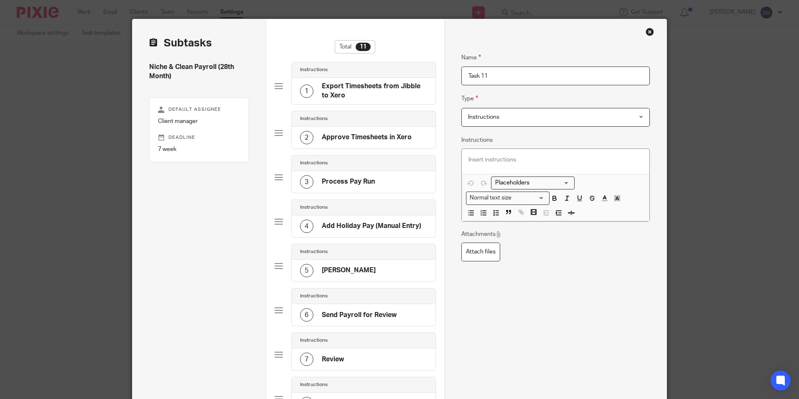
scroll to position [0, 0]
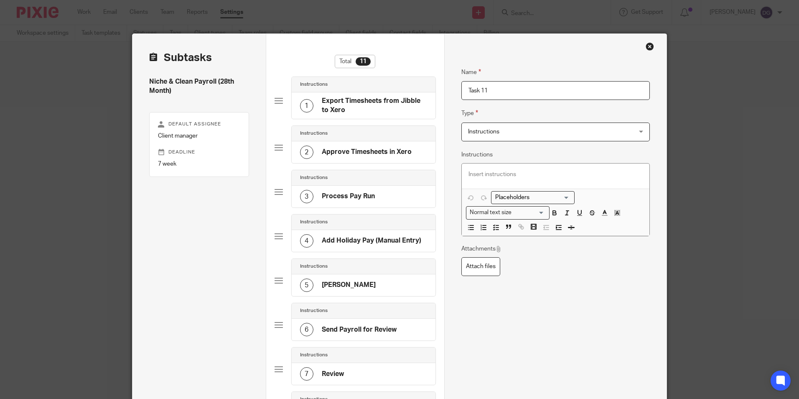
drag, startPoint x: 509, startPoint y: 91, endPoint x: 448, endPoint y: 92, distance: 61.5
click at [465, 91] on input "Task 11" at bounding box center [556, 90] width 189 height 19
type input "Confirm the"
drag, startPoint x: 515, startPoint y: 97, endPoint x: 424, endPoint y: 111, distance: 92.6
click at [424, 111] on div "Subtasks Niche & Clean Payroll (28th Month) Default assignee Client manager Dea…" at bounding box center [400, 348] width 534 height 628
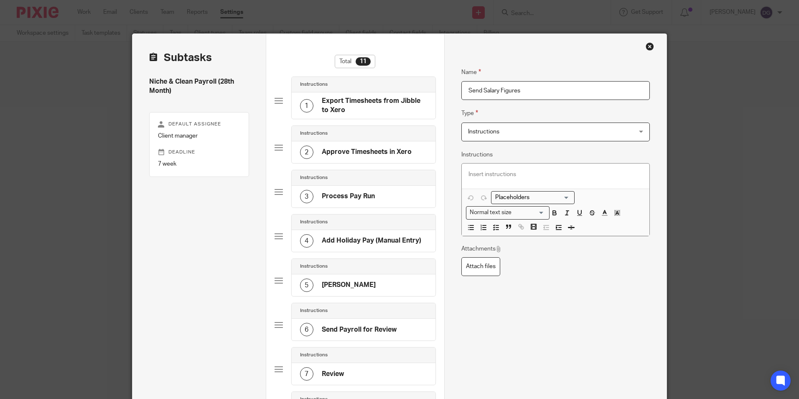
type input "Send Salary Figures"
click at [498, 177] on p at bounding box center [556, 174] width 175 height 8
click at [569, 310] on div "Name Send Salary Figures Type Instructions Instructions Instructions Send autom…" at bounding box center [556, 256] width 189 height 403
click at [523, 174] on p "Send Danny Final" at bounding box center [556, 174] width 175 height 8
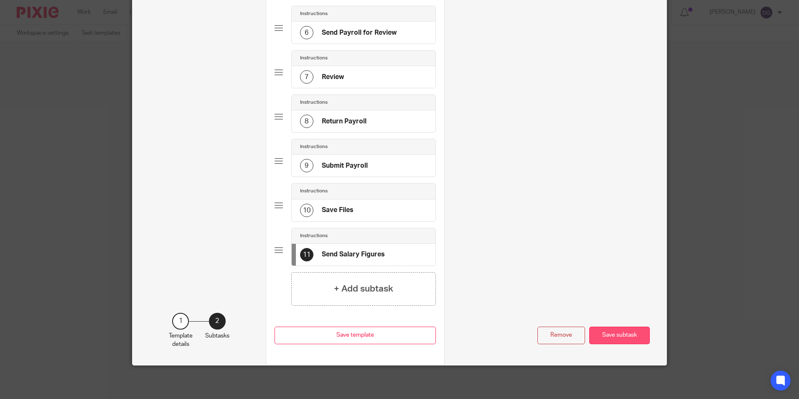
click at [603, 336] on button "Save subtask" at bounding box center [620, 336] width 61 height 18
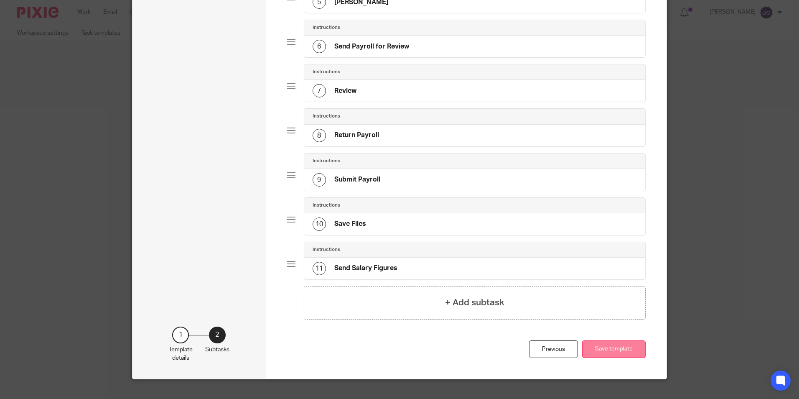
scroll to position [292, 0]
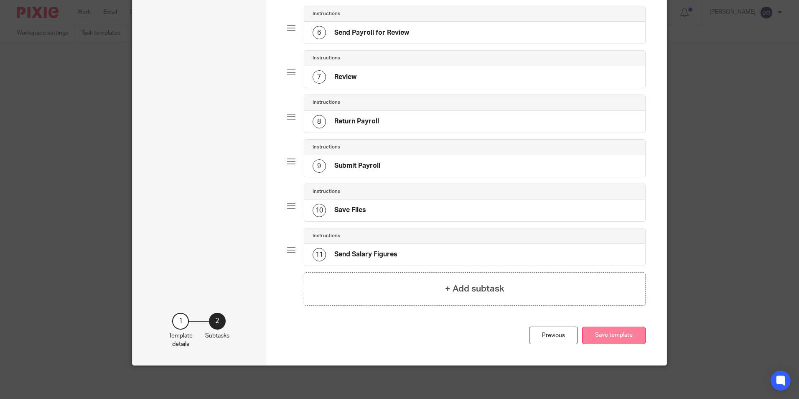
click at [628, 340] on button "Save template" at bounding box center [614, 336] width 64 height 18
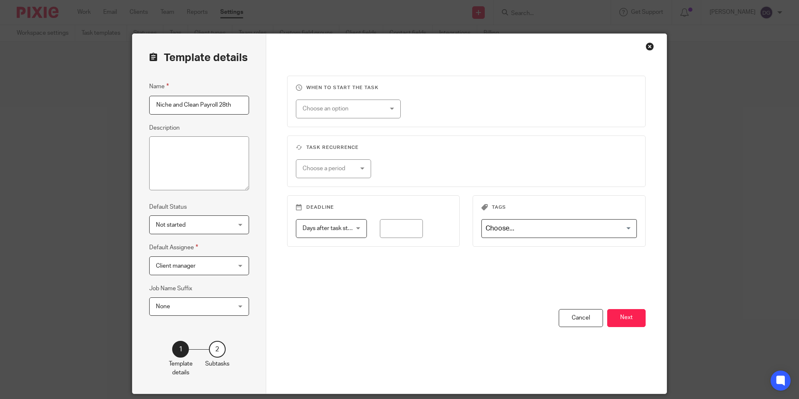
click at [648, 50] on div "Close this dialog window" at bounding box center [650, 46] width 8 height 8
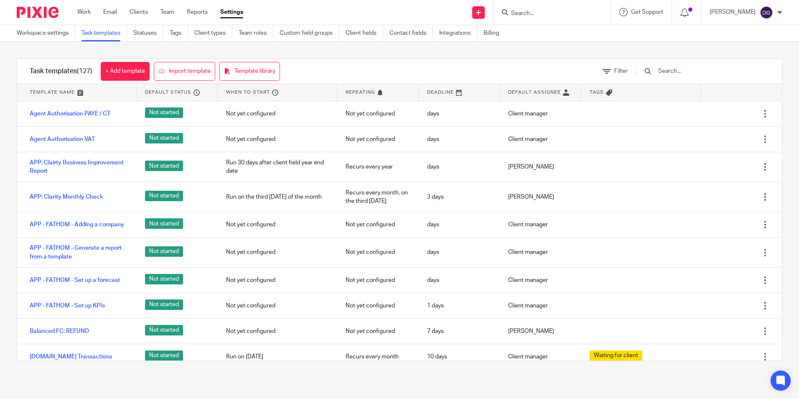
click at [471, 14] on div "Send new email Create task Add client" at bounding box center [479, 12] width 30 height 25
click at [89, 15] on link "Work" at bounding box center [83, 12] width 13 height 8
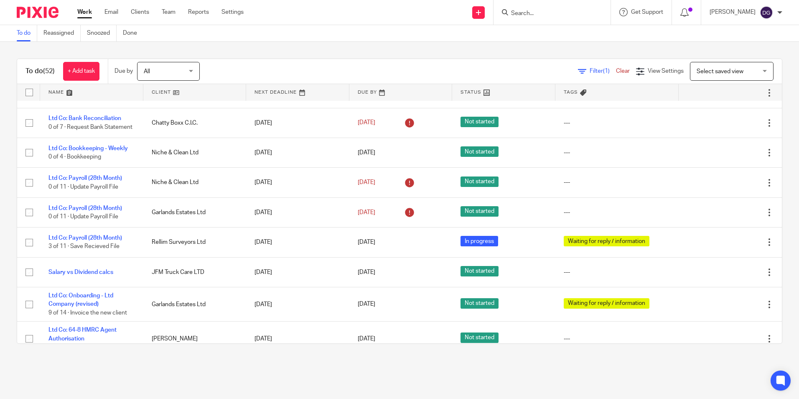
scroll to position [418, 0]
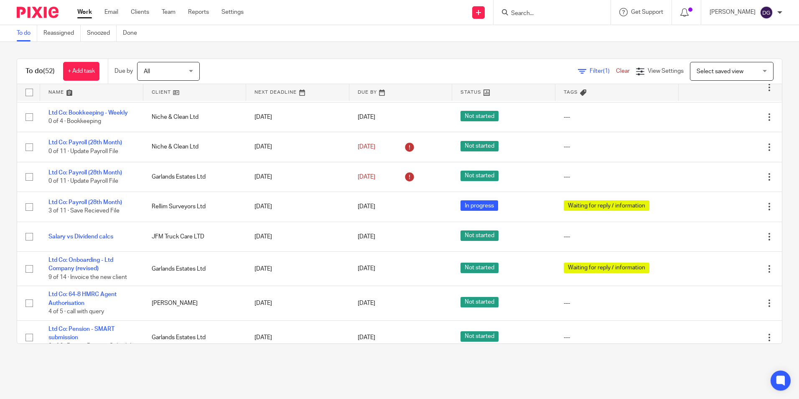
click at [569, 20] on div at bounding box center [552, 12] width 117 height 25
click at [568, 9] on form at bounding box center [555, 12] width 89 height 10
click at [568, 15] on input "Search" at bounding box center [548, 14] width 75 height 8
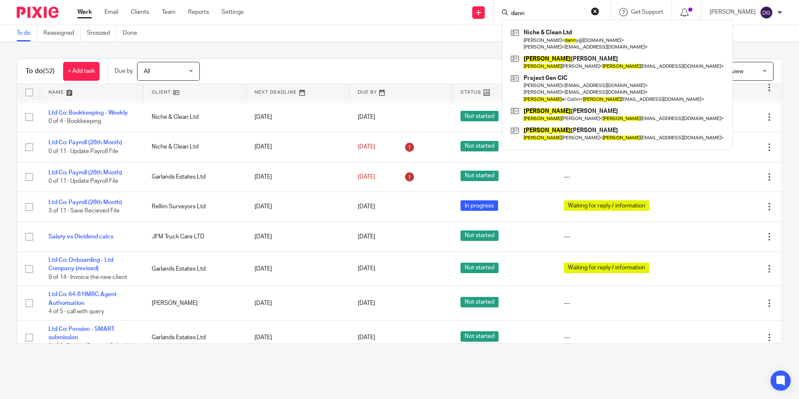
type input "dann"
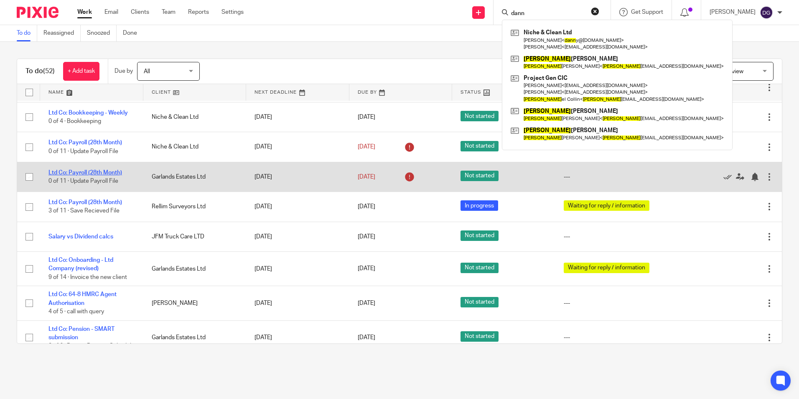
click at [95, 176] on link "Ltd Co: Payroll (28th Month)" at bounding box center [86, 173] width 74 height 6
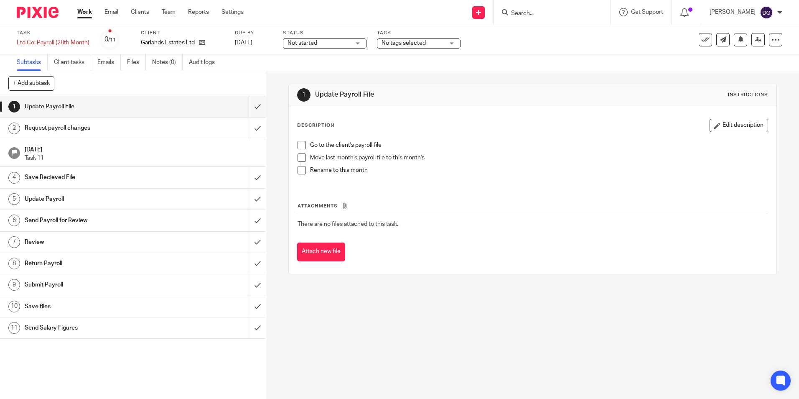
click at [89, 243] on h1 "Review" at bounding box center [97, 242] width 144 height 13
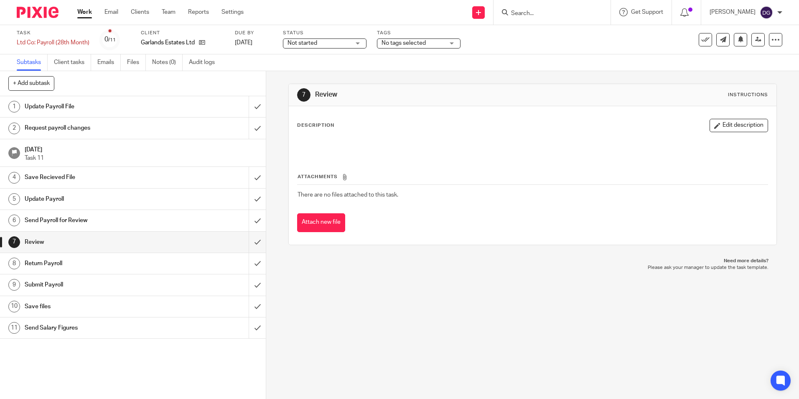
click at [75, 220] on h1 "Send Payroll for Review" at bounding box center [97, 220] width 144 height 13
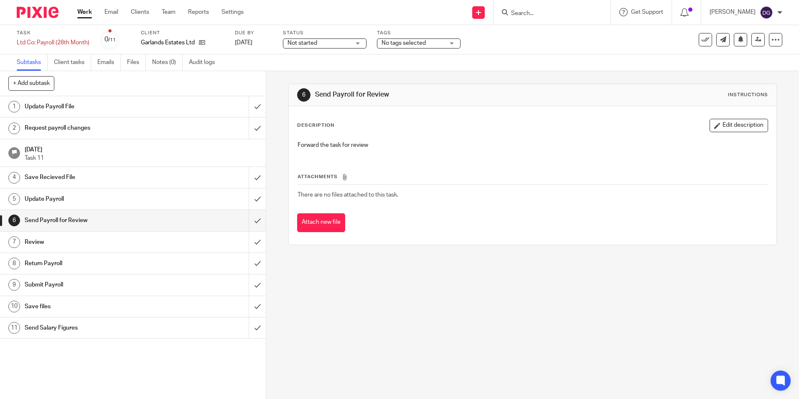
drag, startPoint x: 403, startPoint y: 92, endPoint x: 306, endPoint y: 94, distance: 96.6
click at [306, 94] on div "6 Send Payroll for Review Instructions" at bounding box center [532, 94] width 471 height 13
copy div "Send Payroll for Review"
drag, startPoint x: 386, startPoint y: 141, endPoint x: 294, endPoint y: 151, distance: 92.9
click at [294, 151] on div "Forward the task for review" at bounding box center [533, 146] width 478 height 19
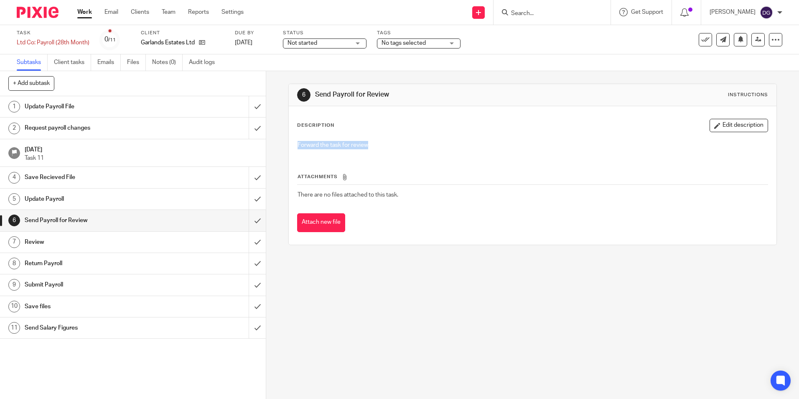
copy p "Forward the task for review"
click at [89, 243] on h1 "Review" at bounding box center [97, 242] width 144 height 13
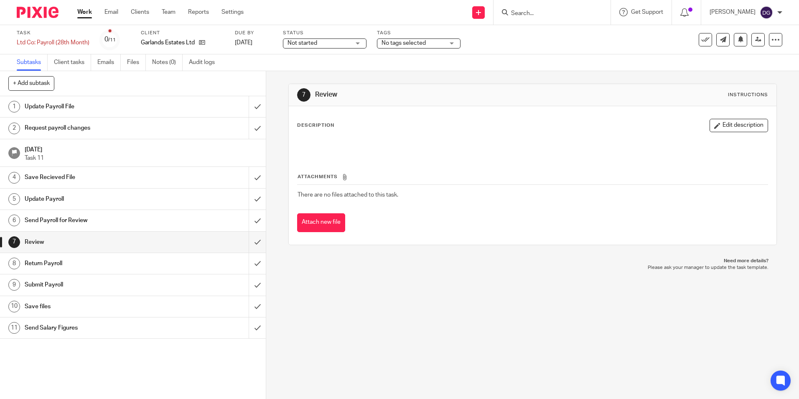
drag, startPoint x: 344, startPoint y: 89, endPoint x: 309, endPoint y: 97, distance: 35.2
click at [309, 97] on div "7 Review Instructions" at bounding box center [532, 94] width 471 height 13
copy div "Review"
click at [195, 332] on div "Send Salary Figures" at bounding box center [133, 328] width 216 height 13
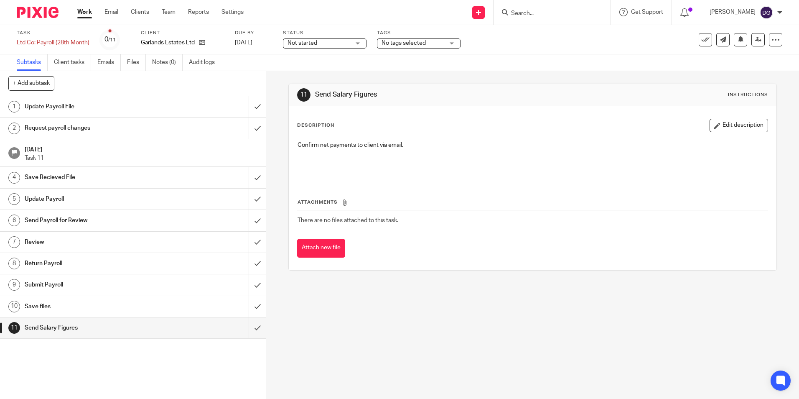
click at [91, 258] on h1 "Return Payroll" at bounding box center [97, 263] width 144 height 13
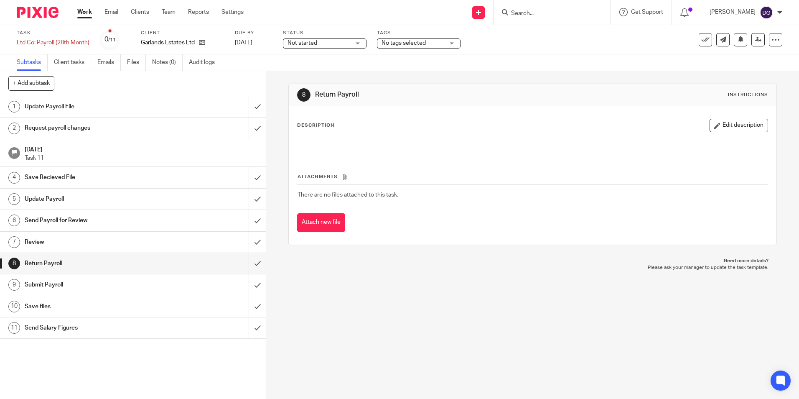
drag, startPoint x: 374, startPoint y: 91, endPoint x: 288, endPoint y: 93, distance: 85.7
click at [289, 93] on div "8 Return Payroll Instructions" at bounding box center [533, 95] width 488 height 22
drag, startPoint x: 288, startPoint y: 93, endPoint x: 421, endPoint y: 102, distance: 132.9
click at [421, 102] on div "8 Return Payroll Instructions" at bounding box center [533, 95] width 488 height 22
drag, startPoint x: 355, startPoint y: 91, endPoint x: 315, endPoint y: 97, distance: 39.7
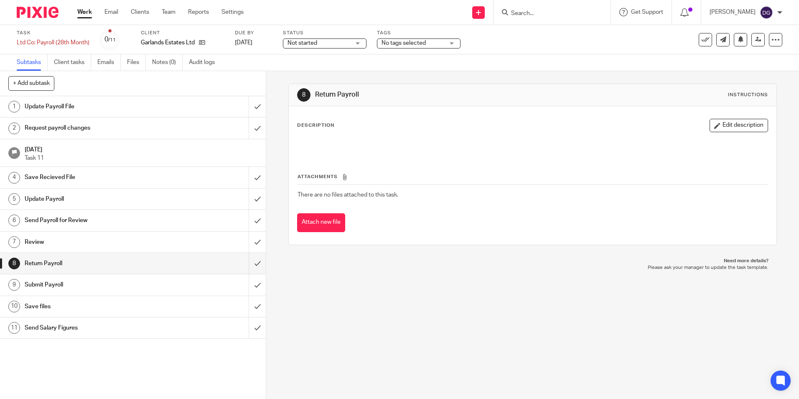
click at [315, 97] on h1 "Return Payroll" at bounding box center [432, 94] width 235 height 9
drag, startPoint x: 315, startPoint y: 97, endPoint x: 366, endPoint y: 93, distance: 50.7
click at [367, 93] on h1 "Return Payroll" at bounding box center [432, 94] width 235 height 9
drag, startPoint x: 355, startPoint y: 93, endPoint x: 319, endPoint y: 93, distance: 35.5
click at [318, 93] on h1 "Return Payroll" at bounding box center [432, 94] width 235 height 9
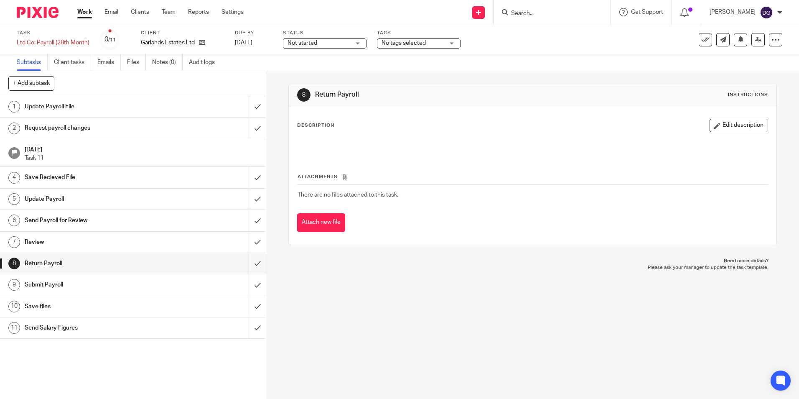
drag, startPoint x: 319, startPoint y: 93, endPoint x: 370, endPoint y: 95, distance: 51.1
click at [370, 95] on h1 "Return Payroll" at bounding box center [432, 94] width 235 height 9
drag, startPoint x: 357, startPoint y: 95, endPoint x: 312, endPoint y: 97, distance: 44.8
click at [312, 97] on div "8 Return Payroll Instructions" at bounding box center [532, 94] width 471 height 13
copy h1 "Return Payroll"
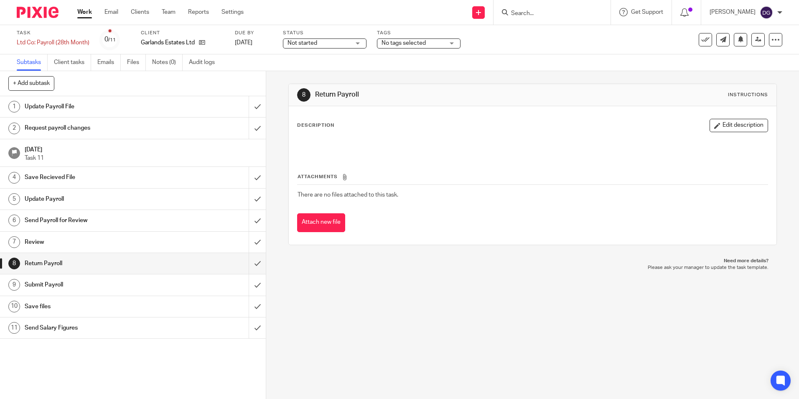
click at [373, 143] on p at bounding box center [533, 145] width 470 height 8
click at [91, 296] on link "10 Save files" at bounding box center [124, 306] width 249 height 21
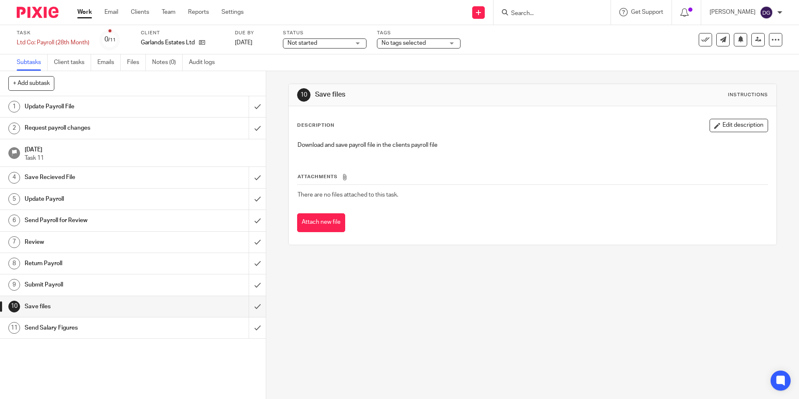
click at [75, 327] on h1 "Send Salary Figures" at bounding box center [97, 328] width 144 height 13
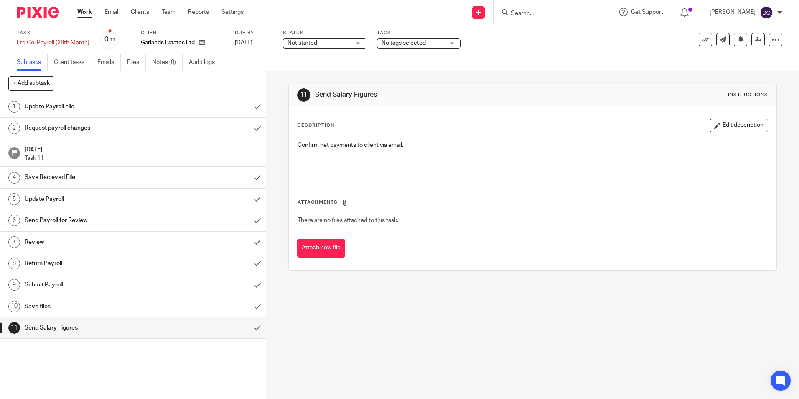
click at [520, 11] on input "Search" at bounding box center [548, 14] width 75 height 8
click at [475, 13] on link at bounding box center [478, 12] width 13 height 13
click at [526, 11] on input "Search" at bounding box center [548, 14] width 75 height 8
click at [231, 9] on link "Settings" at bounding box center [233, 12] width 22 height 8
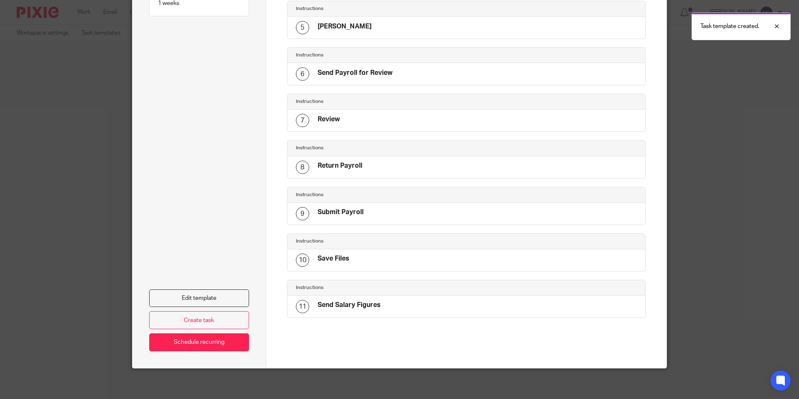
scroll to position [264, 0]
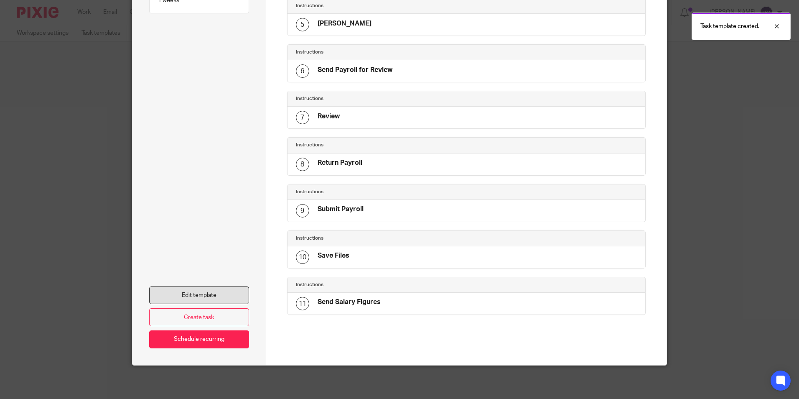
click at [208, 297] on link "Edit template" at bounding box center [199, 295] width 100 height 18
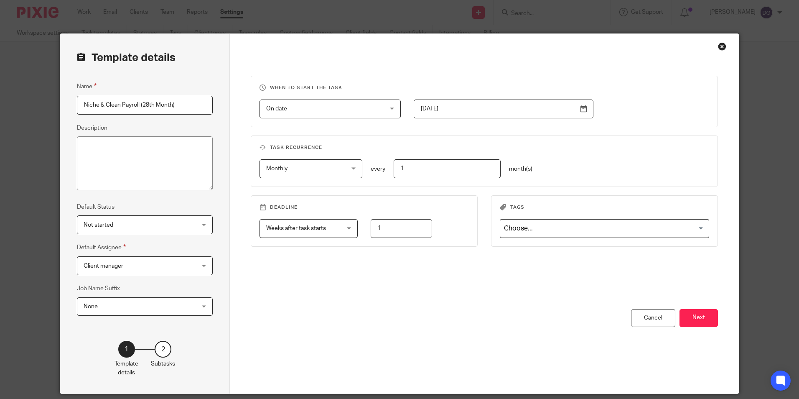
click at [145, 274] on span "Client manager" at bounding box center [135, 266] width 103 height 18
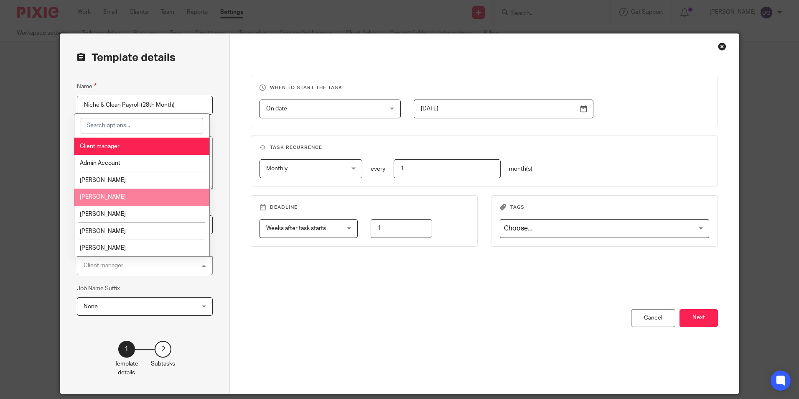
click at [263, 285] on div "When to start the task On date On date Disable On date Week day Month day On cl…" at bounding box center [484, 192] width 467 height 233
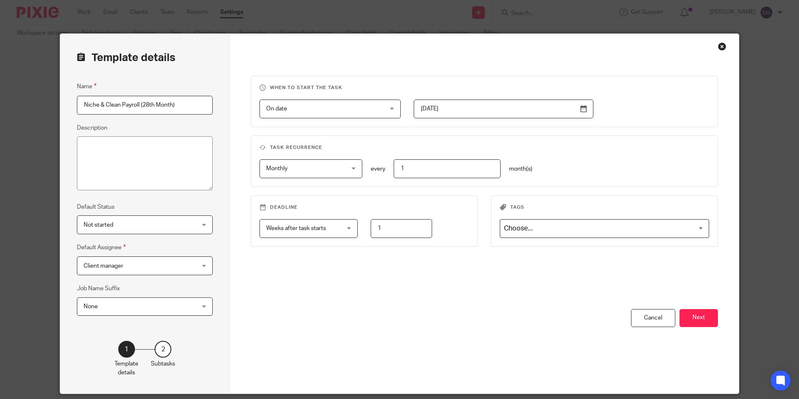
click at [719, 46] on div "Close this dialog window" at bounding box center [722, 46] width 8 height 8
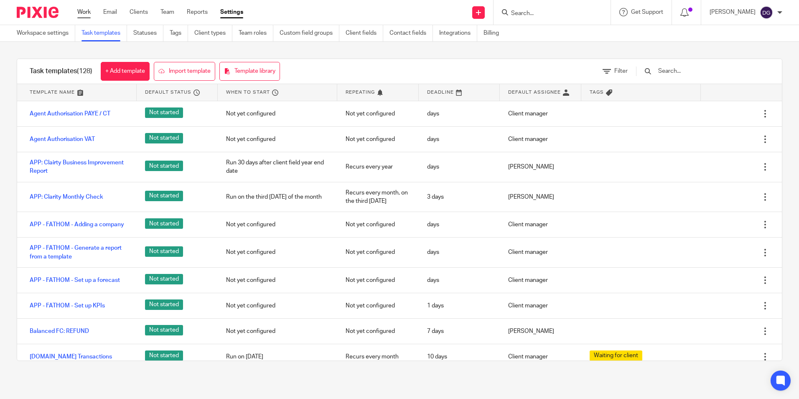
click at [89, 10] on link "Work" at bounding box center [83, 12] width 13 height 8
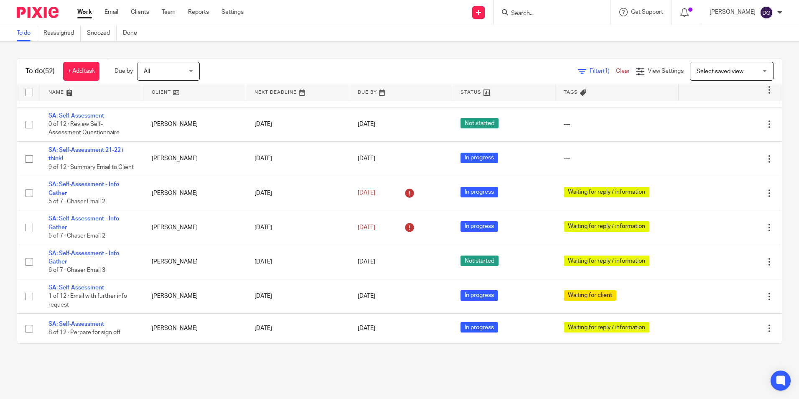
scroll to position [1380, 0]
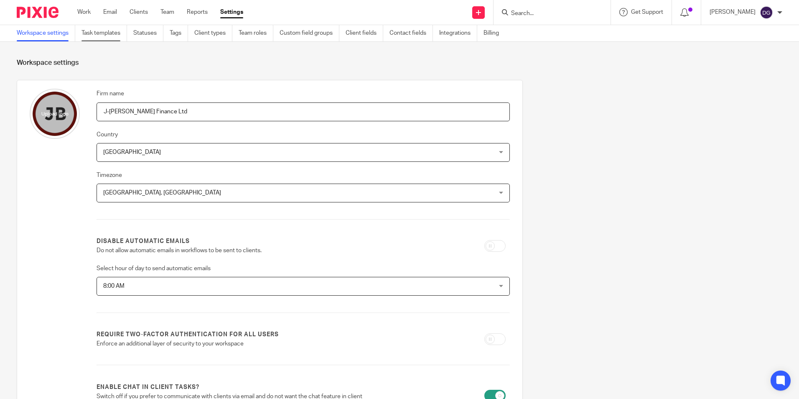
click at [109, 38] on link "Task templates" at bounding box center [105, 33] width 46 height 16
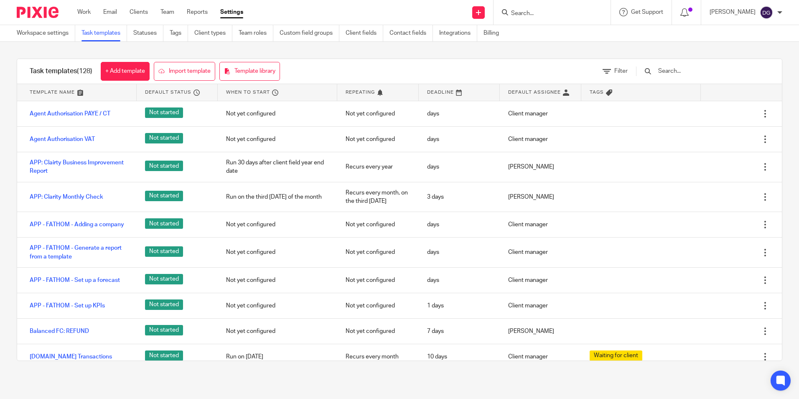
click at [688, 70] on input "text" at bounding box center [706, 70] width 97 height 9
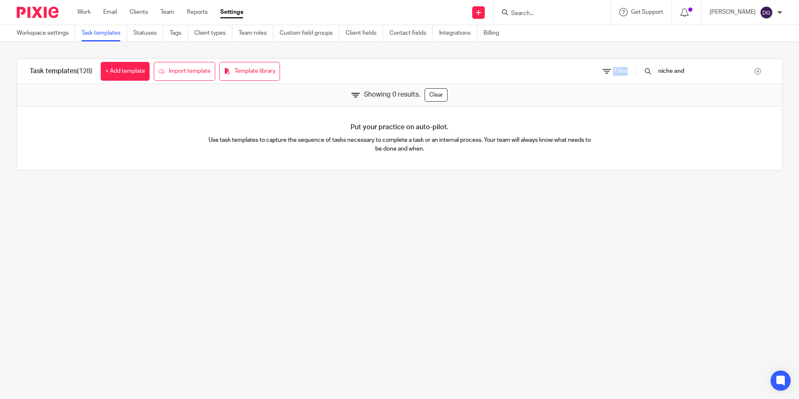
drag, startPoint x: 679, startPoint y: 70, endPoint x: 488, endPoint y: 86, distance: 191.7
click at [490, 86] on div "Task templates (128) + Add template Import template Template library Filter nic…" at bounding box center [400, 115] width 766 height 112
click at [699, 70] on input "niche and" at bounding box center [706, 70] width 97 height 9
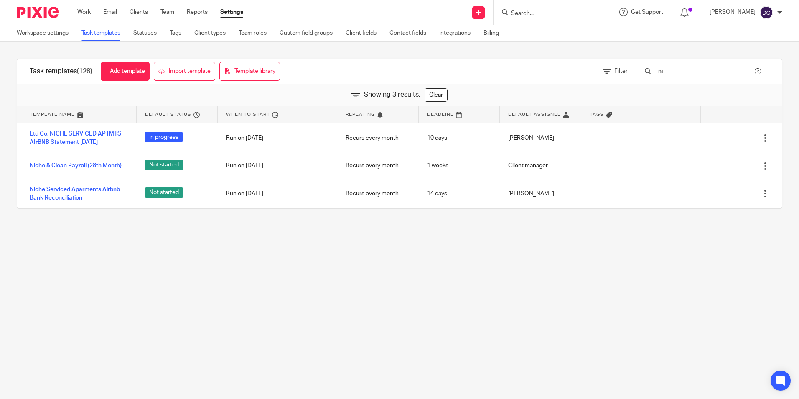
type input "n"
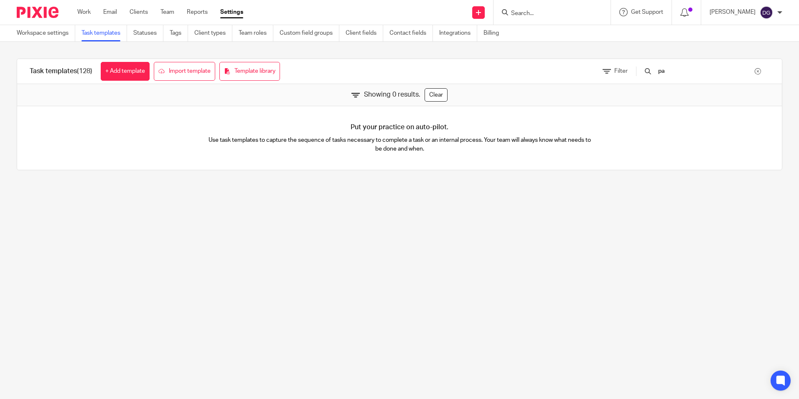
type input "p"
type input "m"
type input "2"
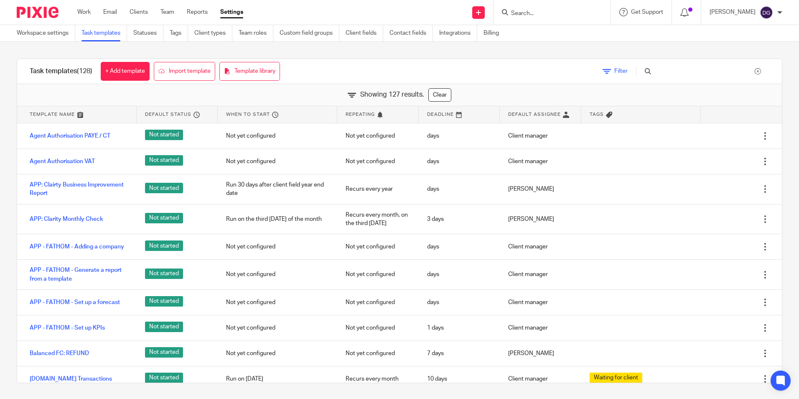
click at [628, 71] on span "Filter" at bounding box center [621, 71] width 13 height 6
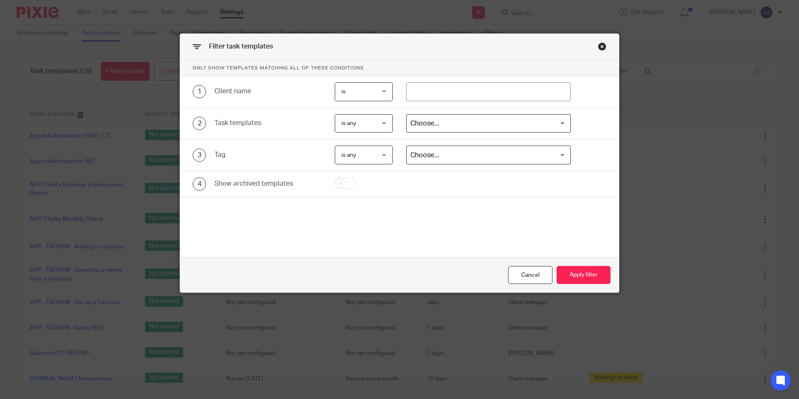
click at [457, 124] on input "Search for option" at bounding box center [487, 123] width 158 height 15
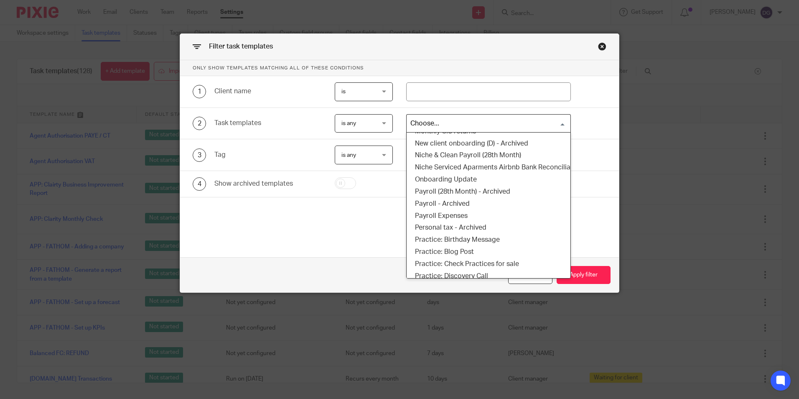
scroll to position [1357, 0]
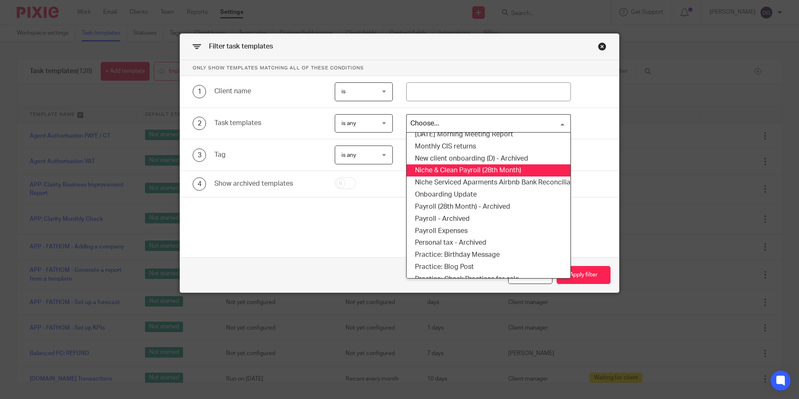
click at [504, 174] on li "Niche & Clean Payroll (28th Month)" at bounding box center [489, 170] width 164 height 12
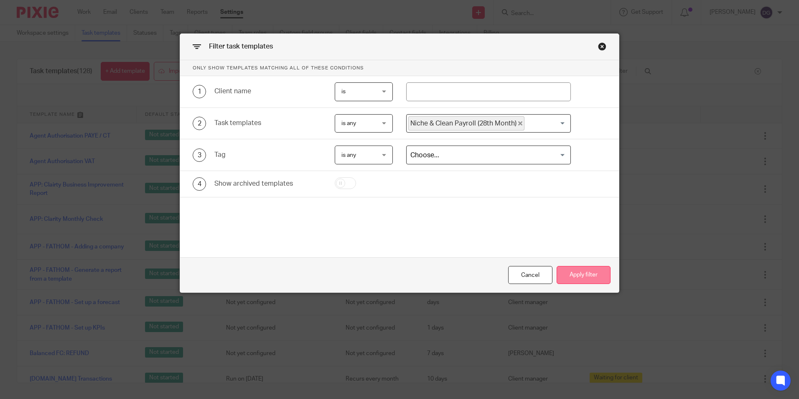
click at [583, 276] on button "Apply filter" at bounding box center [584, 275] width 54 height 18
click at [571, 271] on button "Apply filter" at bounding box center [584, 275] width 54 height 18
click at [585, 267] on button "Apply filter" at bounding box center [584, 275] width 54 height 18
click at [595, 46] on div "Filter task templates" at bounding box center [399, 47] width 439 height 26
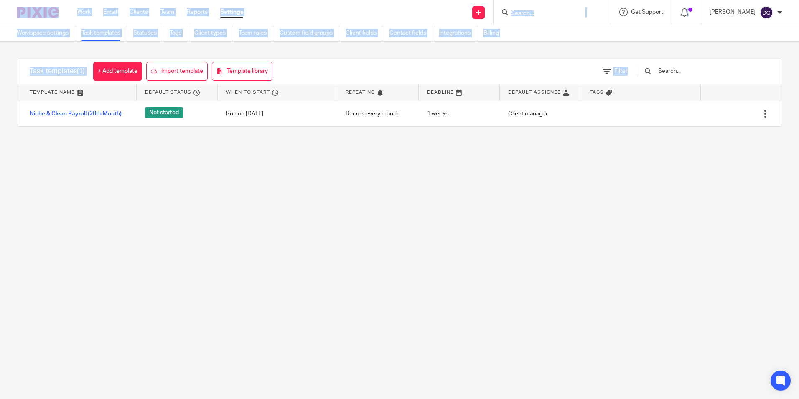
click at [636, 240] on body "Work Email Clients Team Reports Settings Work Email Clients Team Reports Settin…" at bounding box center [399, 199] width 799 height 399
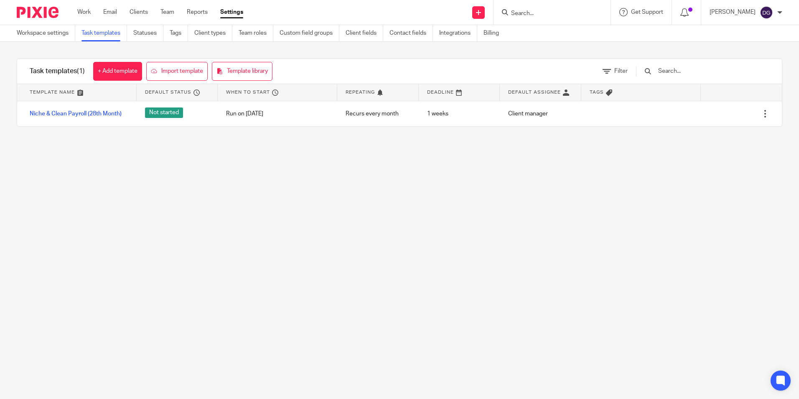
drag, startPoint x: 636, startPoint y: 240, endPoint x: 569, endPoint y: 269, distance: 71.9
click at [571, 269] on main "Workspace settings Task templates Statuses Tags Client types Team roles Custom …" at bounding box center [399, 199] width 799 height 399
click at [79, 13] on link "Work" at bounding box center [83, 12] width 13 height 8
